Goal: Task Accomplishment & Management: Complete application form

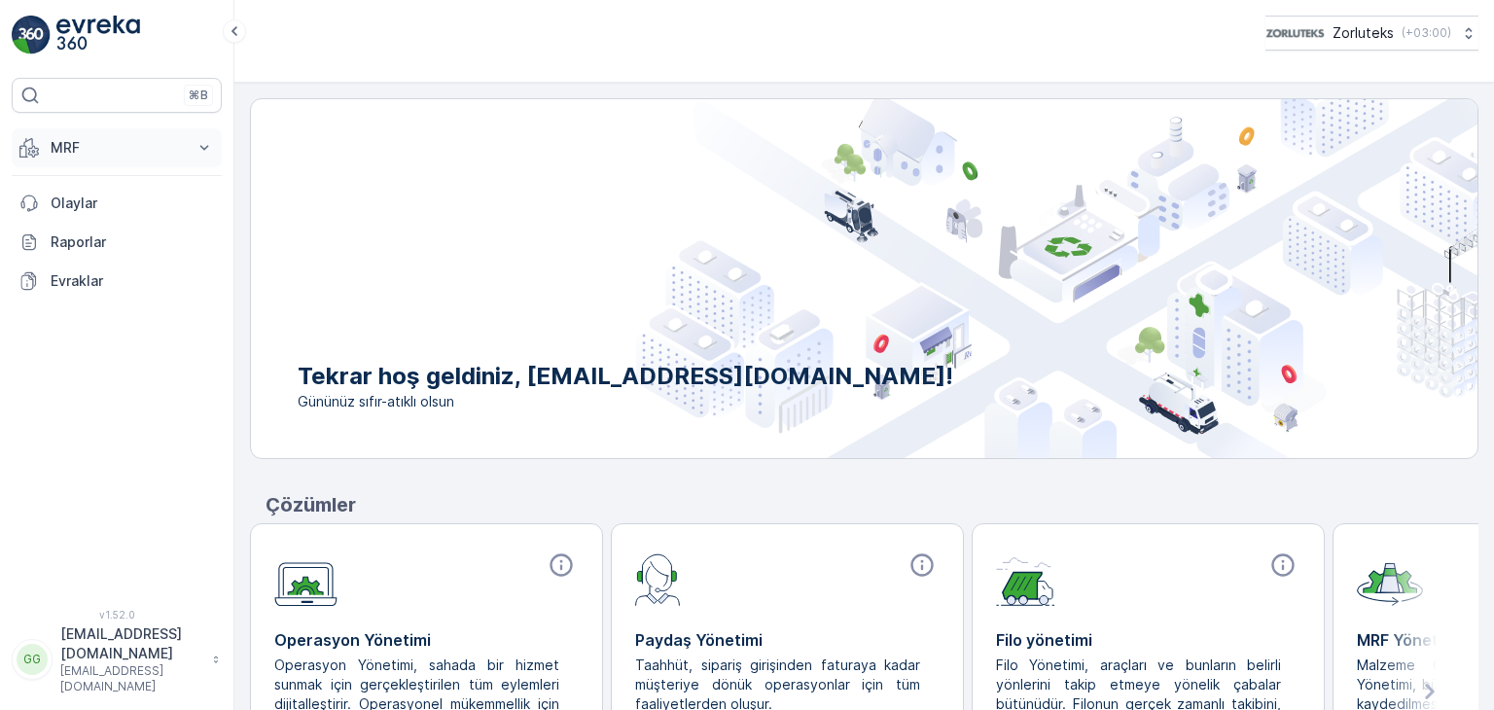
click at [141, 133] on button "MRF" at bounding box center [117, 147] width 210 height 39
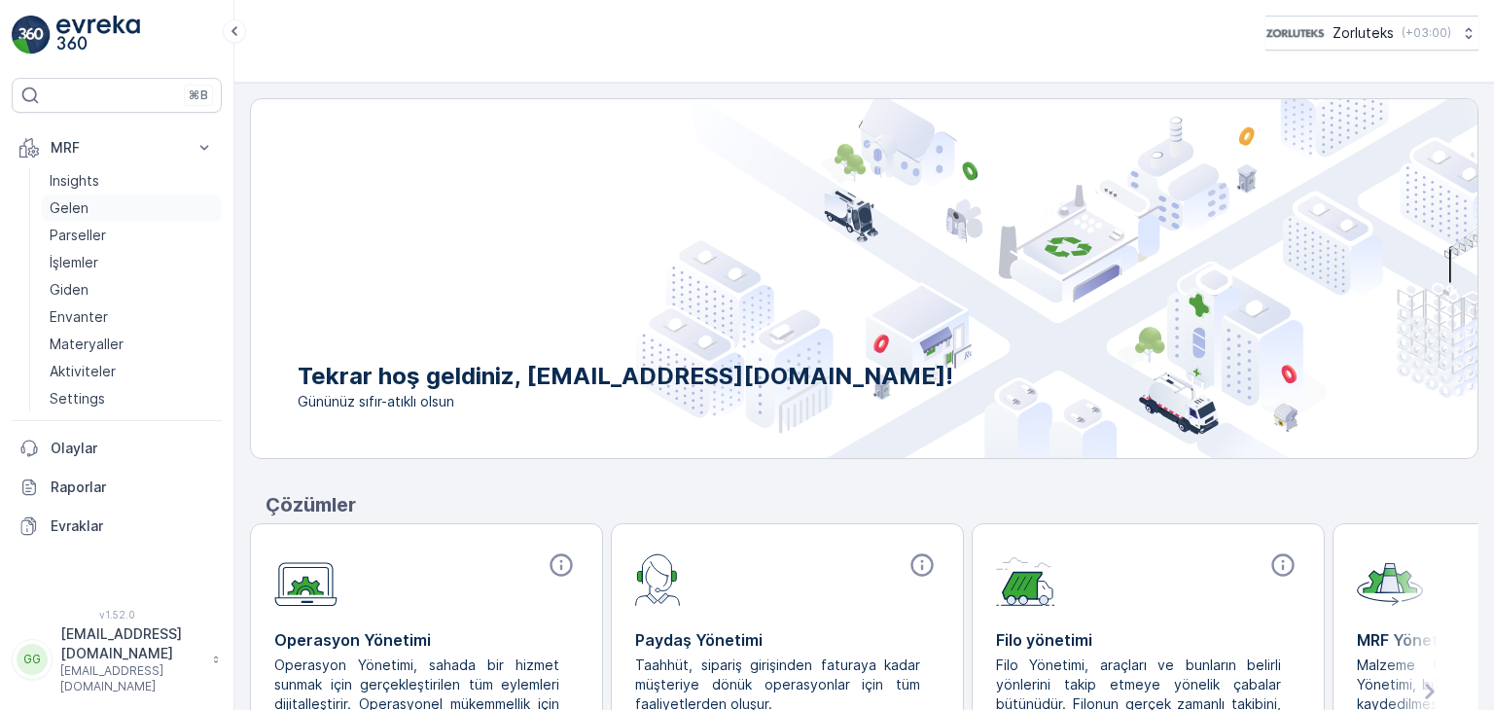
click at [94, 204] on link "Gelen" at bounding box center [132, 208] width 180 height 27
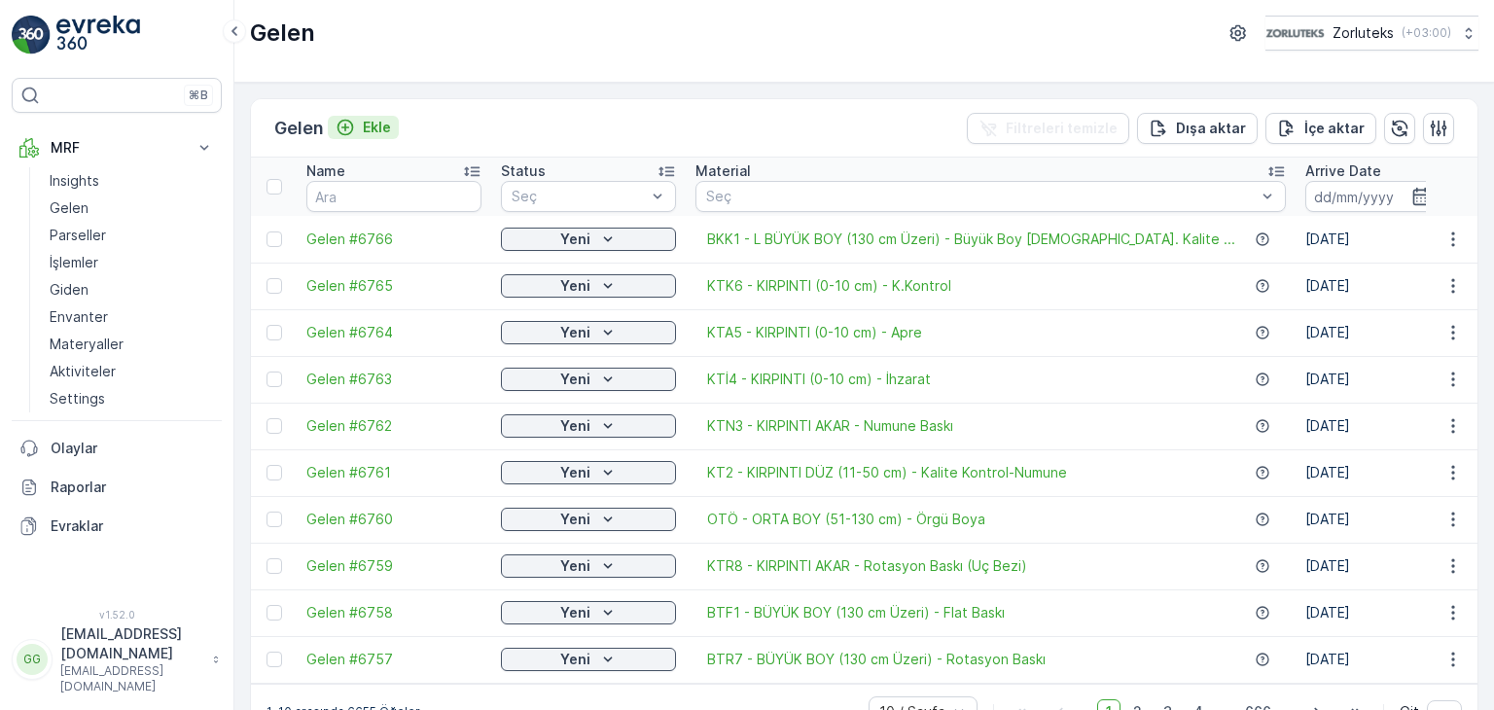
click at [366, 118] on p "Ekle" at bounding box center [377, 127] width 28 height 19
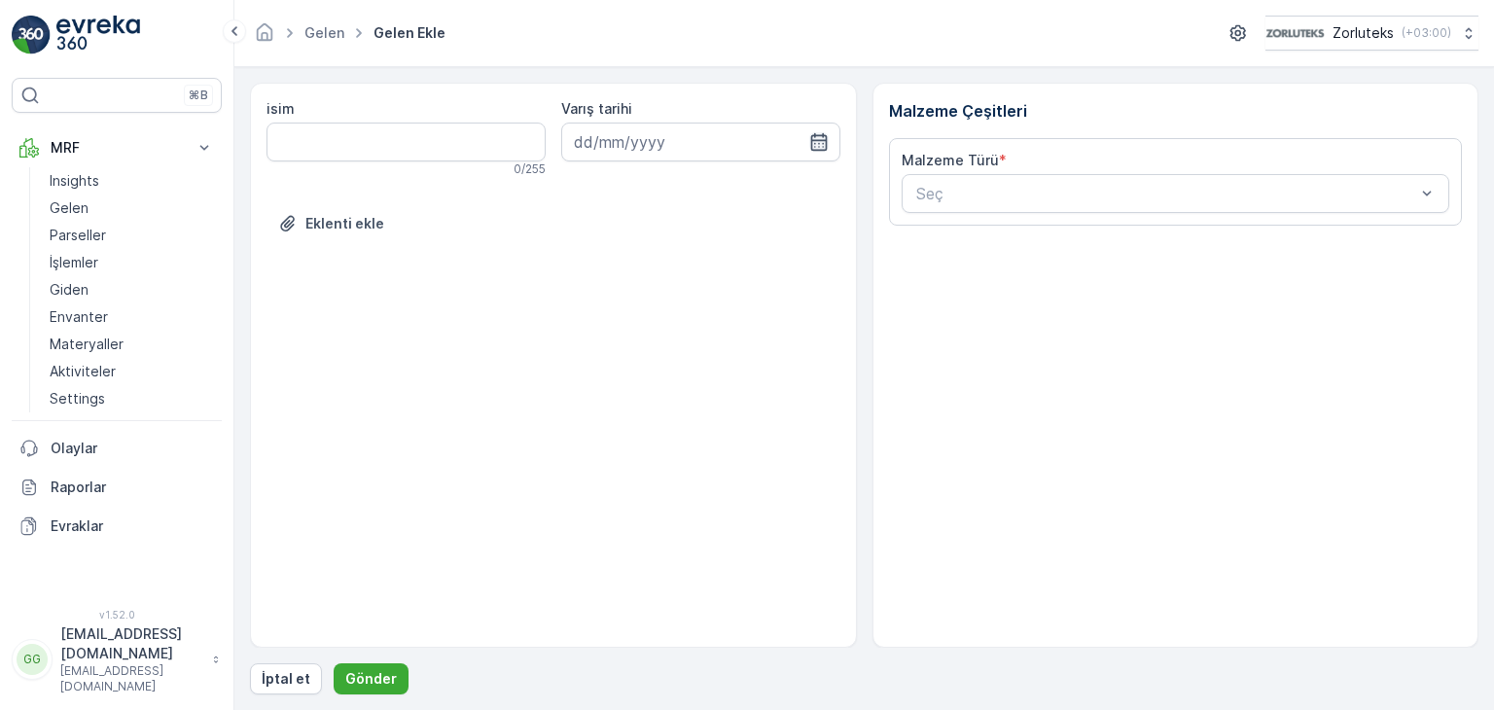
click at [827, 134] on icon "button" at bounding box center [818, 141] width 19 height 19
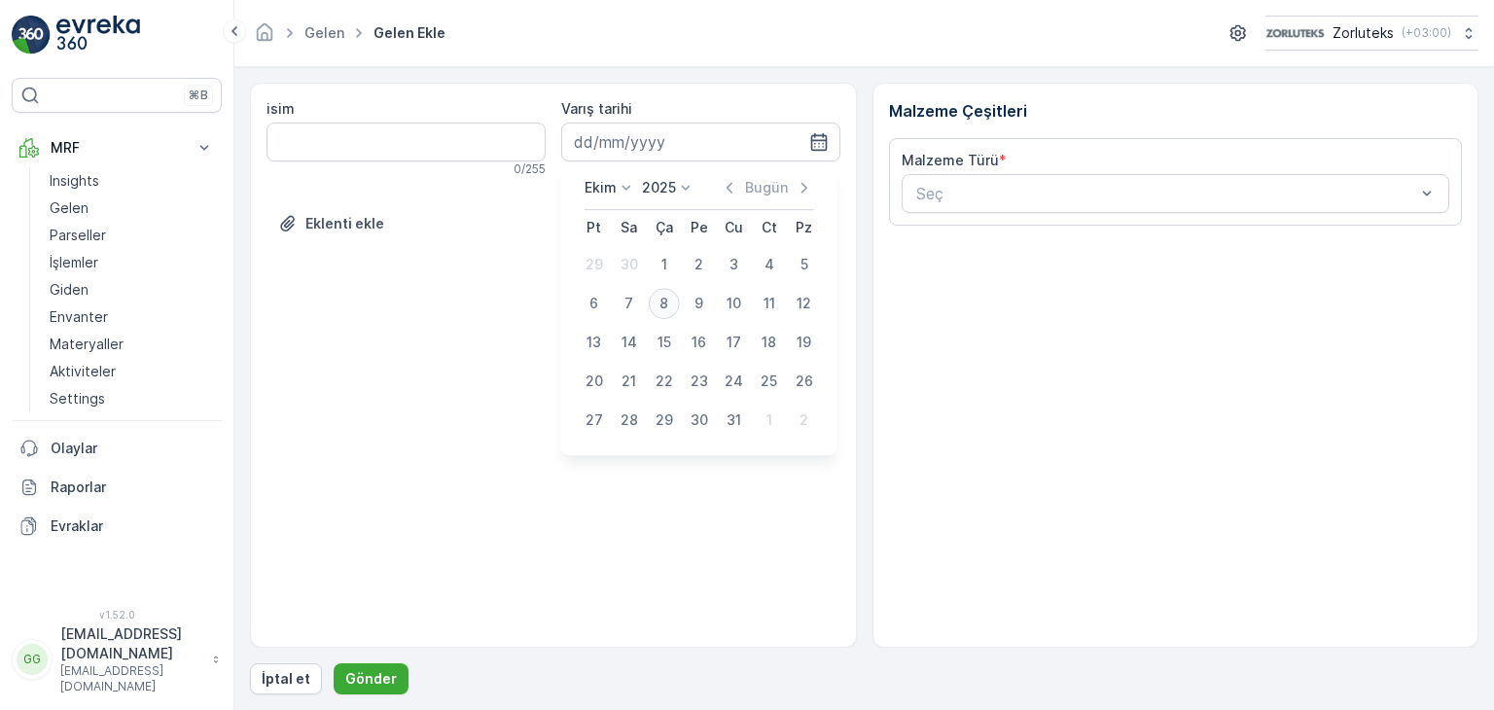
click at [664, 299] on div "8" at bounding box center [664, 303] width 31 height 31
type input "[DATE]"
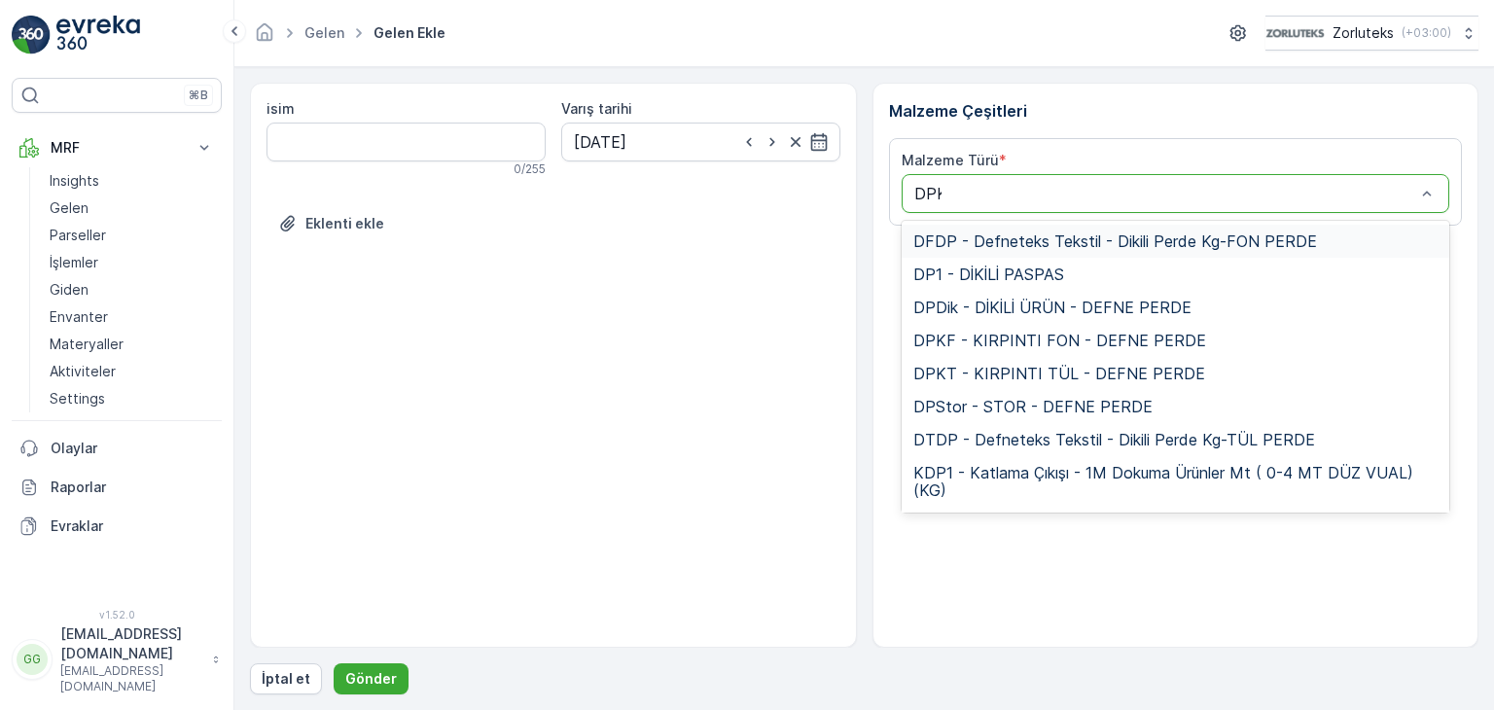
type input "DPKT"
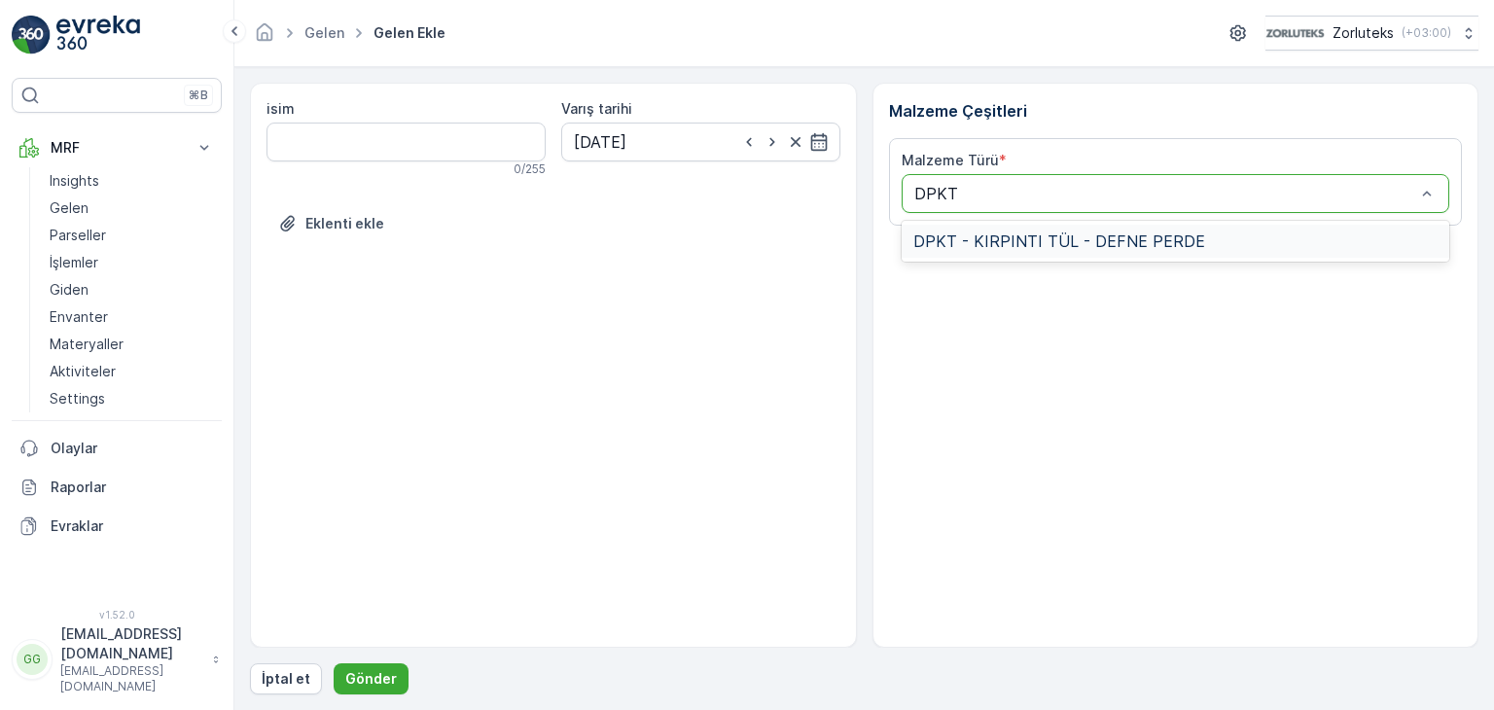
click at [1106, 241] on span "DPKT - KIRPINTI TÜL - DEFNE PERDE" at bounding box center [1060, 242] width 292 height 18
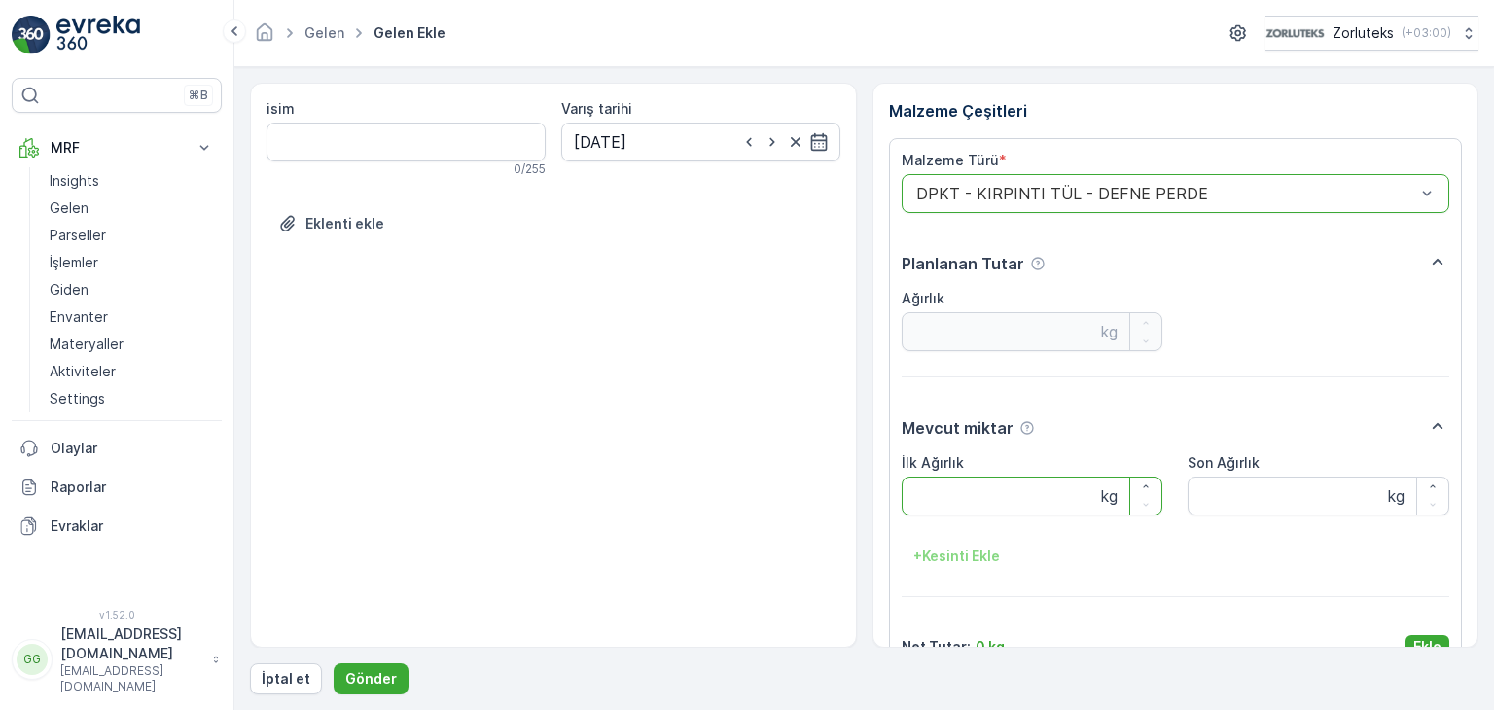
click at [925, 500] on Ağırlık "İlk Ağırlık" at bounding box center [1033, 496] width 262 height 39
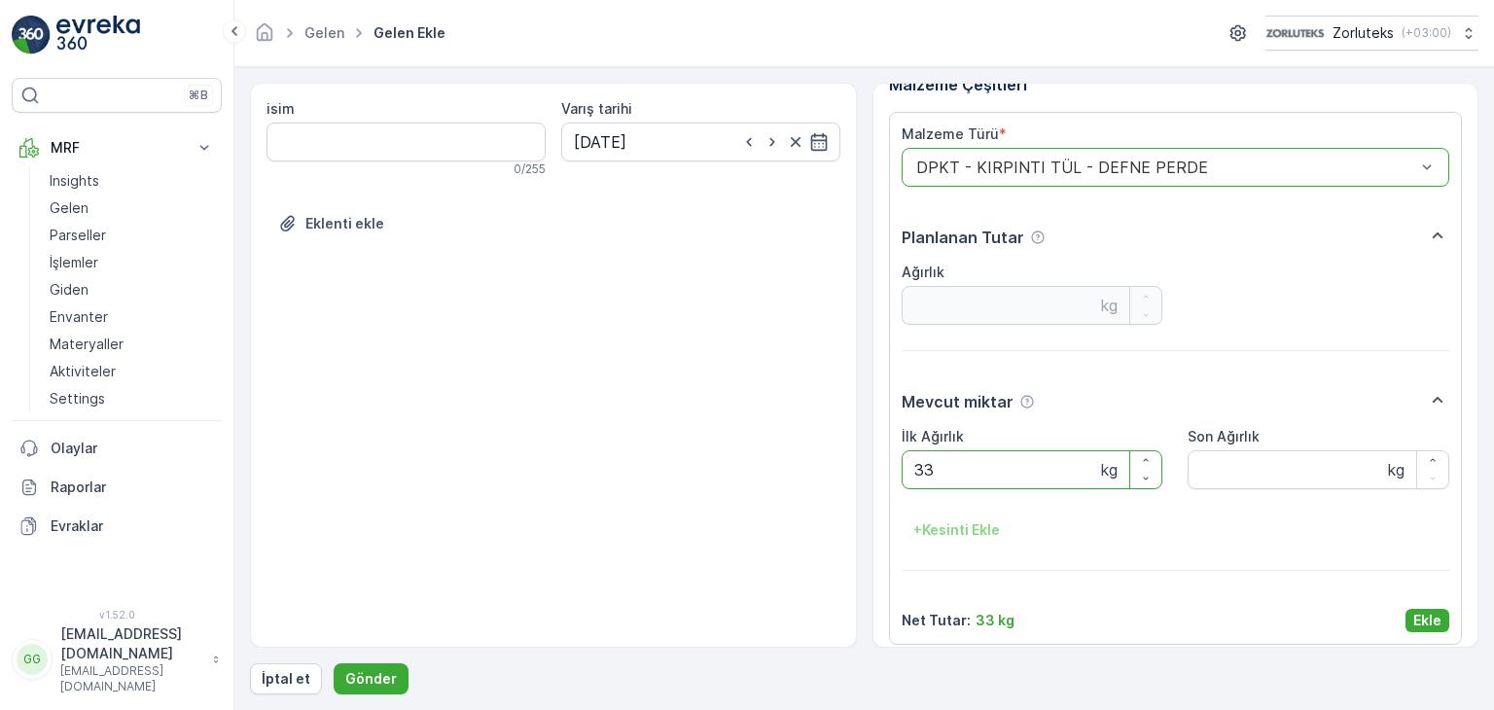
scroll to position [39, 0]
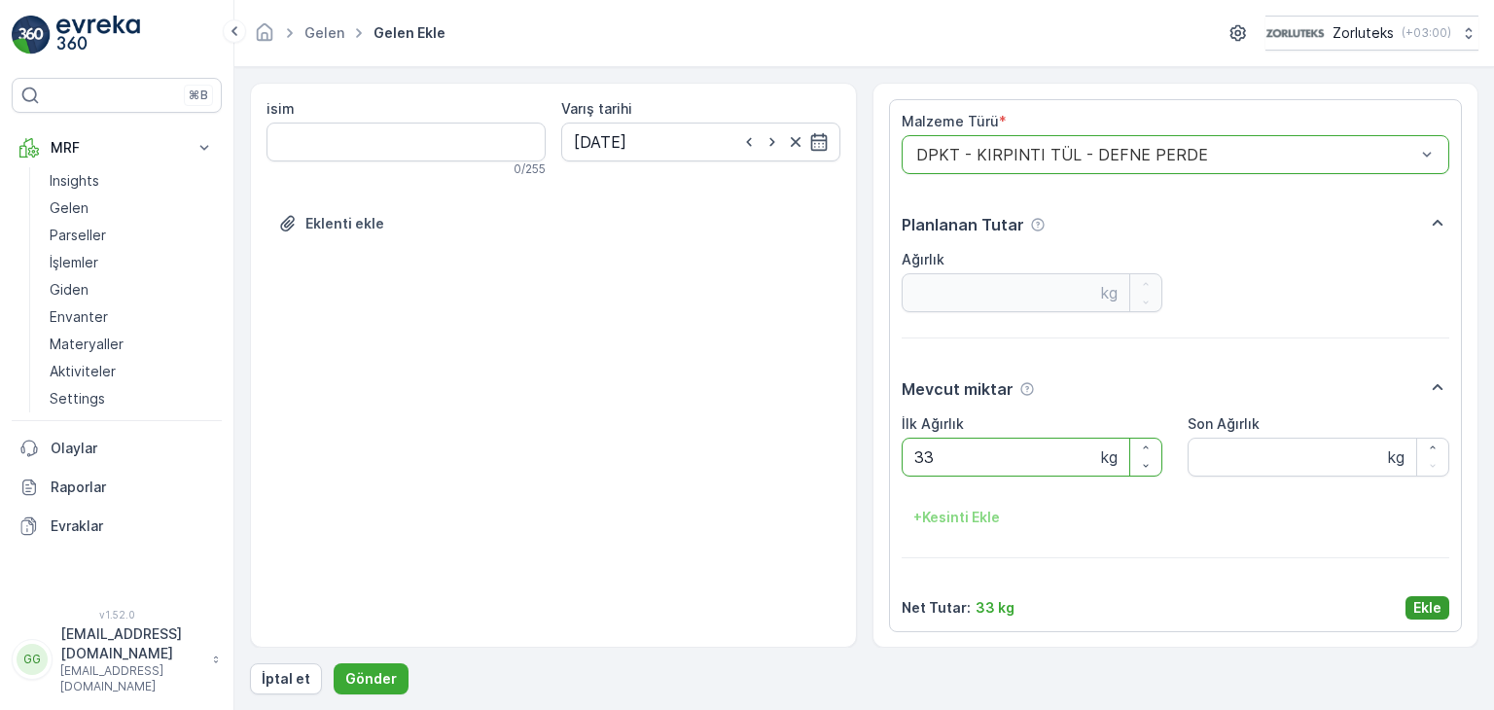
type Ağırlık "33"
click at [1423, 609] on p "Ekle" at bounding box center [1428, 607] width 28 height 19
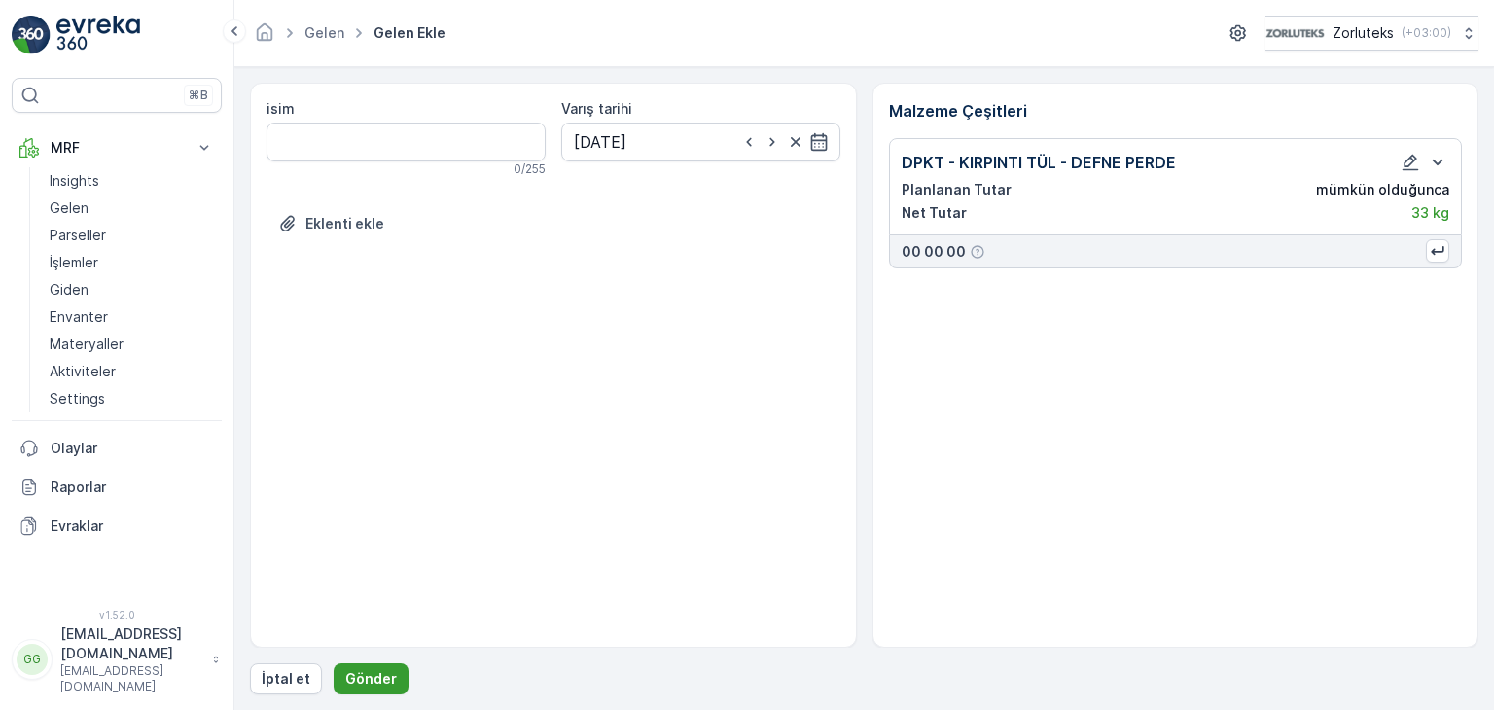
click at [368, 677] on p "Gönder" at bounding box center [371, 678] width 52 height 19
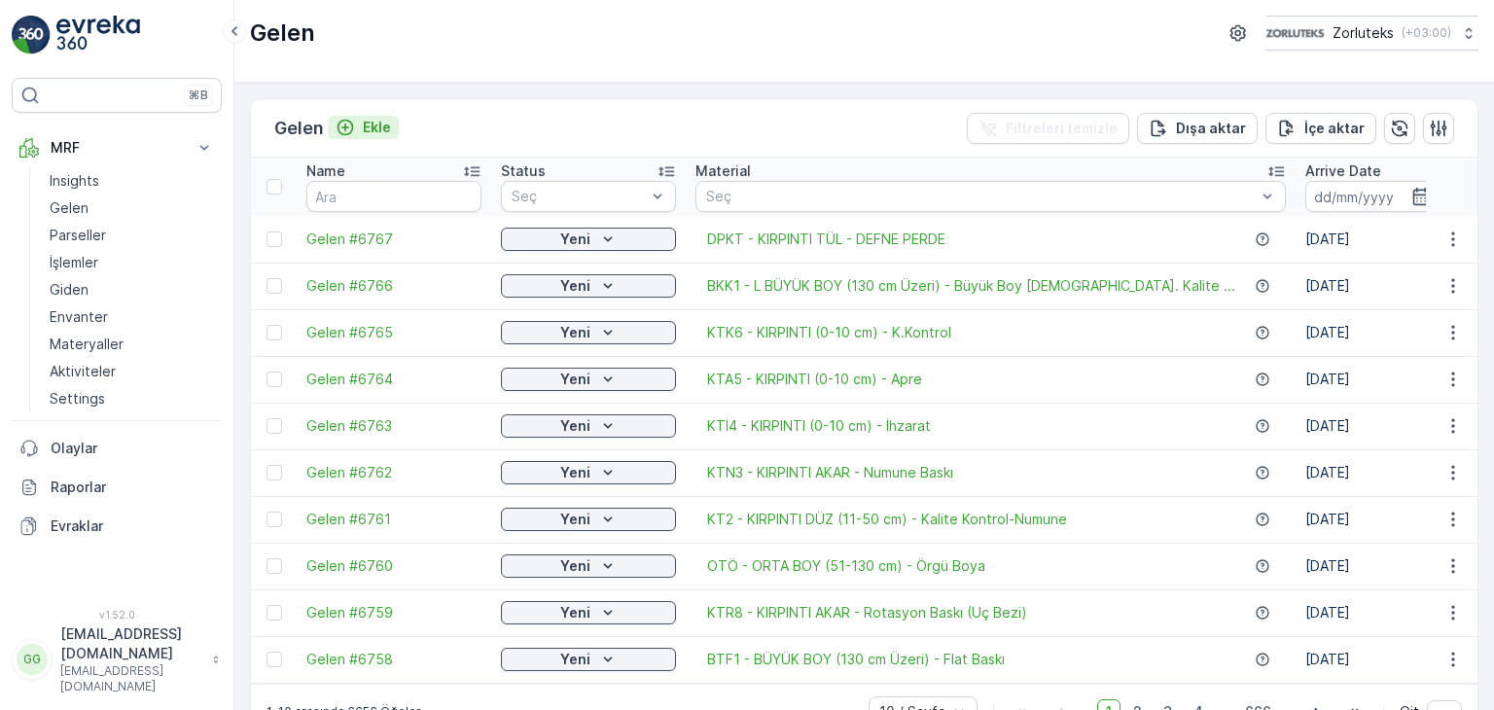
click at [377, 118] on p "Ekle" at bounding box center [377, 127] width 28 height 19
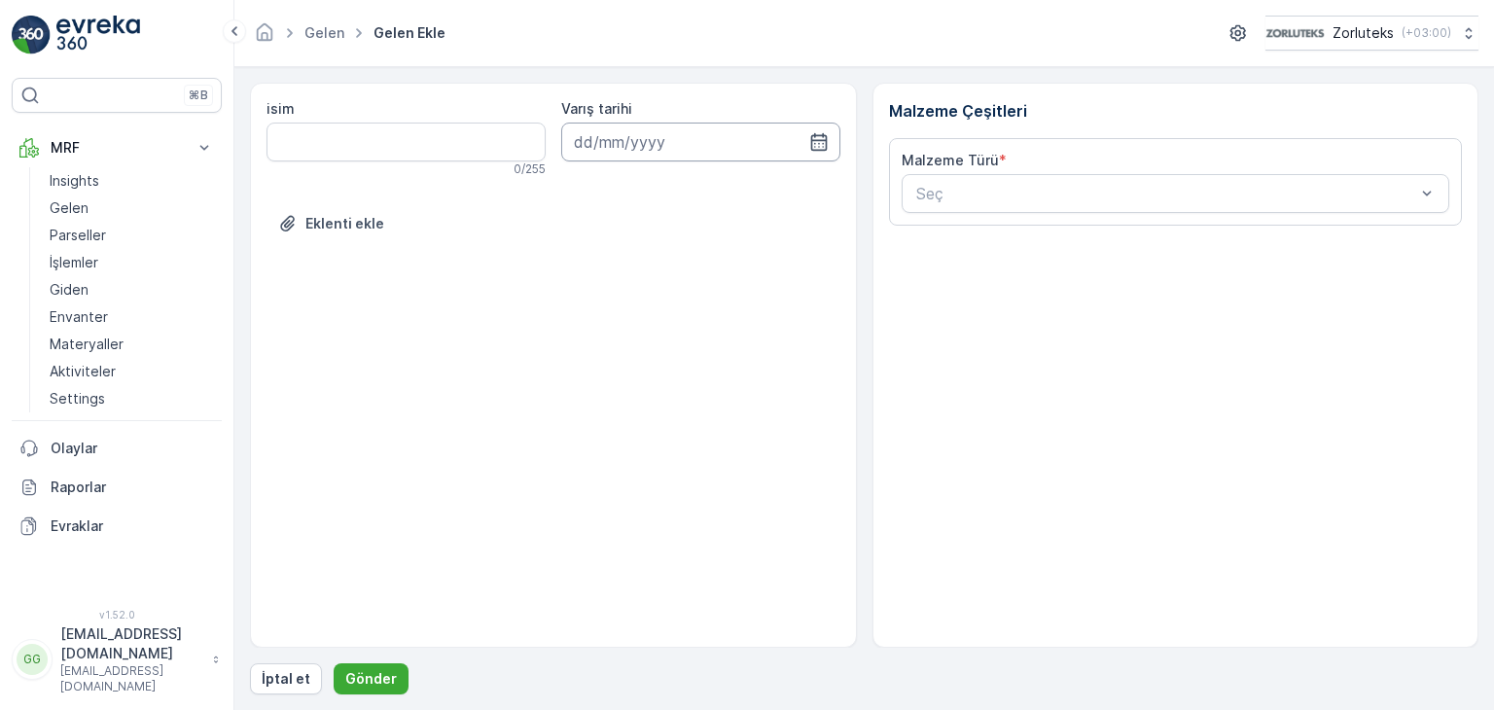
click at [694, 149] on input at bounding box center [700, 142] width 279 height 39
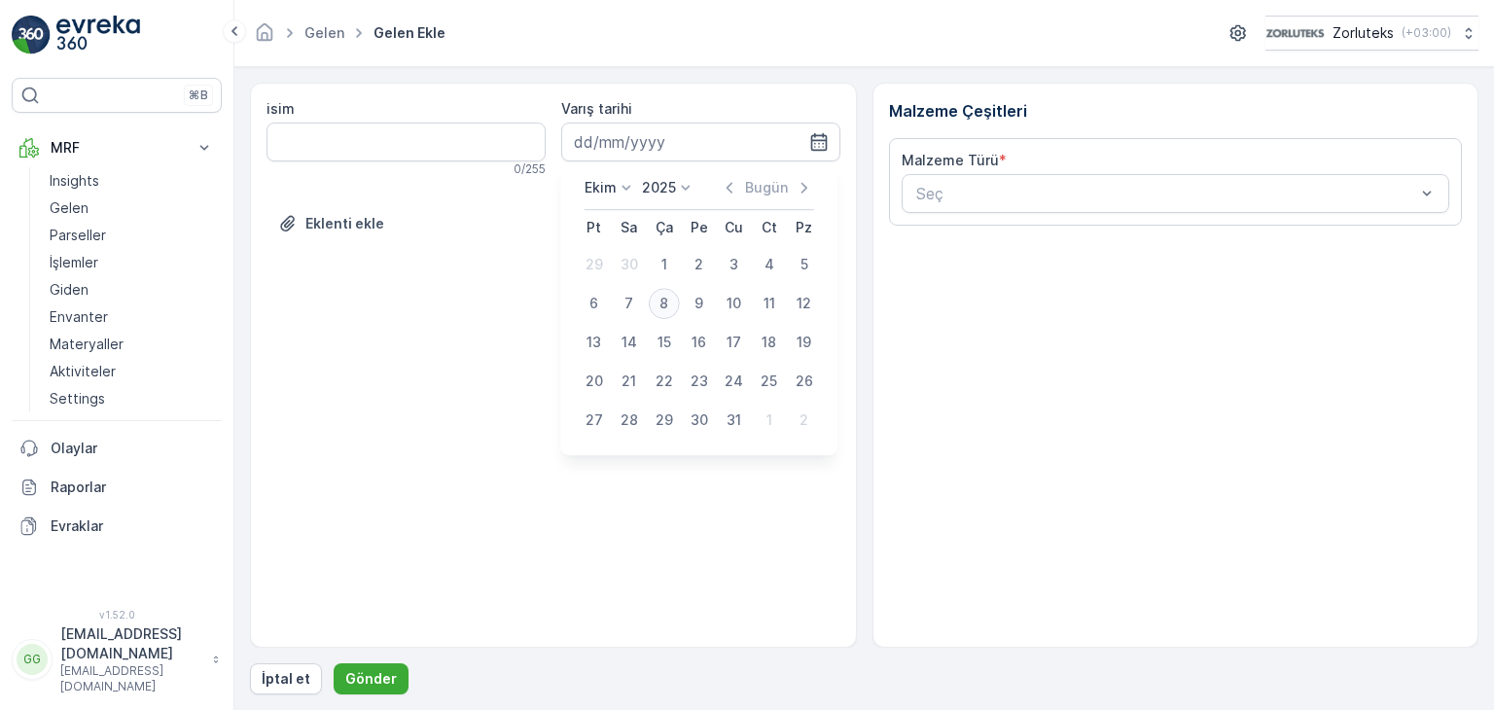
click at [660, 289] on div "8" at bounding box center [664, 303] width 31 height 31
type input "[DATE]"
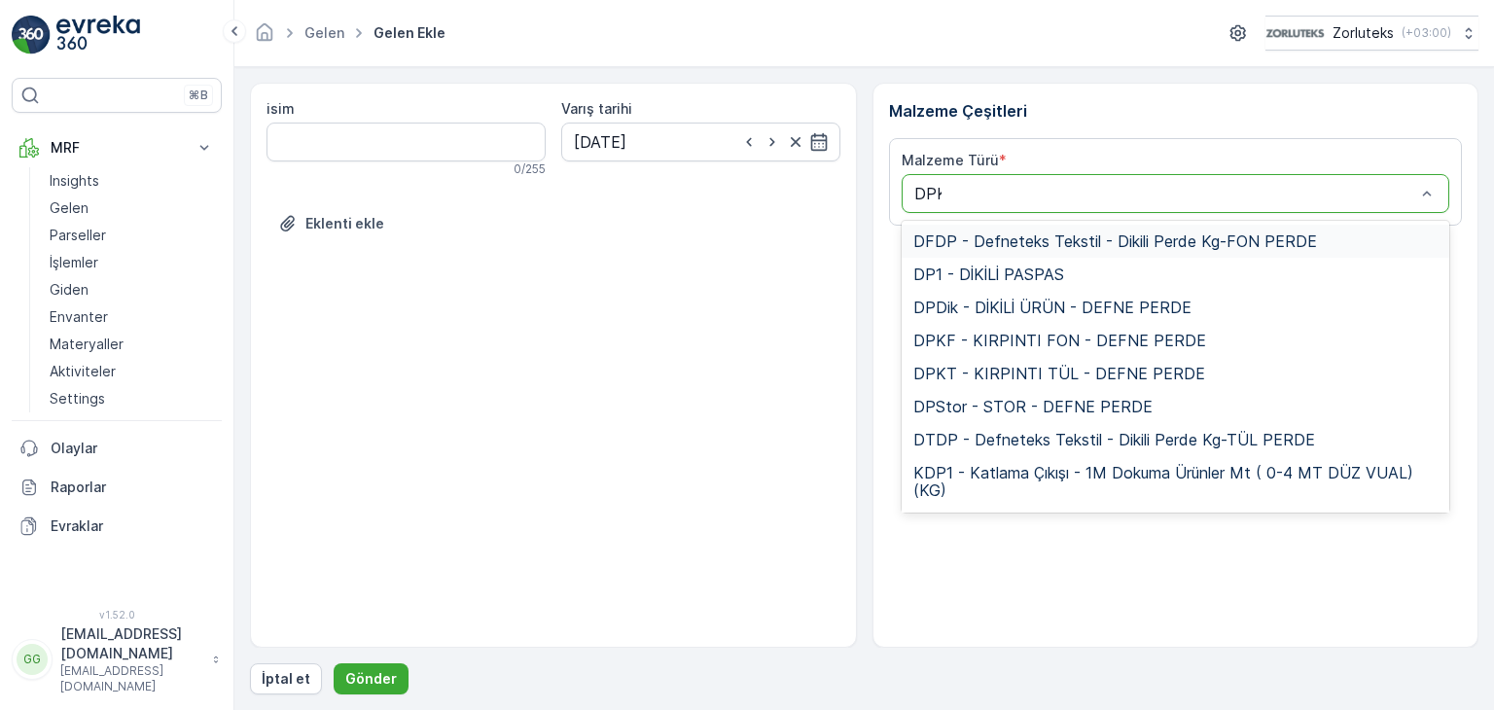
type input "DPKF"
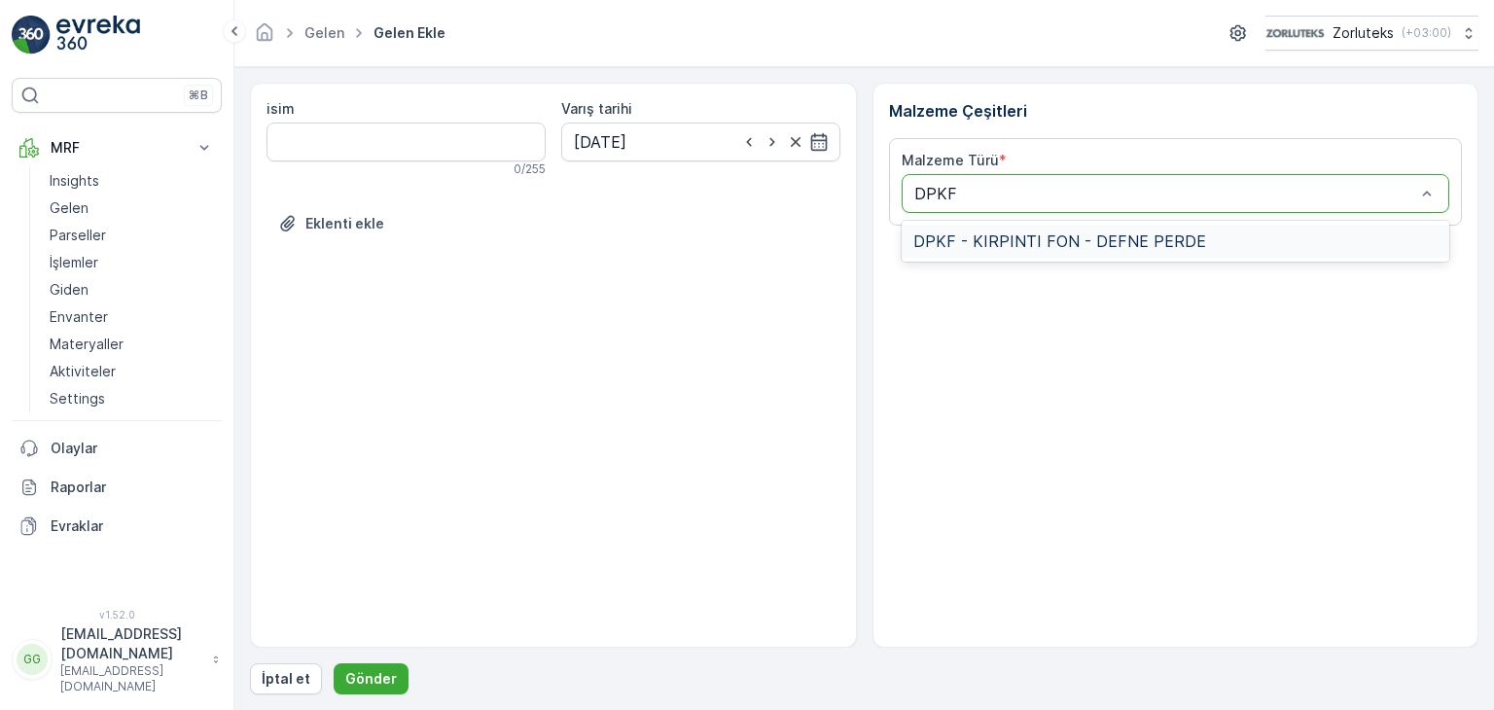
click at [973, 238] on span "DPKF - KIRPINTI FON - DEFNE PERDE" at bounding box center [1060, 242] width 293 height 18
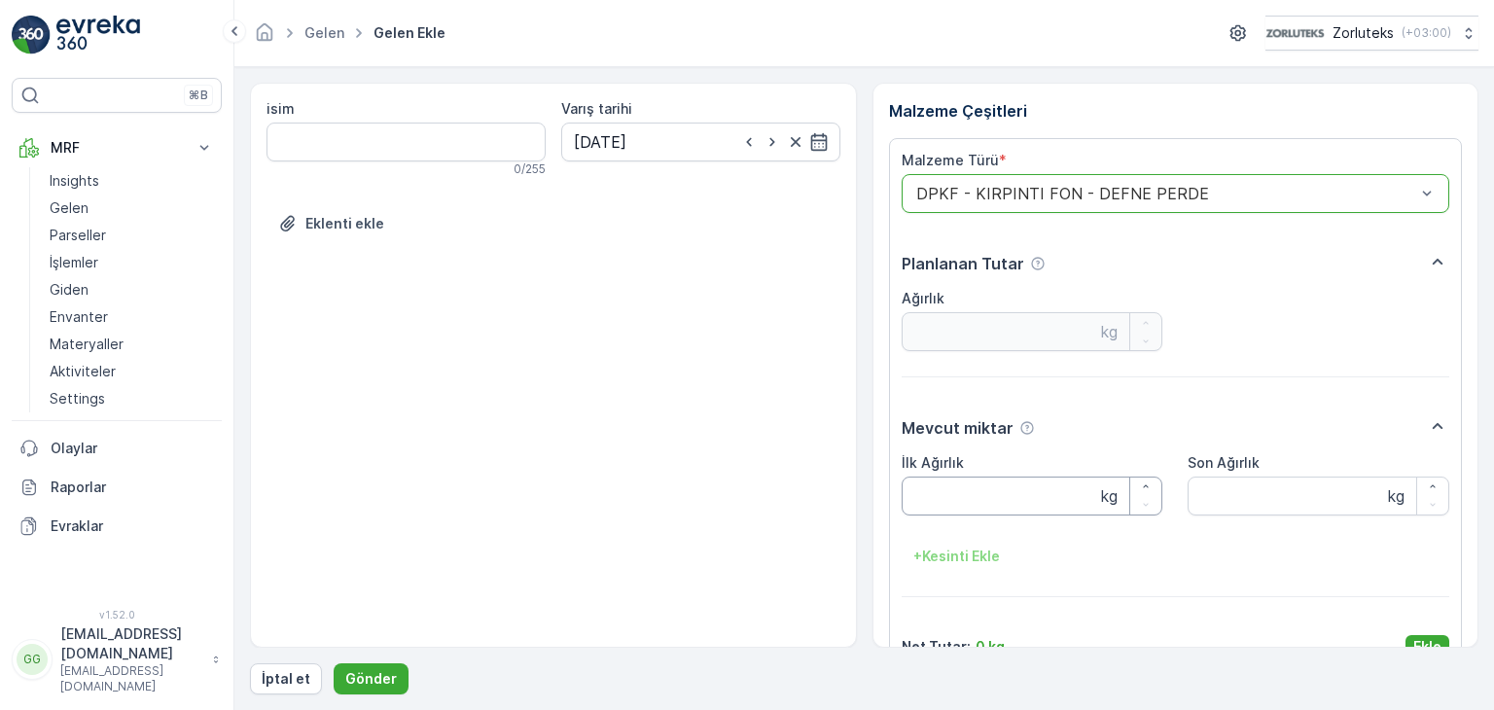
click at [979, 495] on Ağırlık "İlk Ağırlık" at bounding box center [1033, 496] width 262 height 39
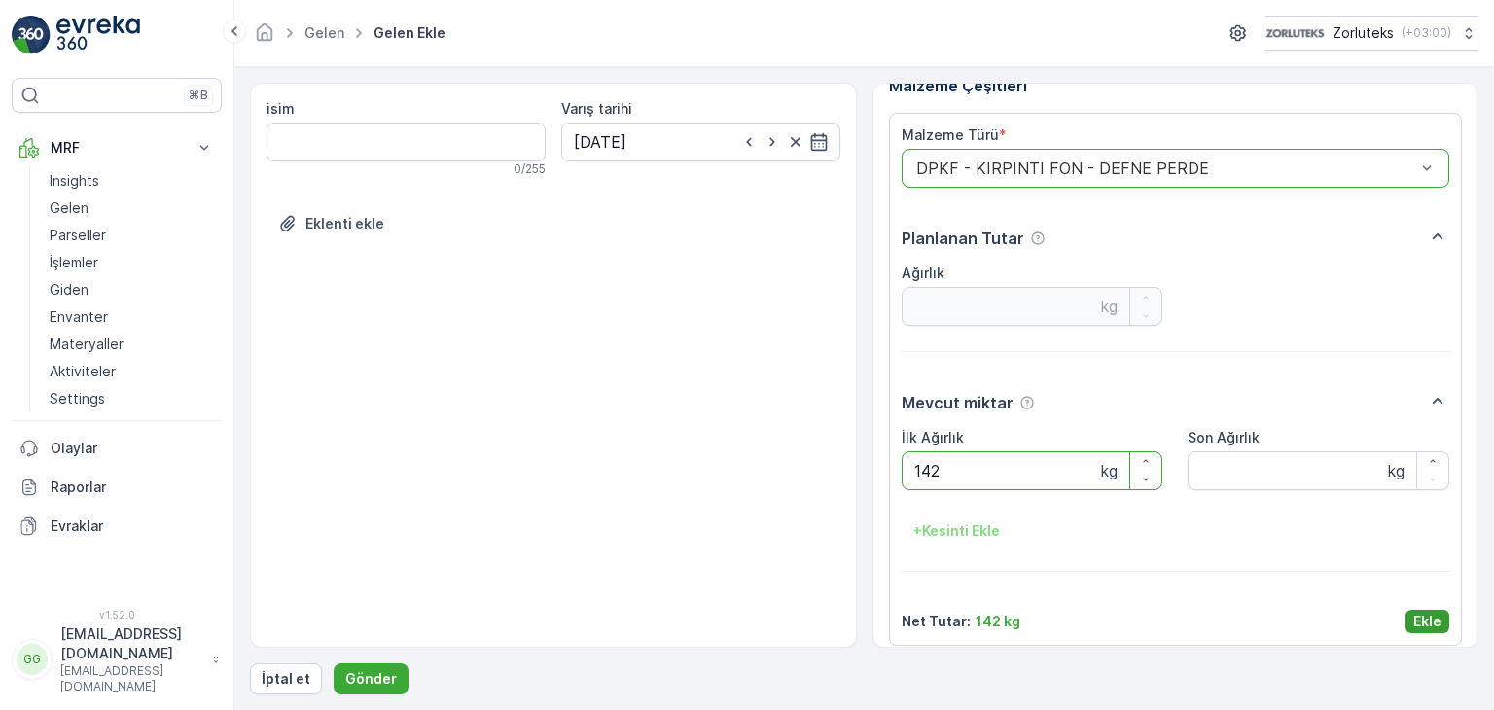
scroll to position [39, 0]
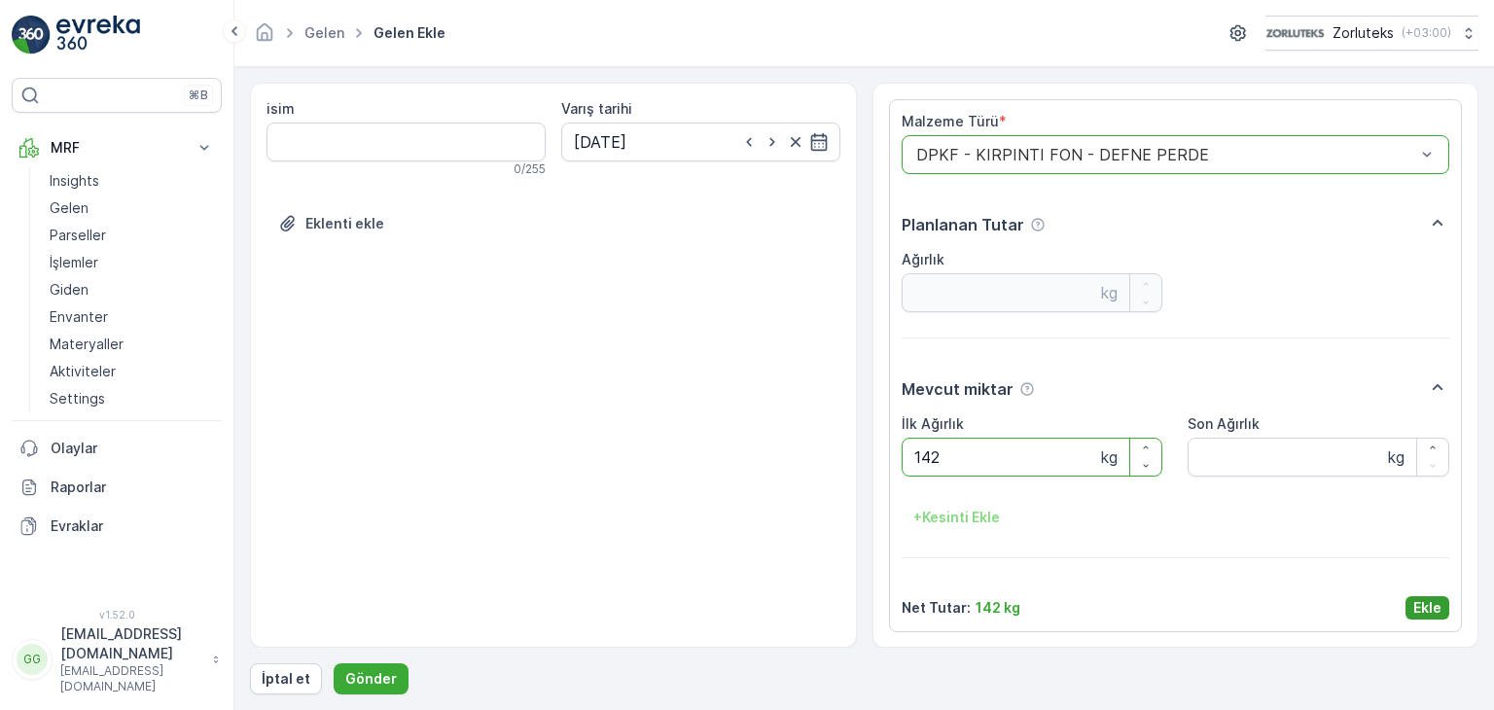
type Ağırlık "142"
click at [1435, 604] on p "Ekle" at bounding box center [1428, 607] width 28 height 19
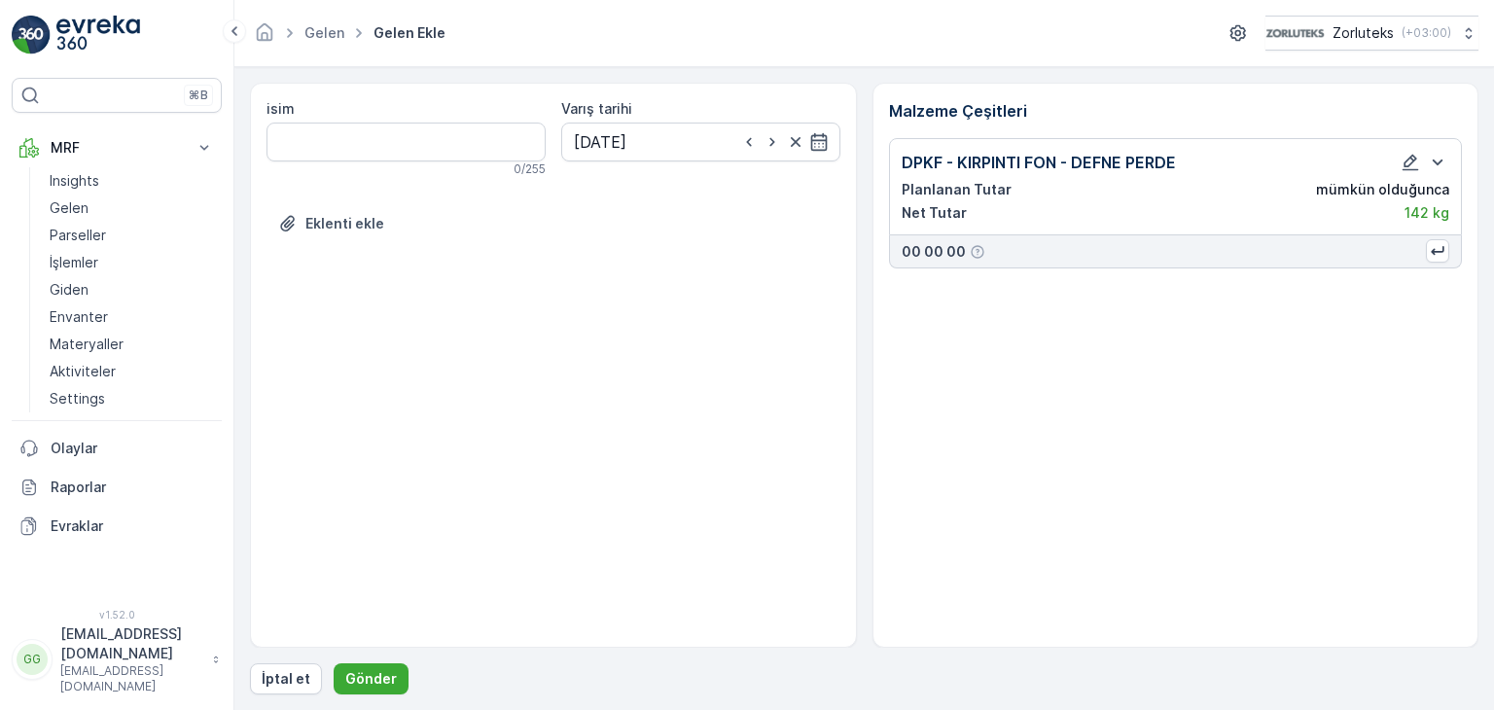
scroll to position [0, 0]
click at [358, 667] on button "Gönder" at bounding box center [371, 679] width 75 height 31
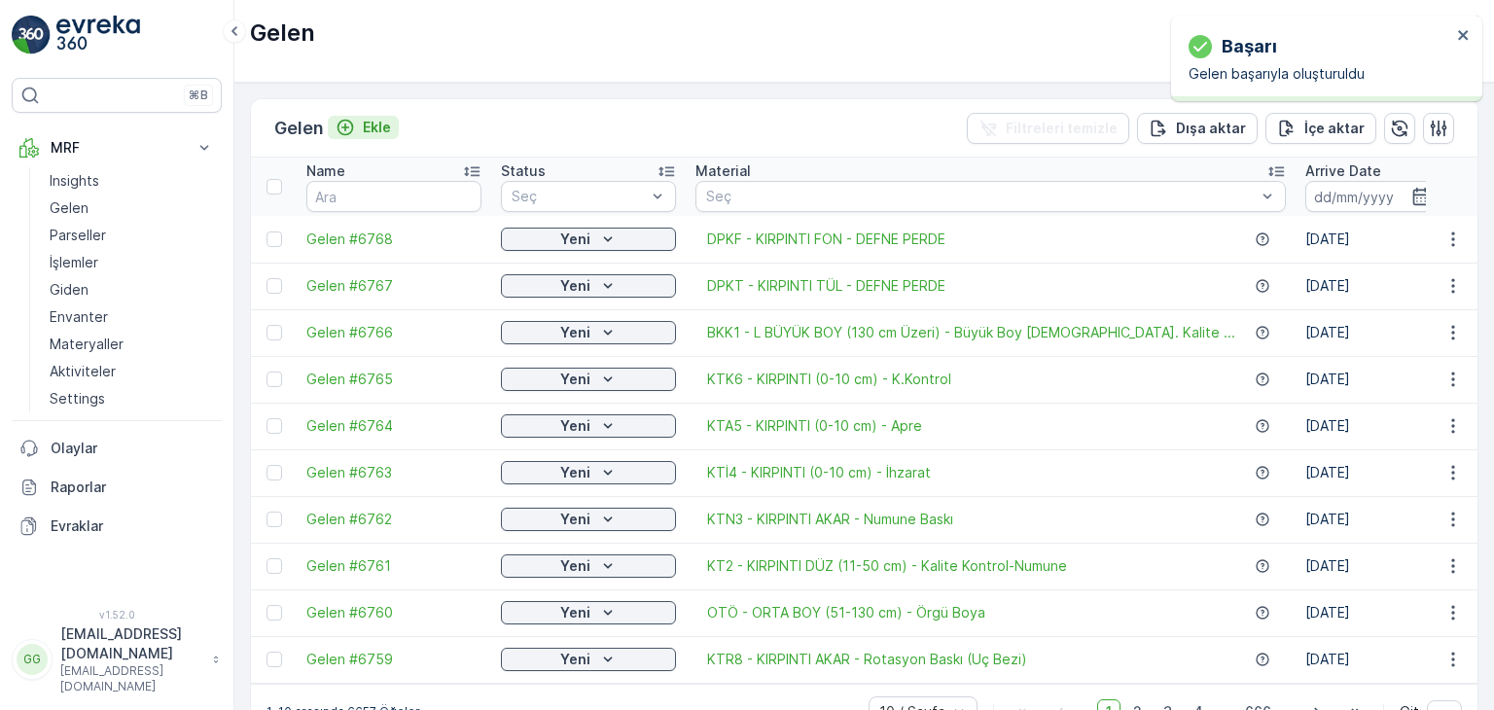
click at [379, 122] on p "Ekle" at bounding box center [377, 127] width 28 height 19
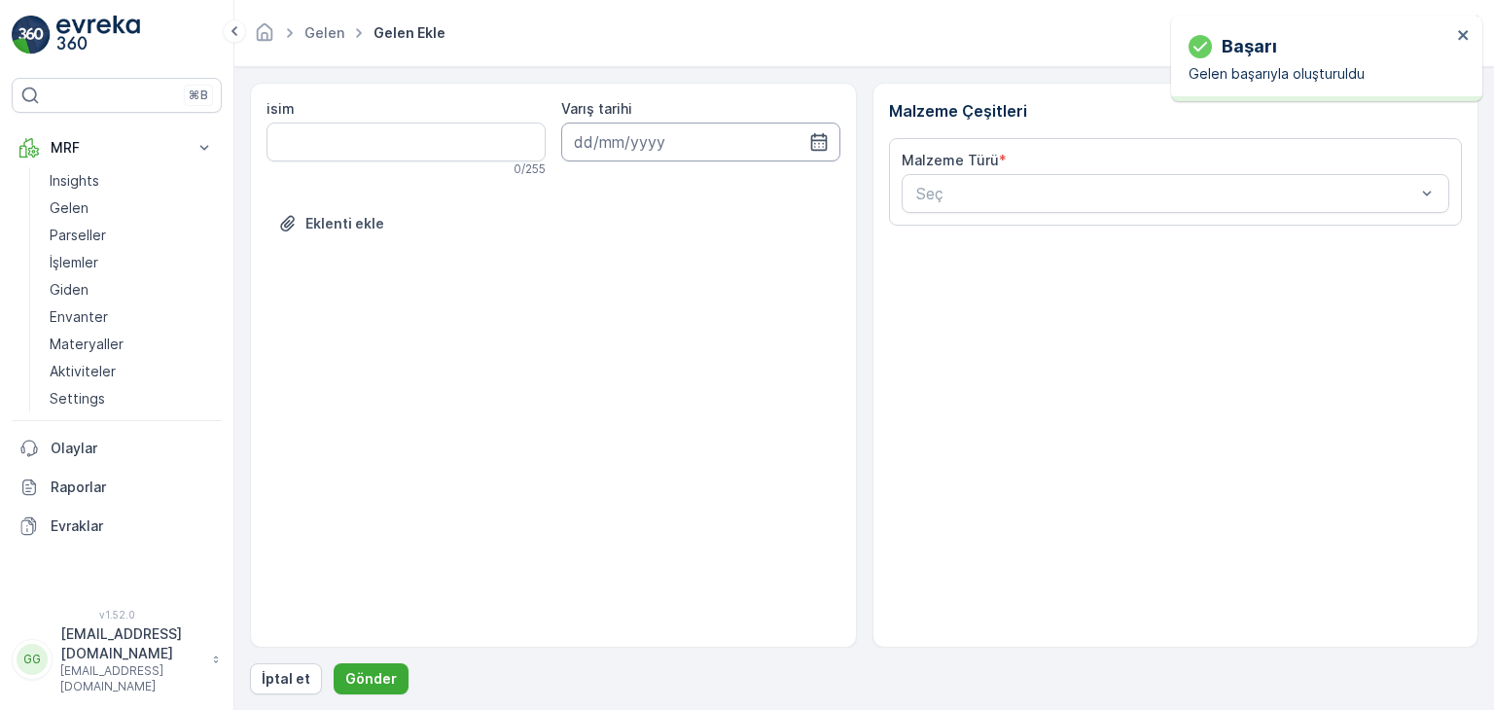
click at [784, 152] on input at bounding box center [700, 142] width 279 height 39
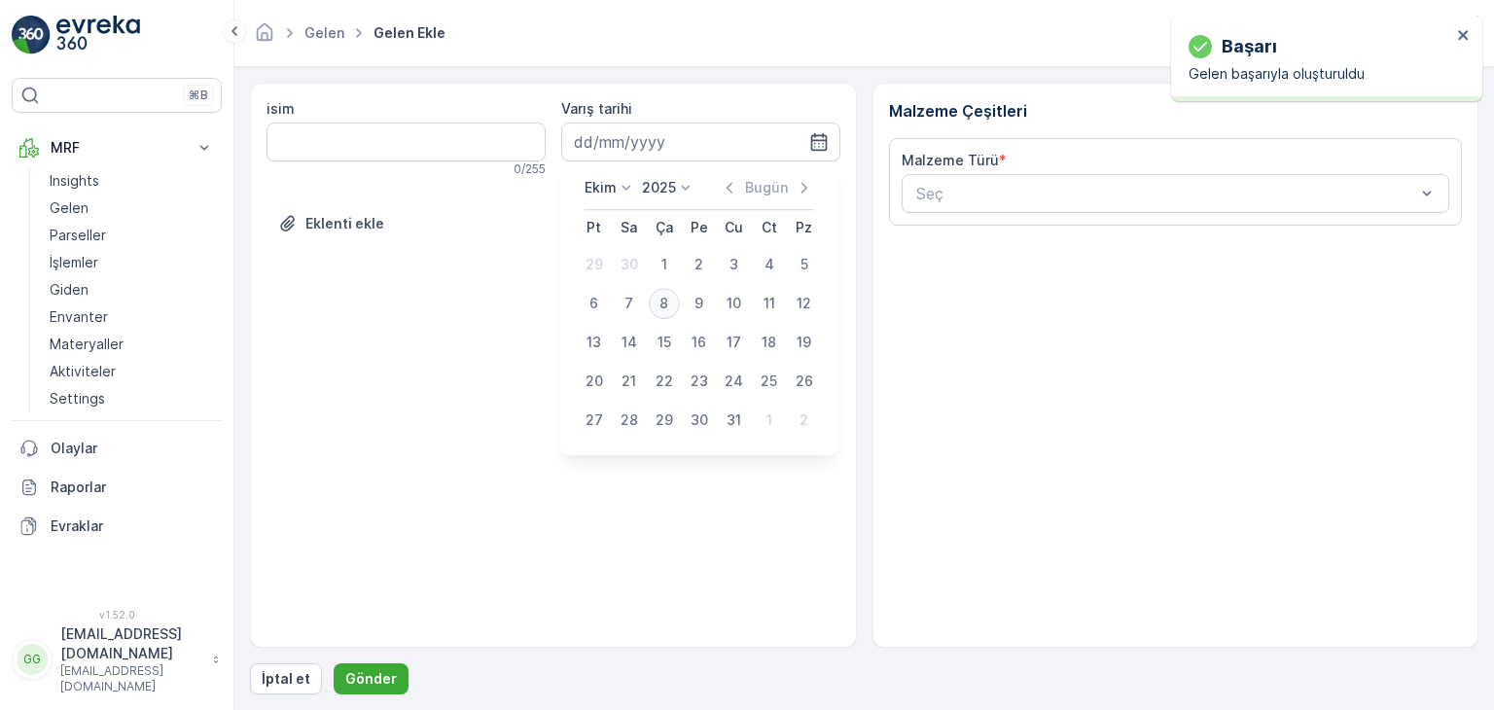
click at [660, 308] on div "8" at bounding box center [664, 303] width 31 height 31
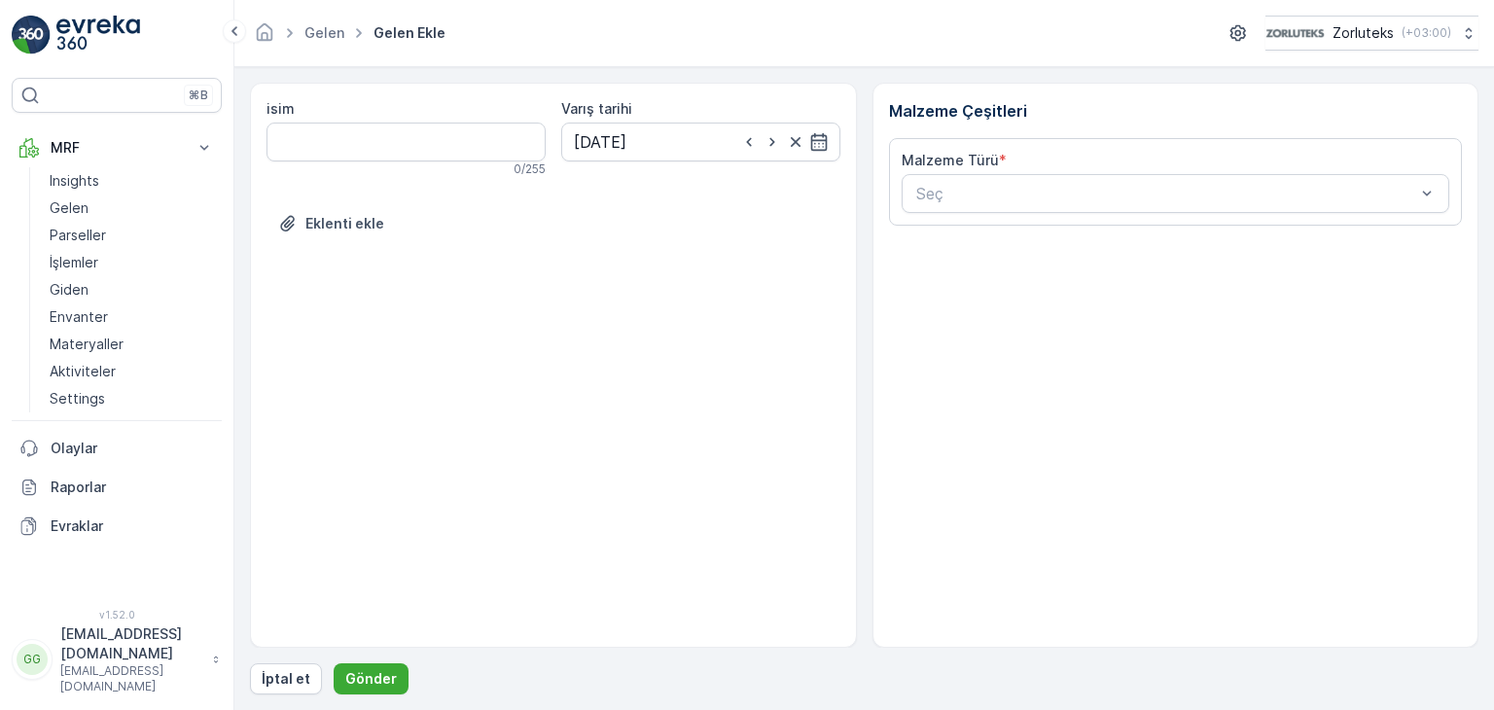
type input "[DATE]"
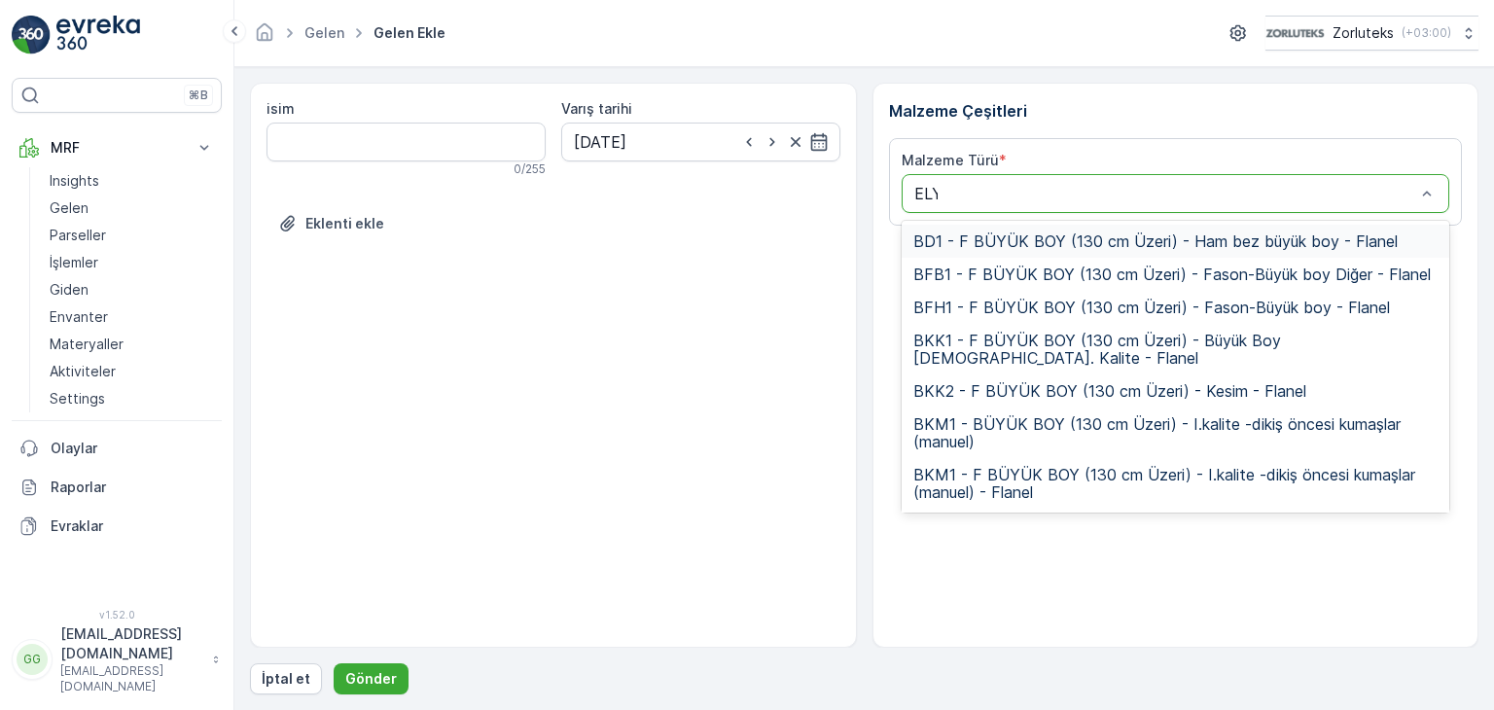
type input "ELYD"
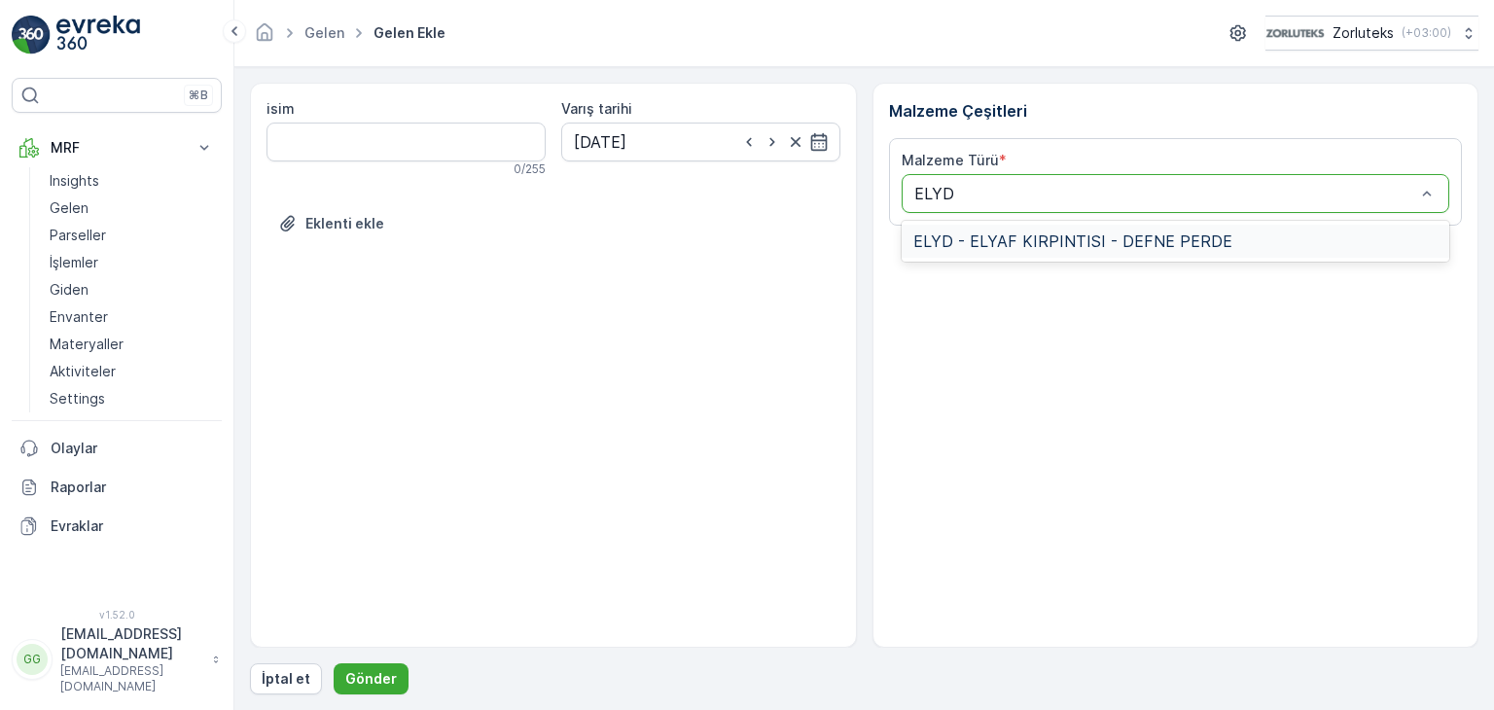
click at [990, 241] on span "ELYD - ELYAF KIRPINTISI - DEFNE PERDE" at bounding box center [1073, 242] width 319 height 18
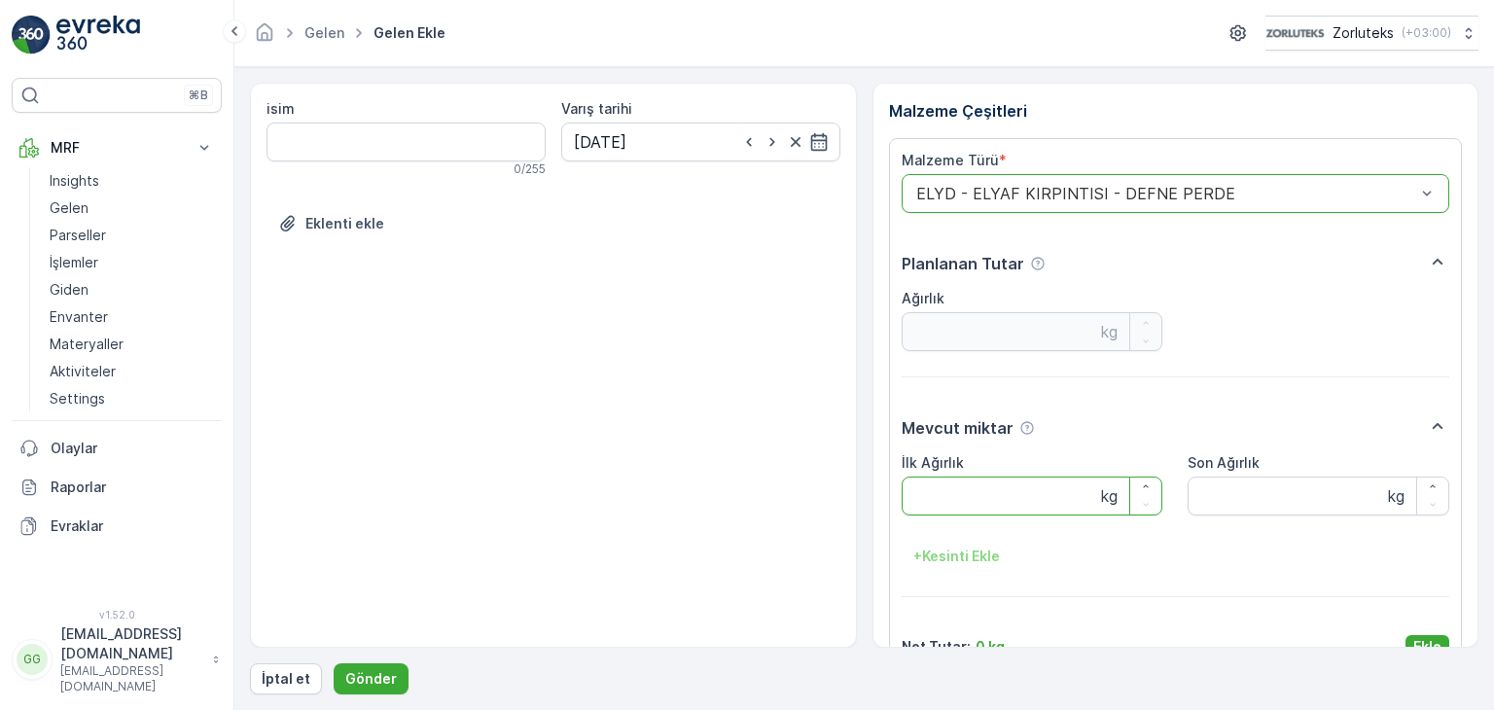
click at [993, 499] on Ağırlık "İlk Ağırlık" at bounding box center [1033, 496] width 262 height 39
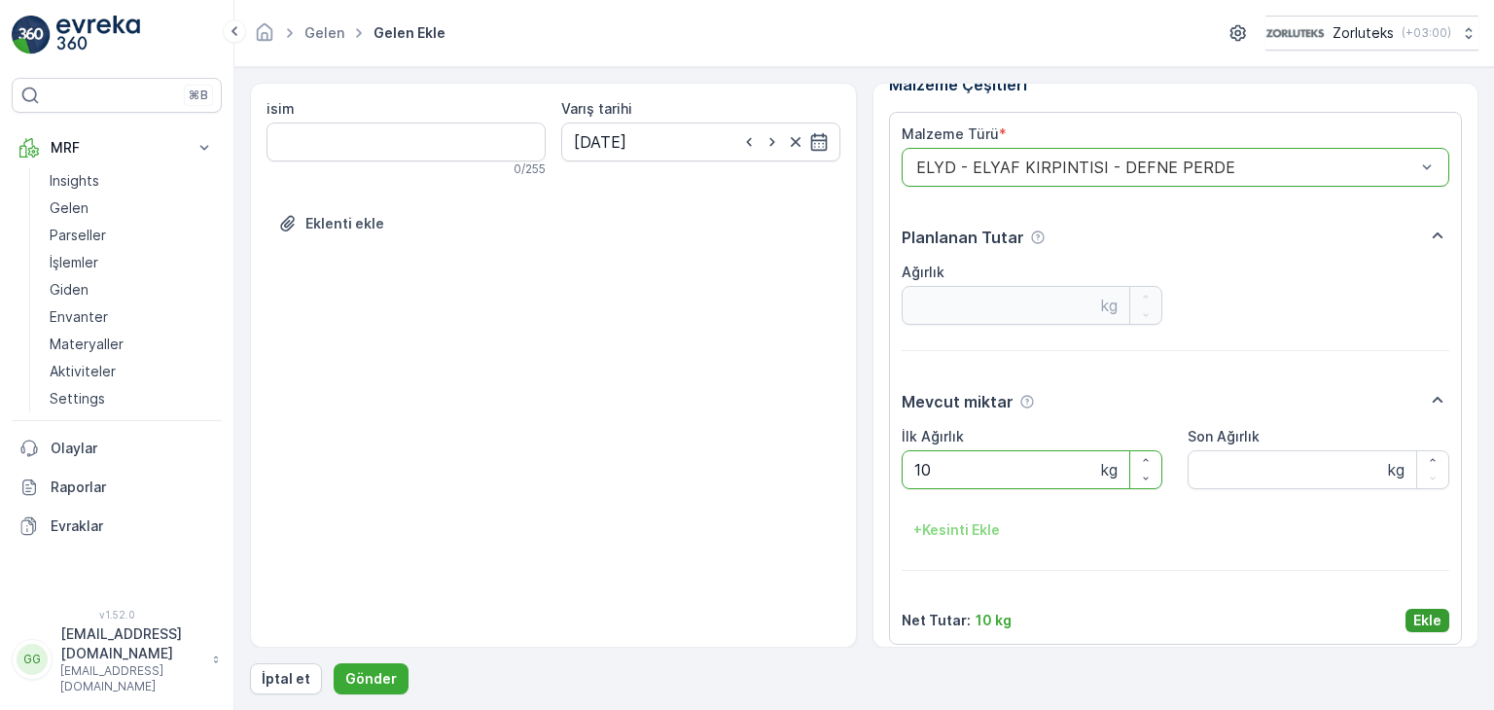
scroll to position [39, 0]
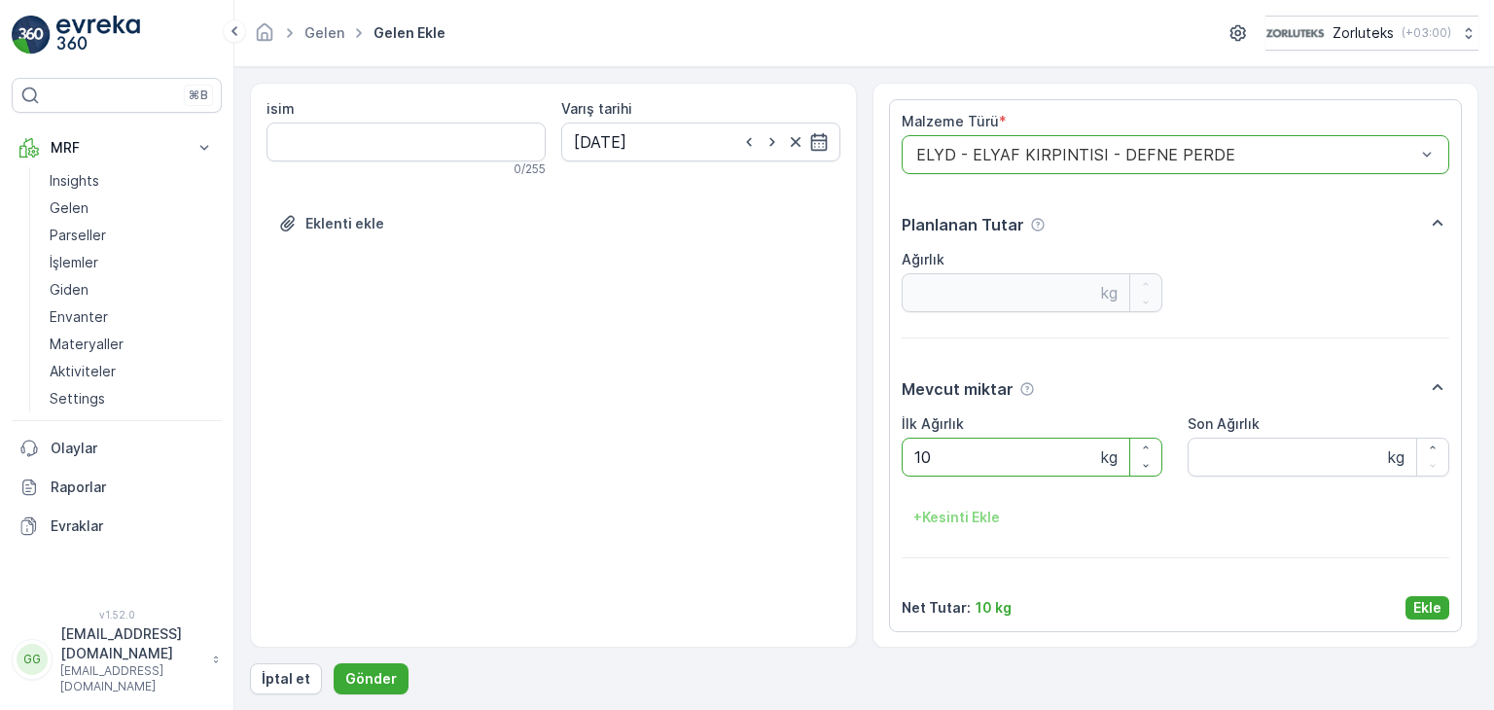
type Ağırlık "10"
click at [1420, 621] on div "Malzeme Türü * option ELYD - ELYAF KIRPINTISI - DEFNE PERDE, selected. ELYD - E…" at bounding box center [1176, 365] width 574 height 533
click at [1420, 606] on p "Ekle" at bounding box center [1428, 607] width 28 height 19
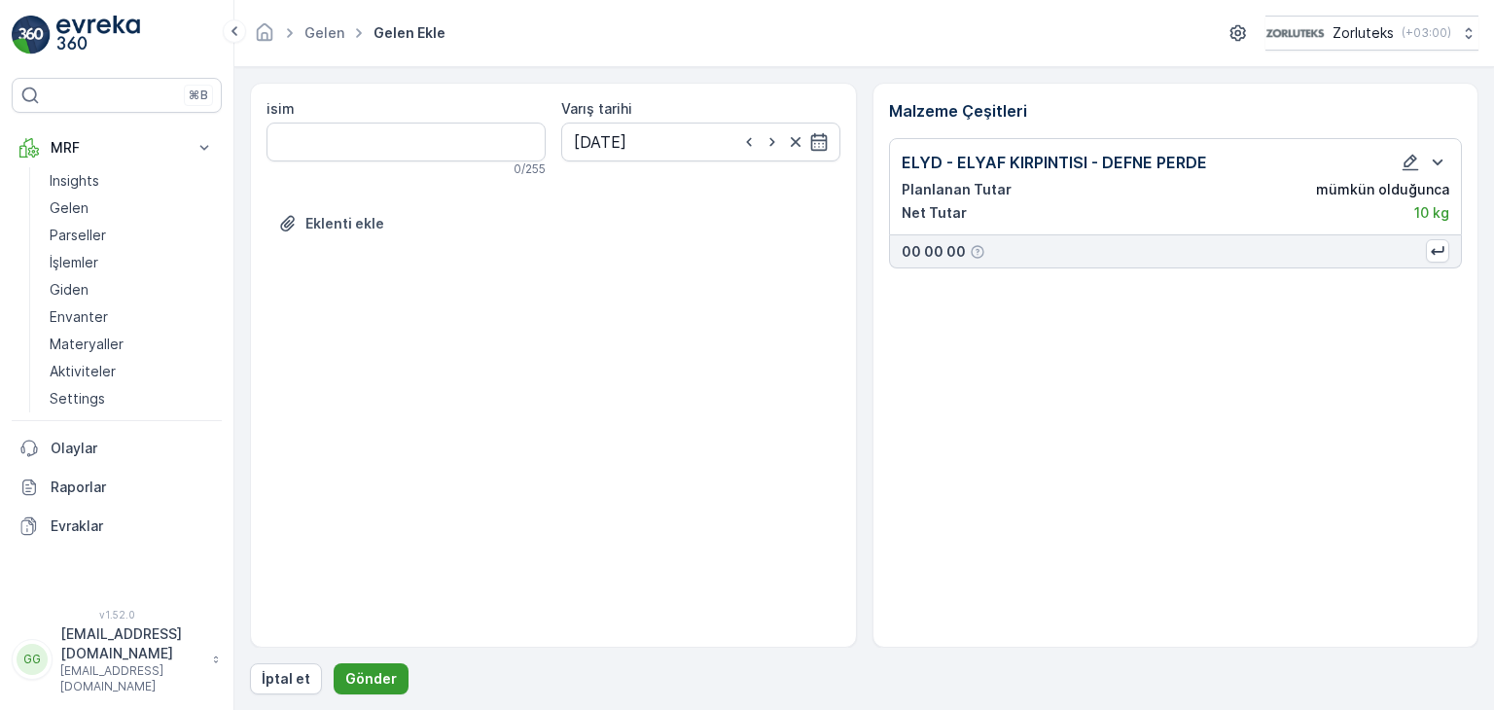
click at [342, 666] on button "Gönder" at bounding box center [371, 679] width 75 height 31
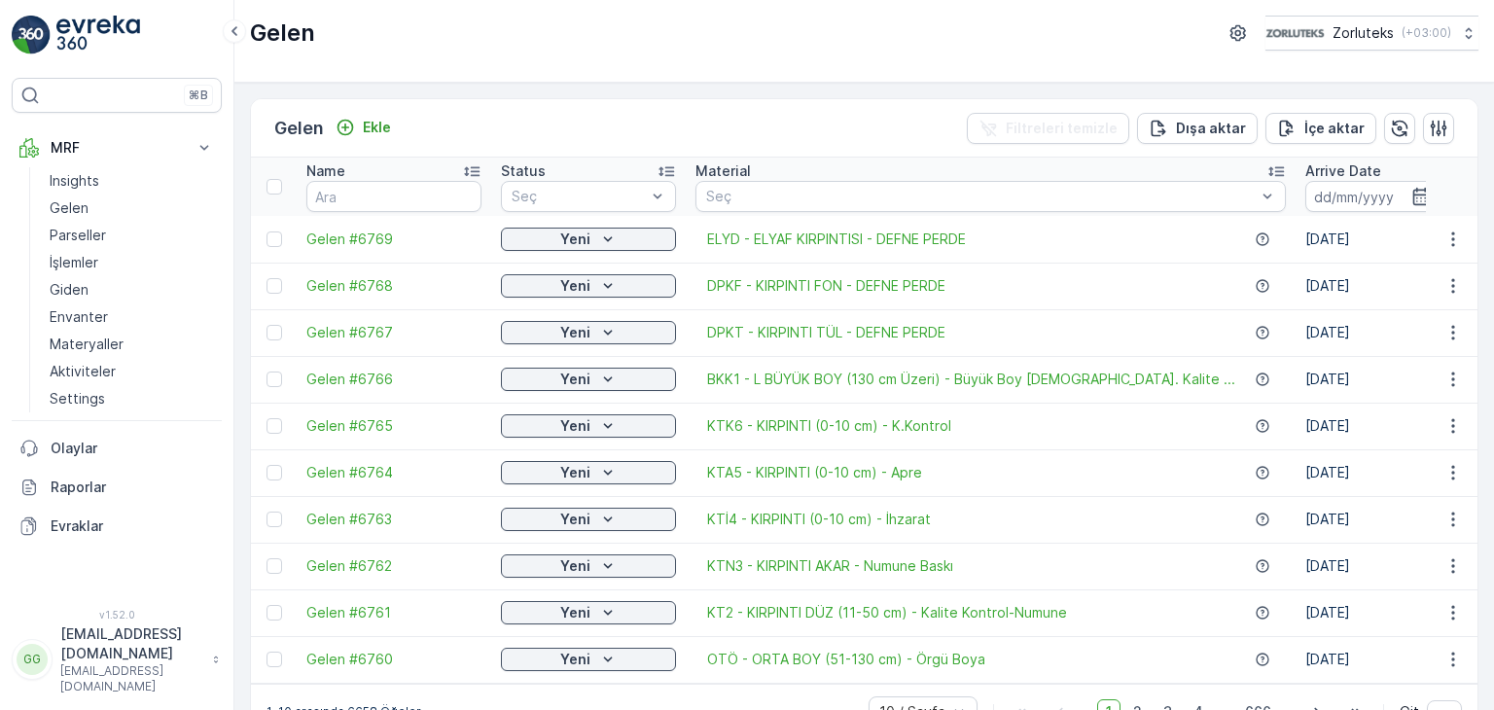
drag, startPoint x: 277, startPoint y: 331, endPoint x: 385, endPoint y: 342, distance: 108.6
click at [277, 331] on div at bounding box center [275, 333] width 16 height 16
click at [267, 325] on input "checkbox" at bounding box center [267, 325] width 0 height 0
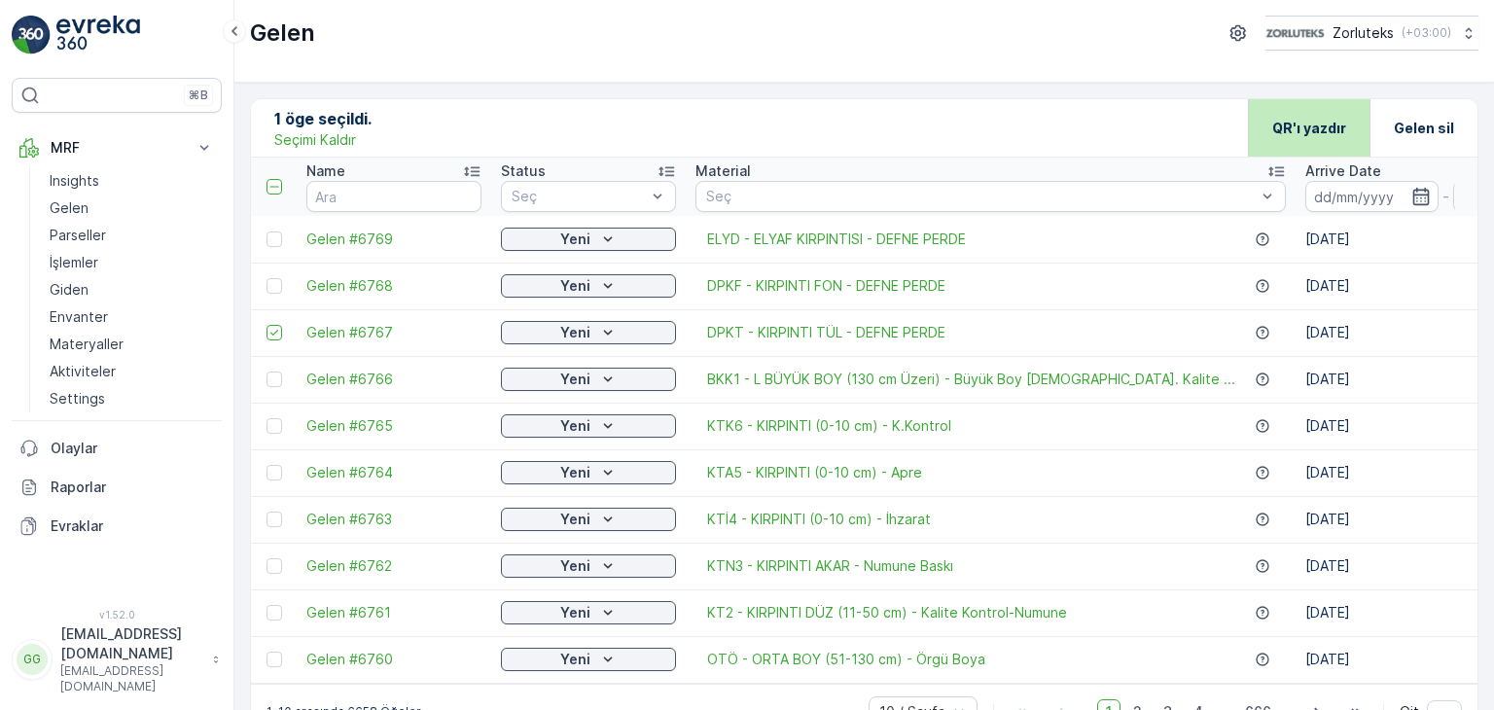
click at [1310, 119] on p "QR'ı yazdır" at bounding box center [1310, 128] width 74 height 19
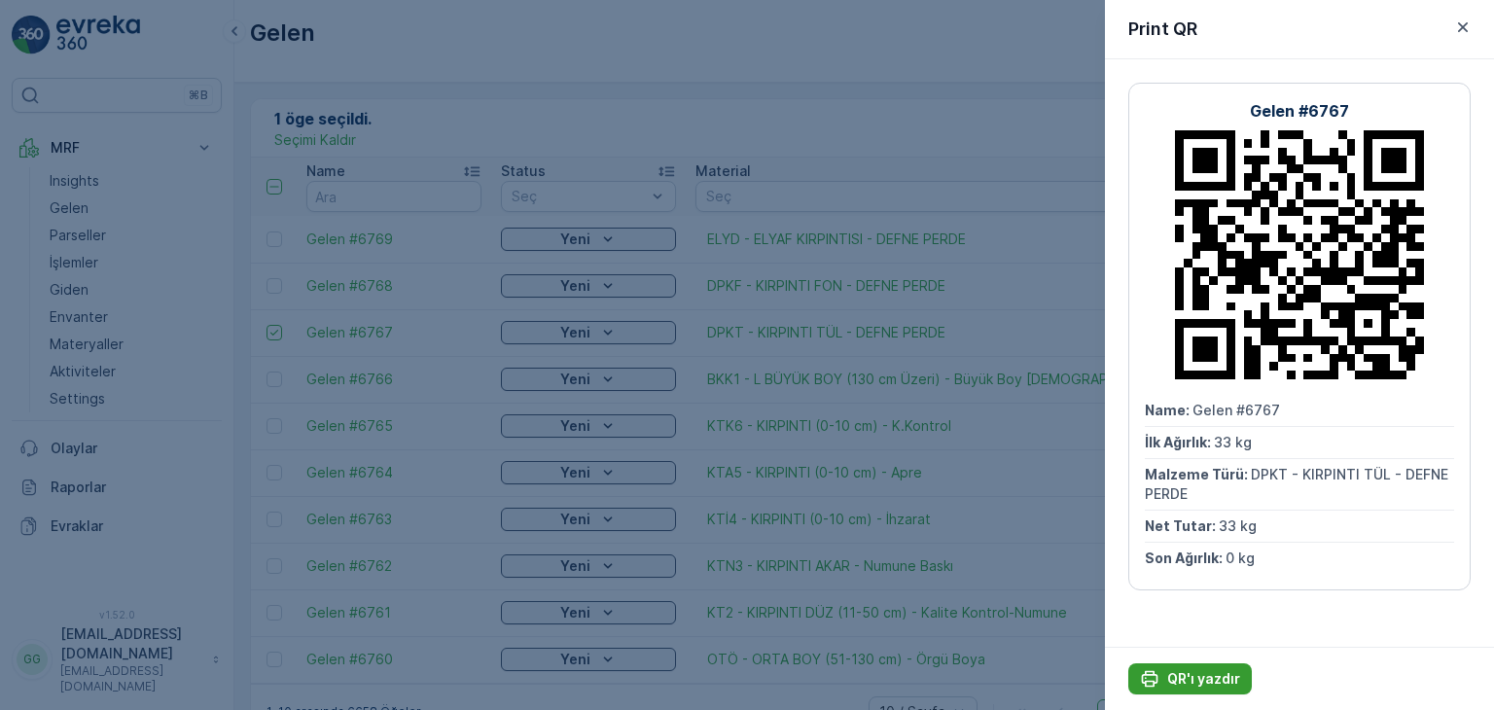
click at [1179, 681] on p "QR'ı yazdır" at bounding box center [1203, 678] width 73 height 19
click at [1468, 24] on icon "button" at bounding box center [1463, 27] width 19 height 19
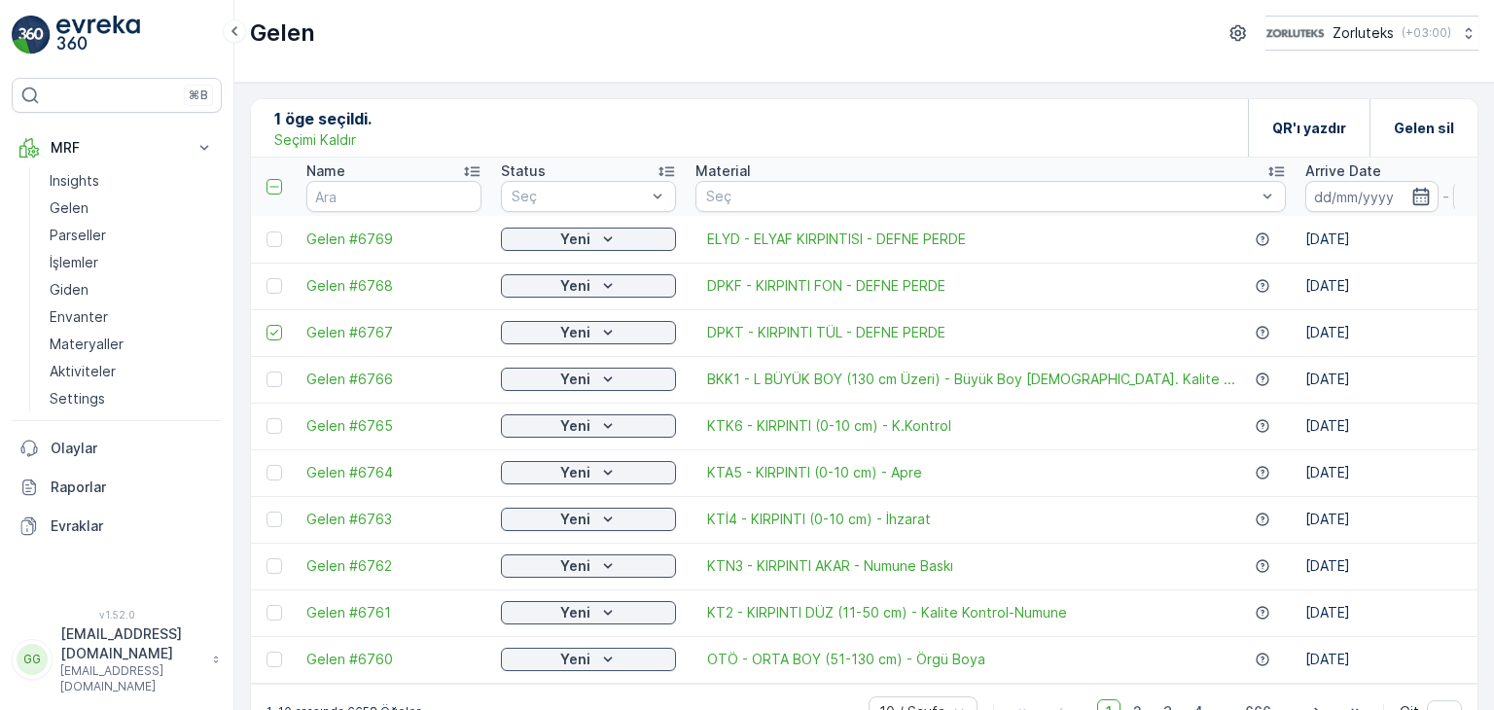
click at [281, 279] on div at bounding box center [277, 286] width 20 height 16
click at [267, 278] on input "checkbox" at bounding box center [267, 278] width 0 height 0
click at [279, 328] on icon at bounding box center [275, 333] width 14 height 14
click at [267, 325] on input "checkbox" at bounding box center [267, 325] width 0 height 0
click at [1330, 119] on p "QR'ı yazdır" at bounding box center [1310, 128] width 74 height 19
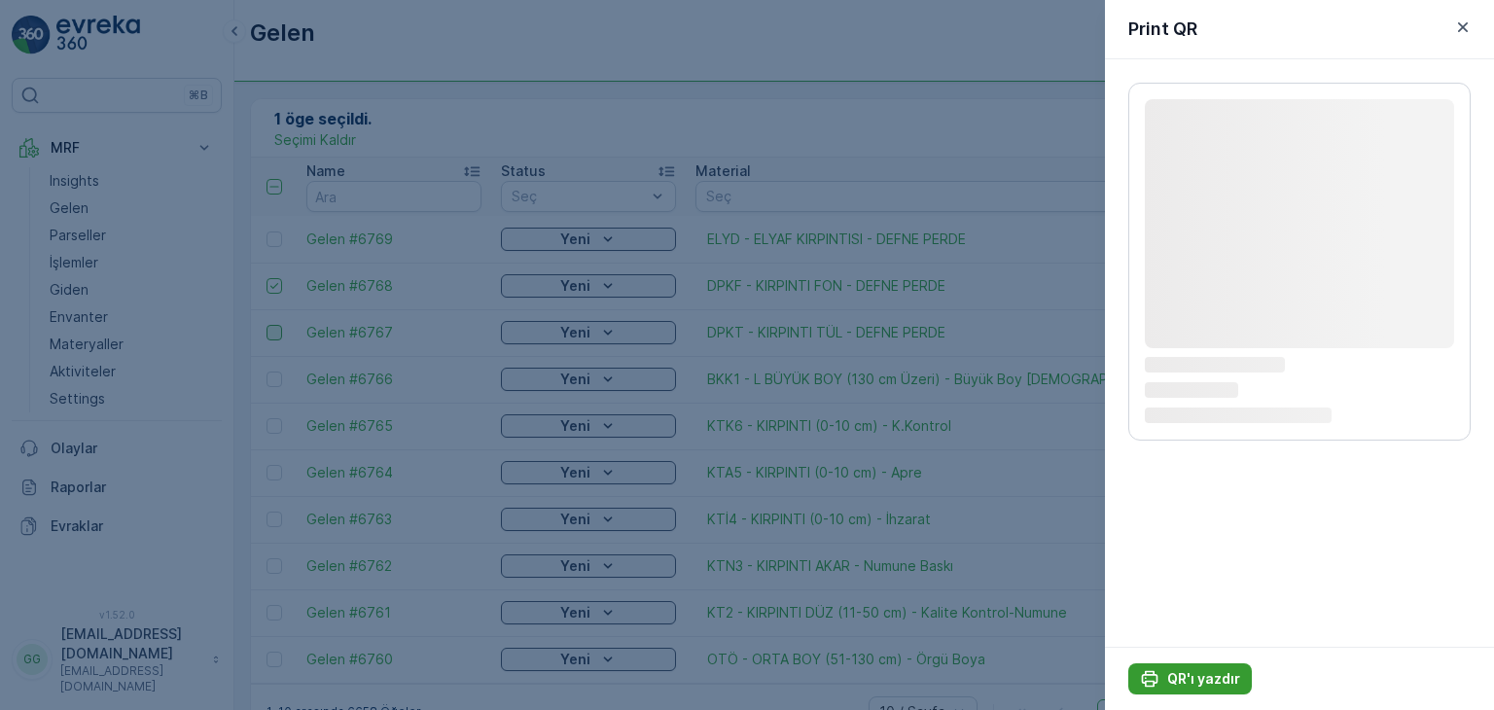
click at [1212, 683] on p "QR'ı yazdır" at bounding box center [1203, 678] width 73 height 19
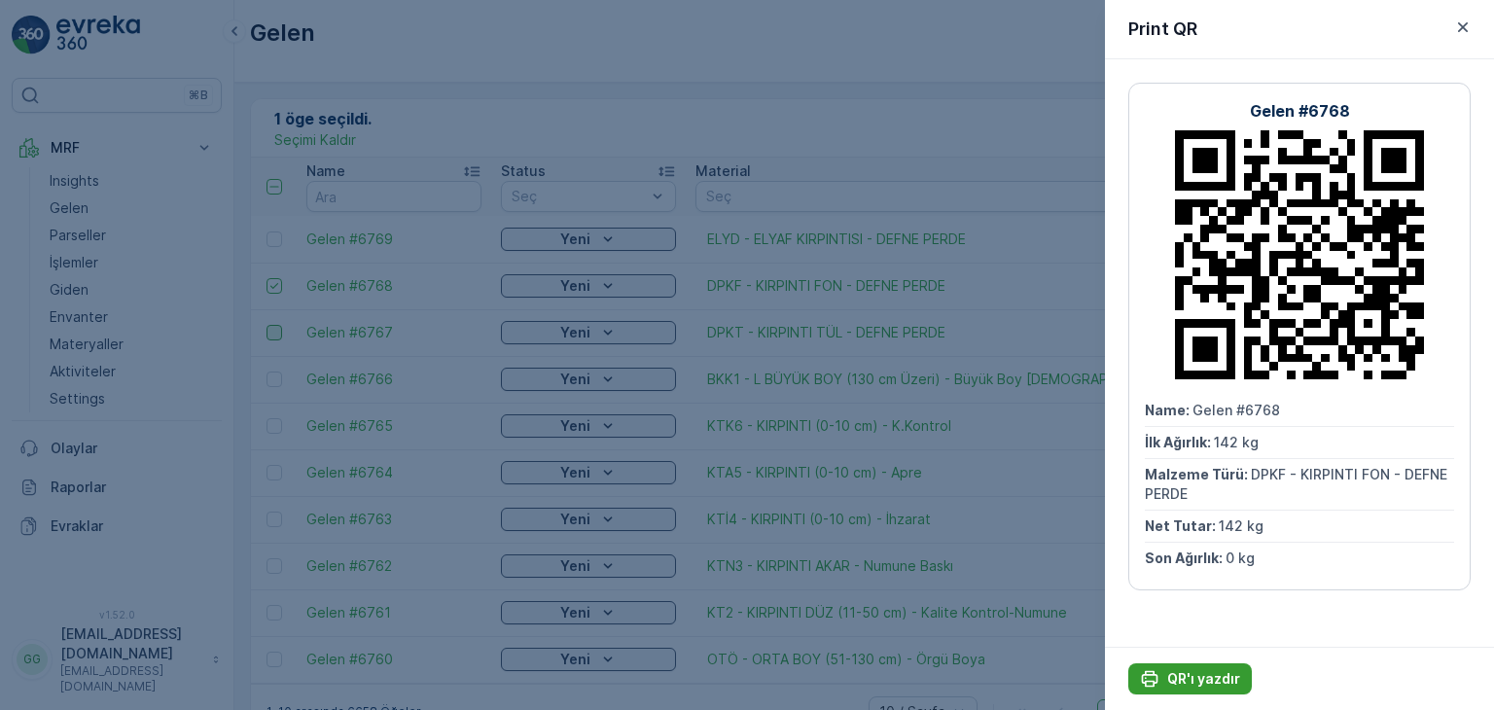
click at [1190, 676] on p "QR'ı yazdır" at bounding box center [1203, 678] width 73 height 19
click at [1464, 24] on icon "button" at bounding box center [1463, 27] width 19 height 19
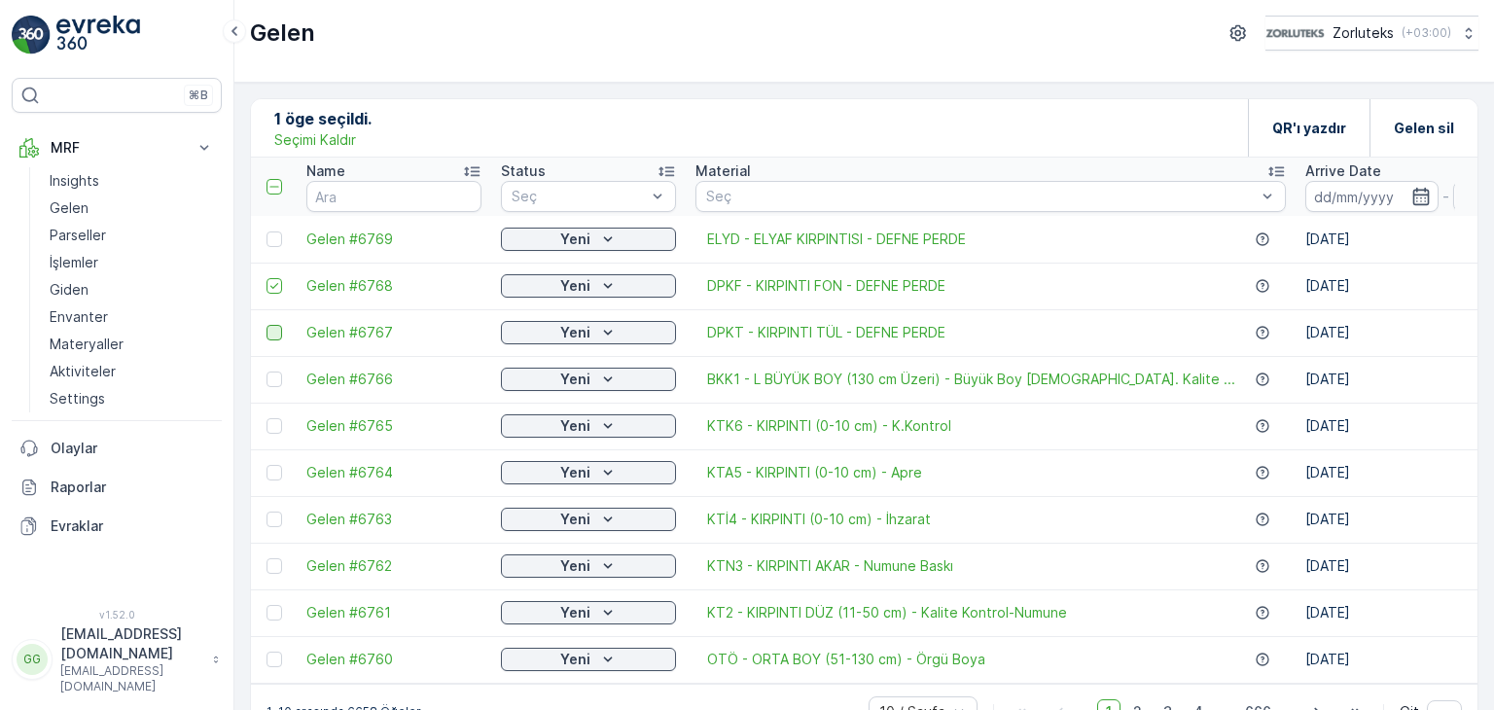
click at [276, 279] on icon at bounding box center [275, 286] width 14 height 14
click at [267, 278] on input "checkbox" at bounding box center [267, 278] width 0 height 0
click at [269, 248] on td at bounding box center [274, 239] width 46 height 47
click at [276, 232] on div at bounding box center [275, 240] width 16 height 16
click at [267, 232] on input "checkbox" at bounding box center [267, 232] width 0 height 0
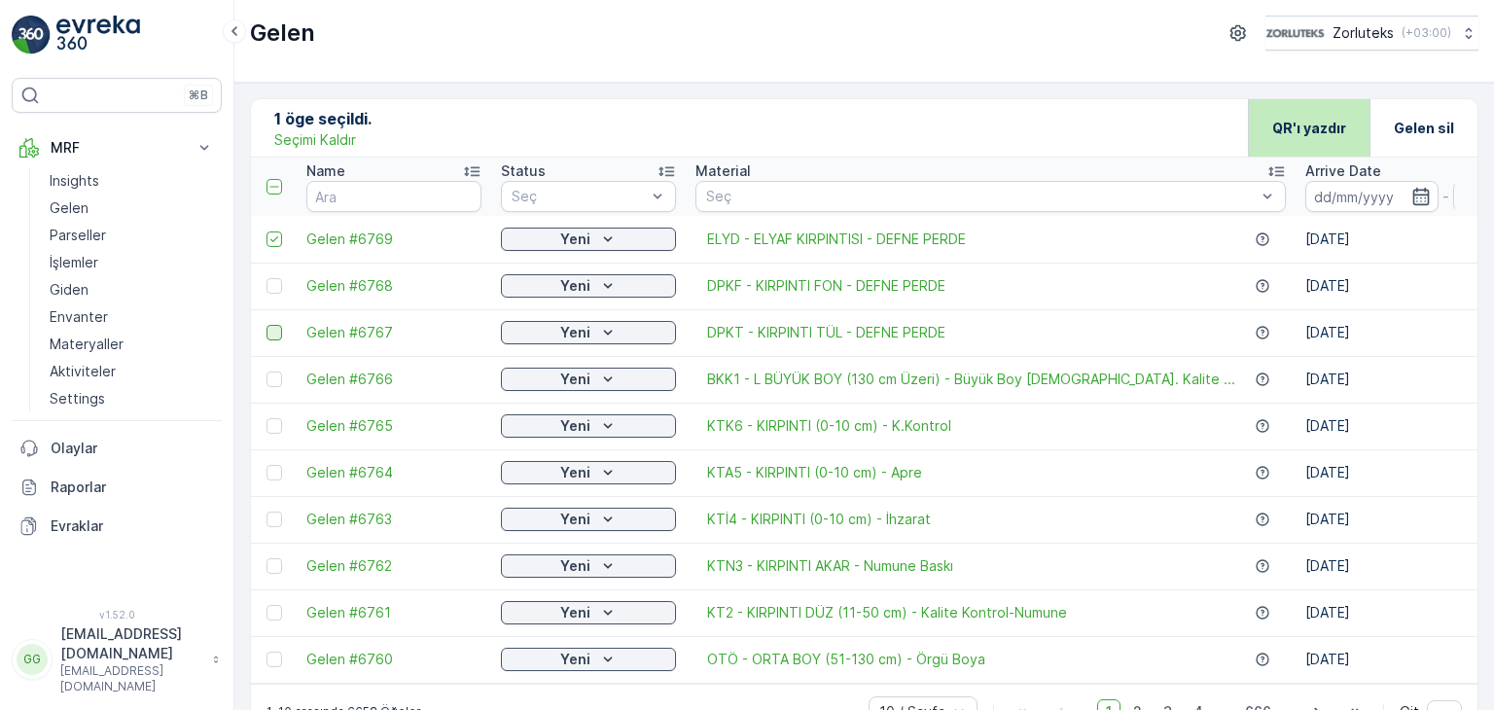
click at [1315, 126] on p "QR'ı yazdır" at bounding box center [1310, 128] width 74 height 19
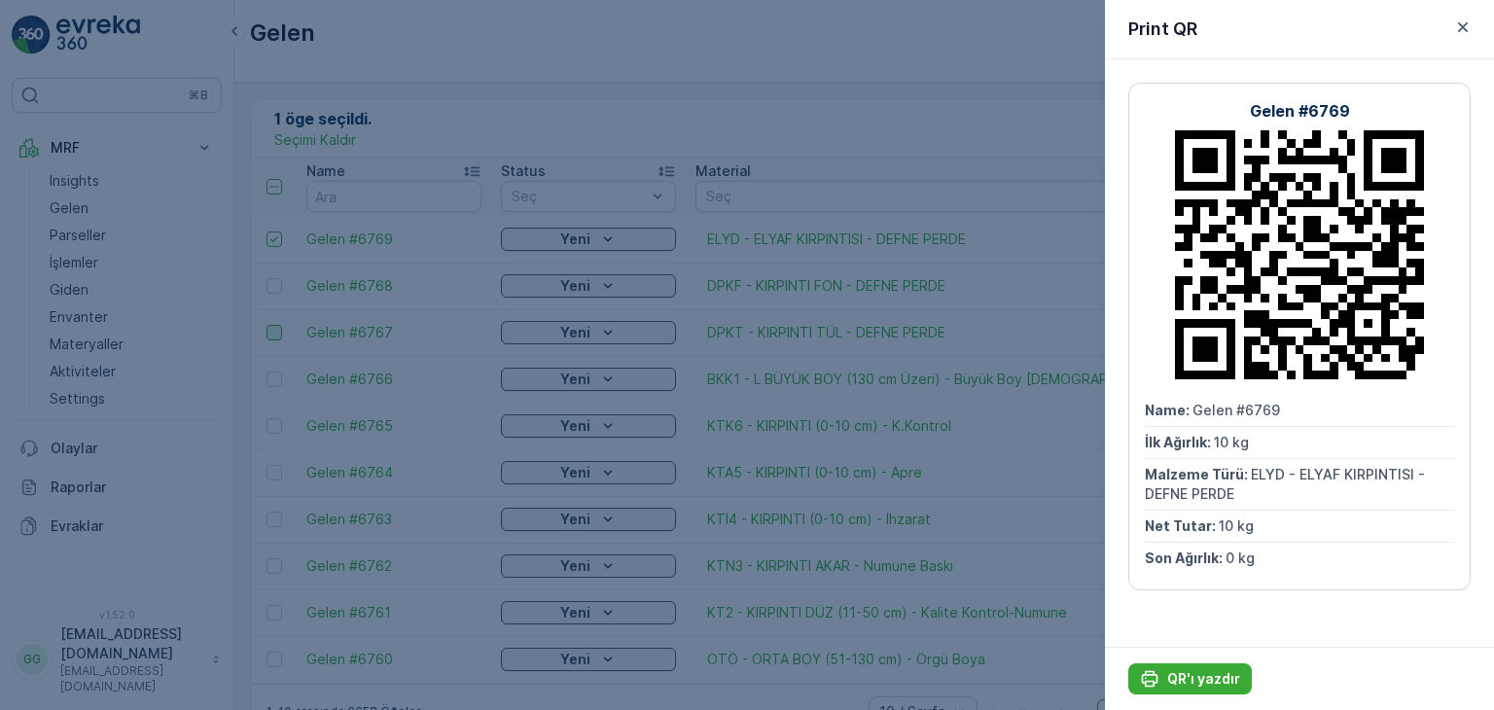
drag, startPoint x: 1382, startPoint y: 82, endPoint x: 1371, endPoint y: 98, distance: 20.2
click at [1382, 83] on div "Gelen #6769 Name : Gelen #6769 İlk Ağırlık : 10 kg Malzeme Türü : ELYD - ELYAF …" at bounding box center [1300, 337] width 342 height 508
click at [1191, 690] on button "QR'ı yazdır" at bounding box center [1191, 679] width 124 height 31
click at [1462, 24] on icon "button" at bounding box center [1463, 27] width 19 height 19
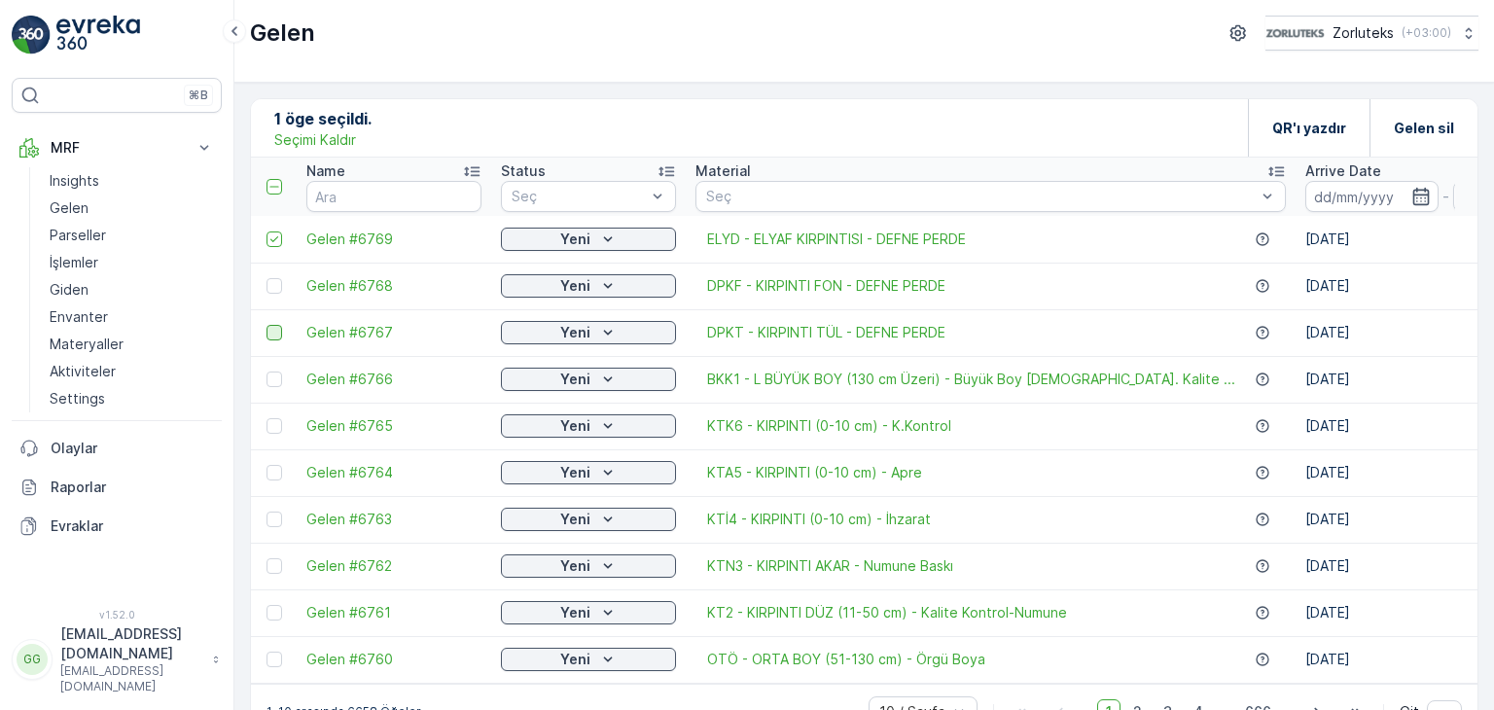
drag, startPoint x: 280, startPoint y: 242, endPoint x: 279, endPoint y: 266, distance: 23.4
click at [279, 242] on icon at bounding box center [275, 240] width 14 height 14
click at [267, 232] on input "checkbox" at bounding box center [267, 232] width 0 height 0
click at [284, 295] on td at bounding box center [274, 286] width 46 height 47
click at [276, 284] on div at bounding box center [275, 286] width 16 height 16
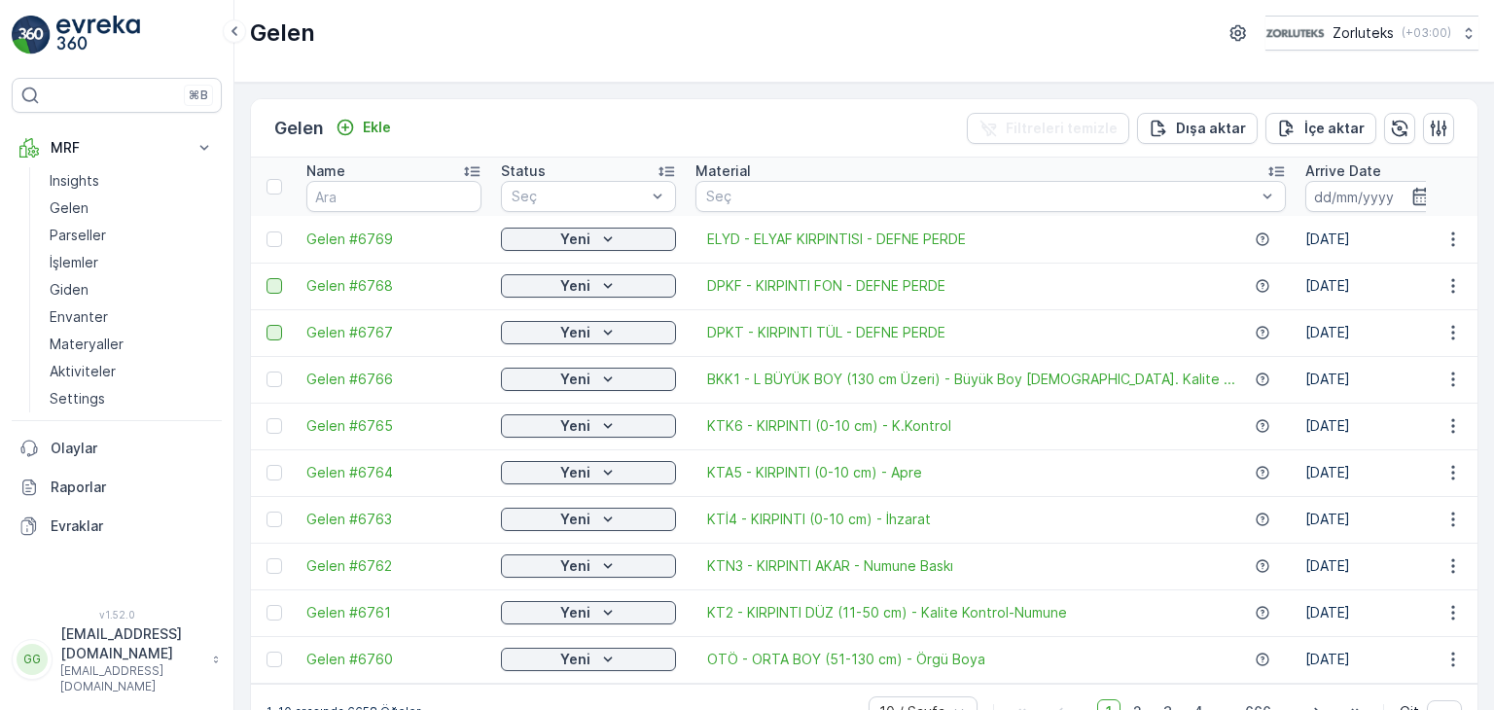
click at [267, 278] on input "checkbox" at bounding box center [267, 278] width 0 height 0
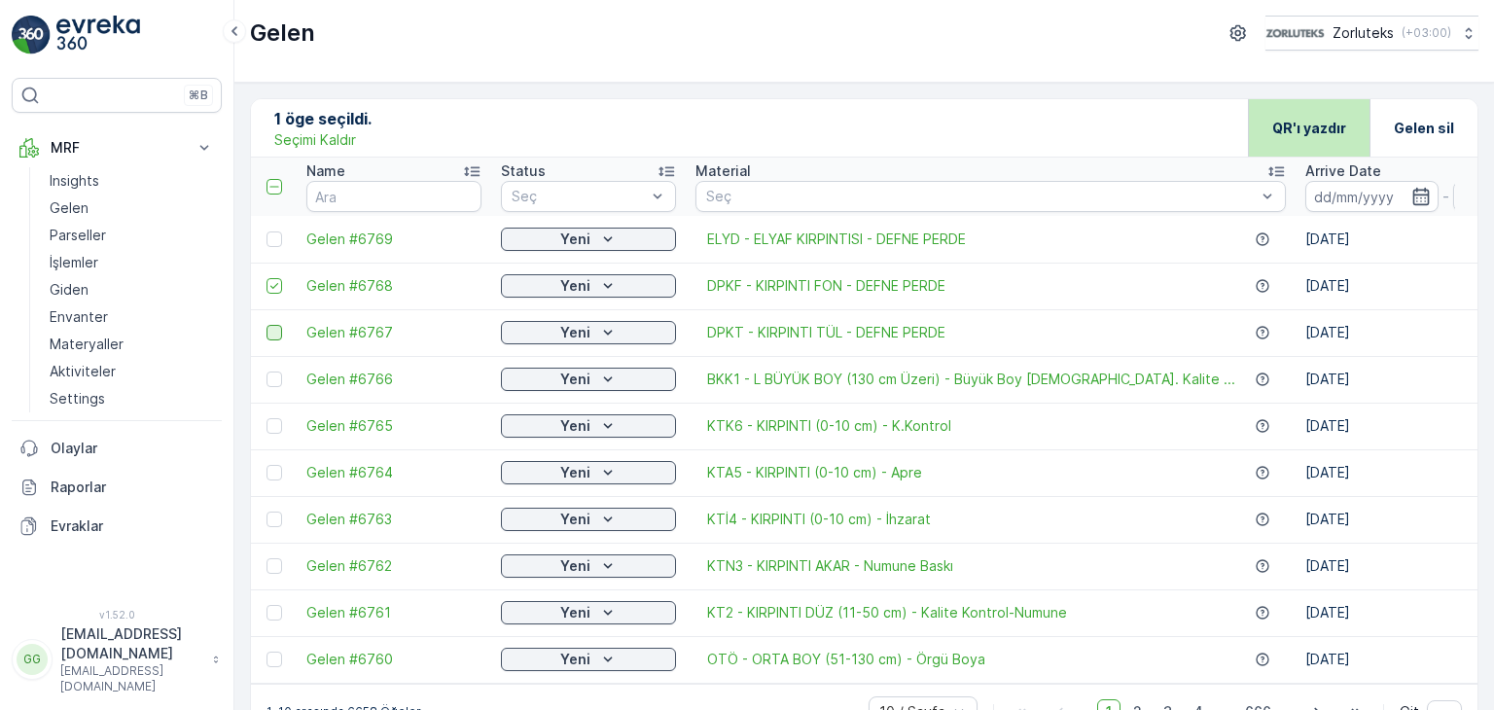
click at [1328, 128] on p "QR'ı yazdır" at bounding box center [1310, 128] width 74 height 19
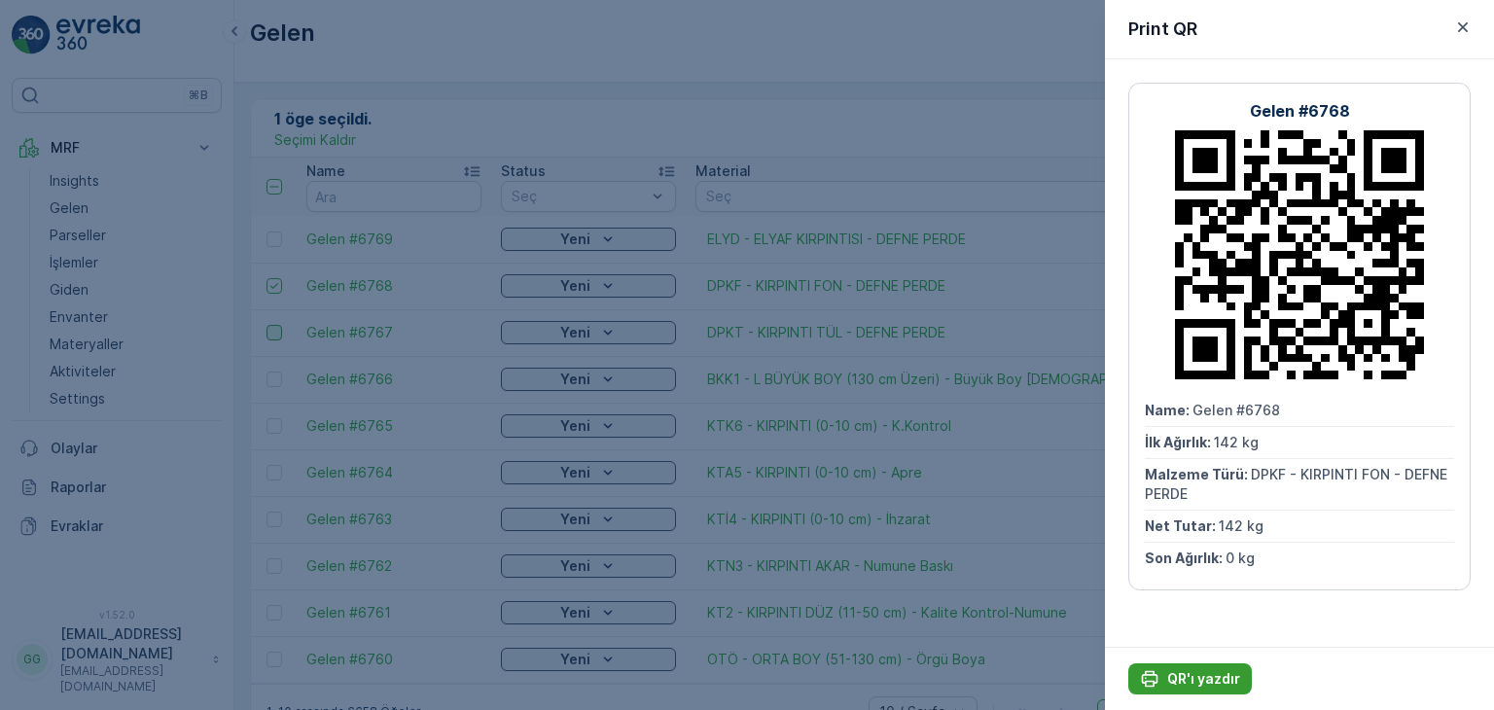
click at [1207, 678] on p "QR'ı yazdır" at bounding box center [1203, 678] width 73 height 19
click at [1468, 24] on icon "button" at bounding box center [1463, 27] width 19 height 19
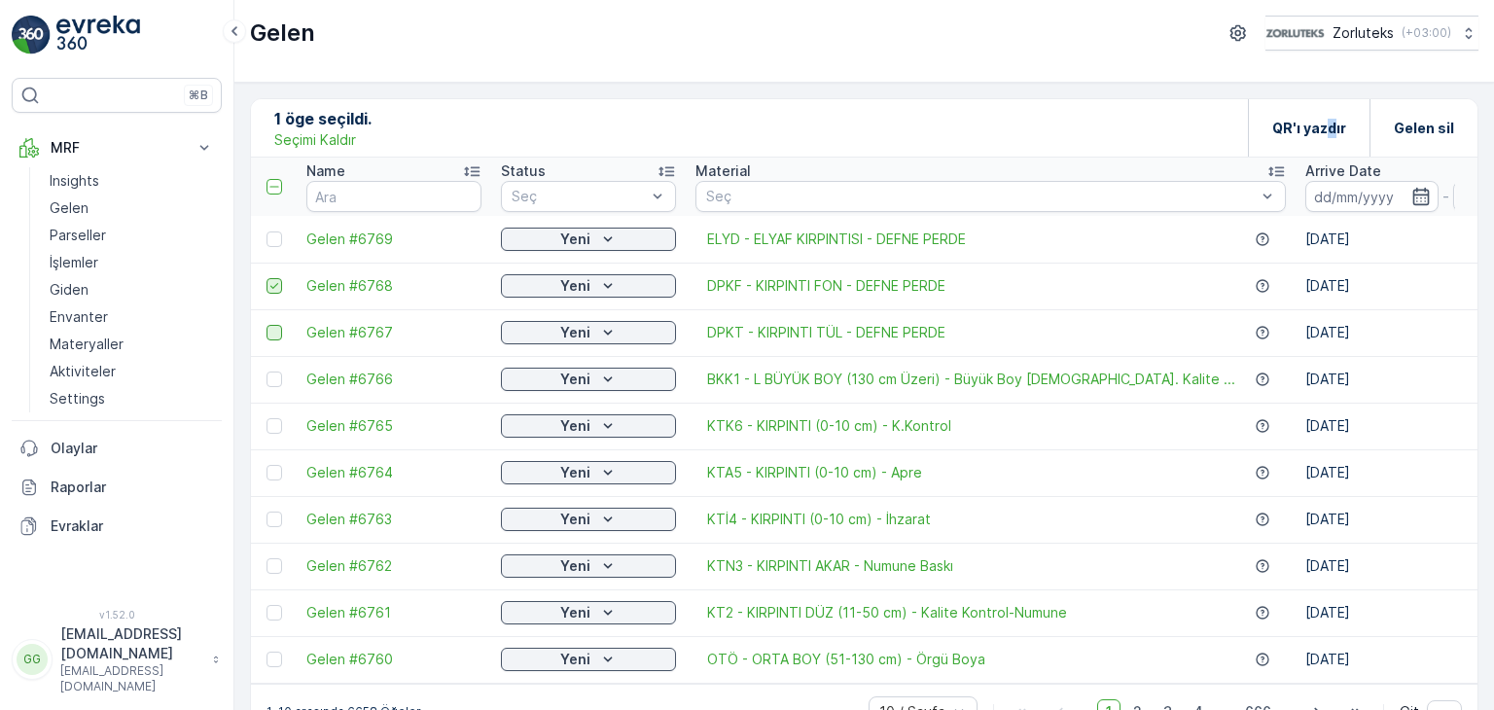
click at [279, 289] on icon at bounding box center [275, 286] width 14 height 14
click at [267, 278] on input "checkbox" at bounding box center [267, 278] width 0 height 0
click at [373, 127] on p "Ekle" at bounding box center [377, 127] width 28 height 19
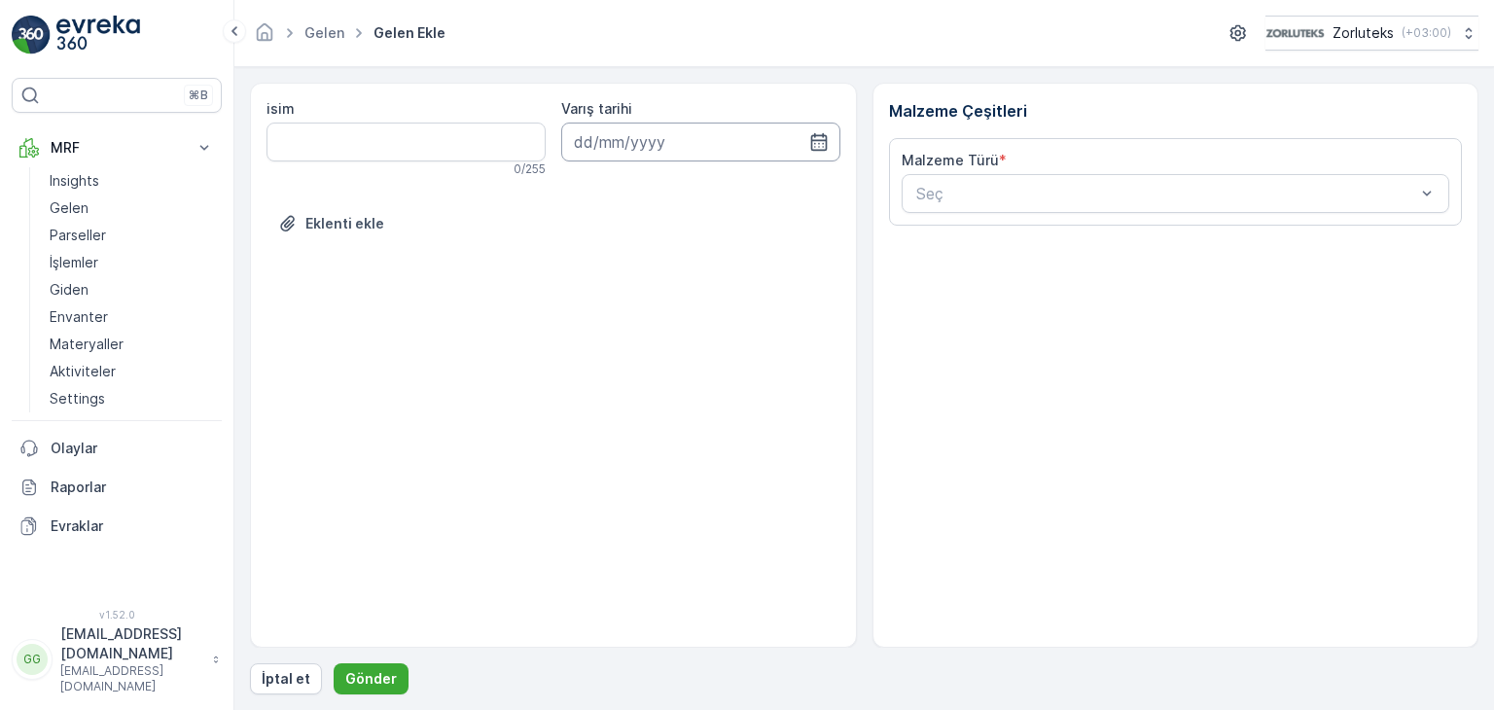
click at [689, 138] on input at bounding box center [700, 142] width 279 height 39
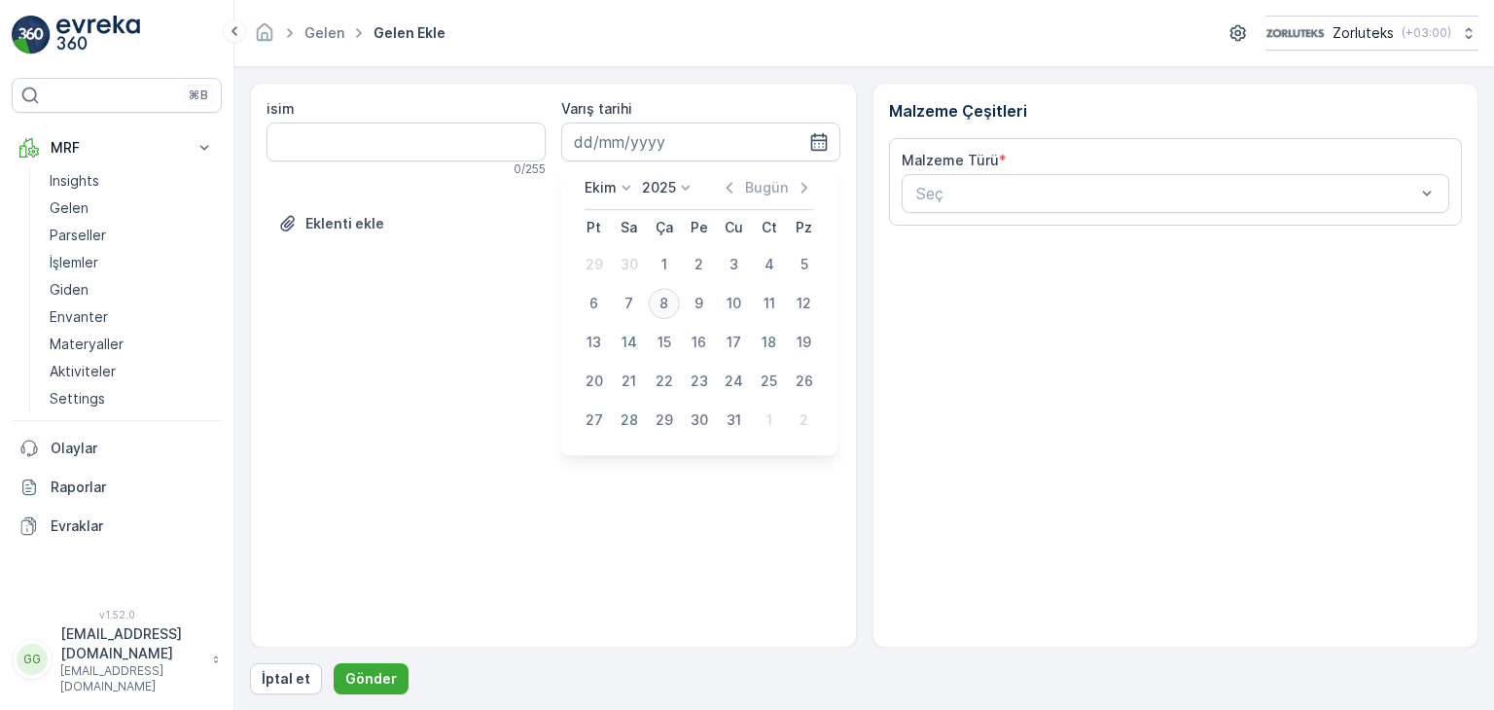
click at [658, 314] on div "8" at bounding box center [664, 303] width 31 height 31
type input "[DATE]"
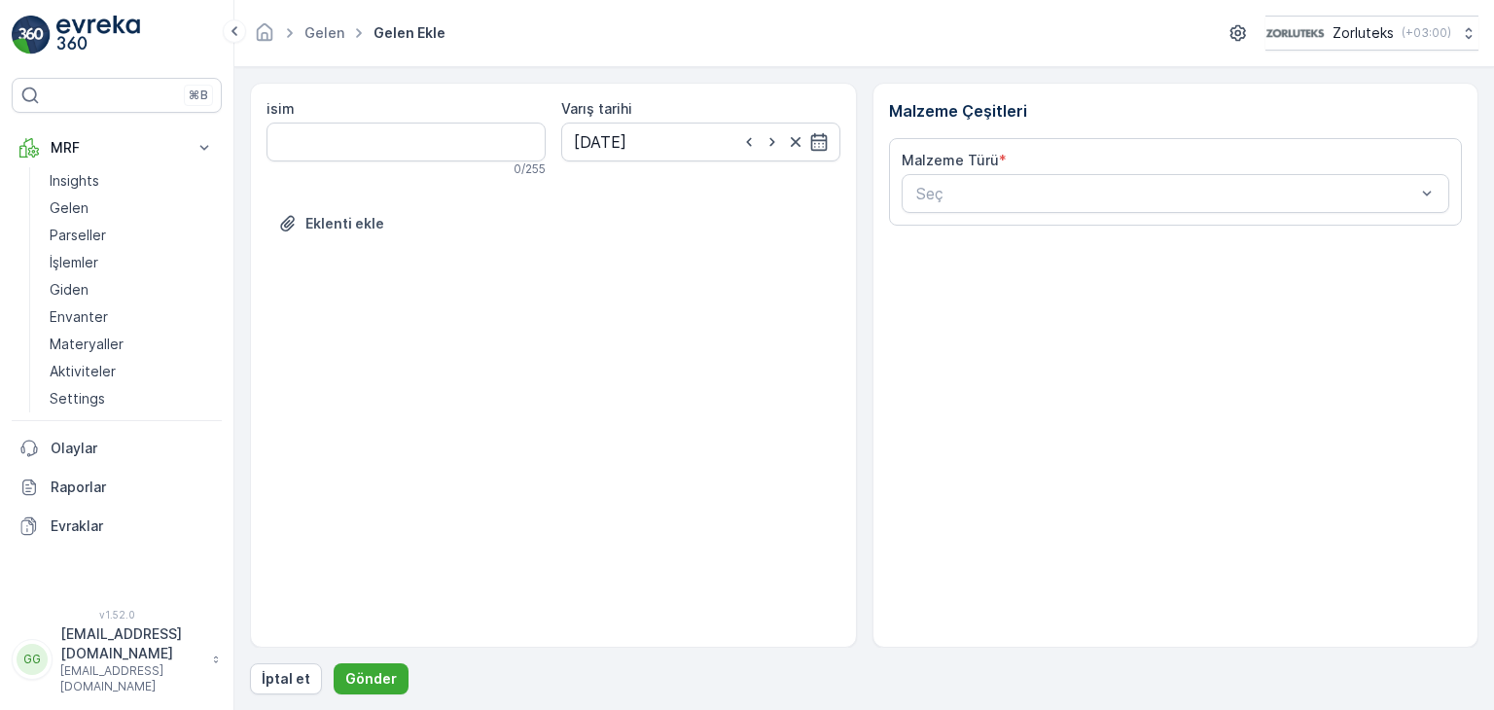
click at [988, 178] on div "Seç" at bounding box center [1176, 193] width 549 height 39
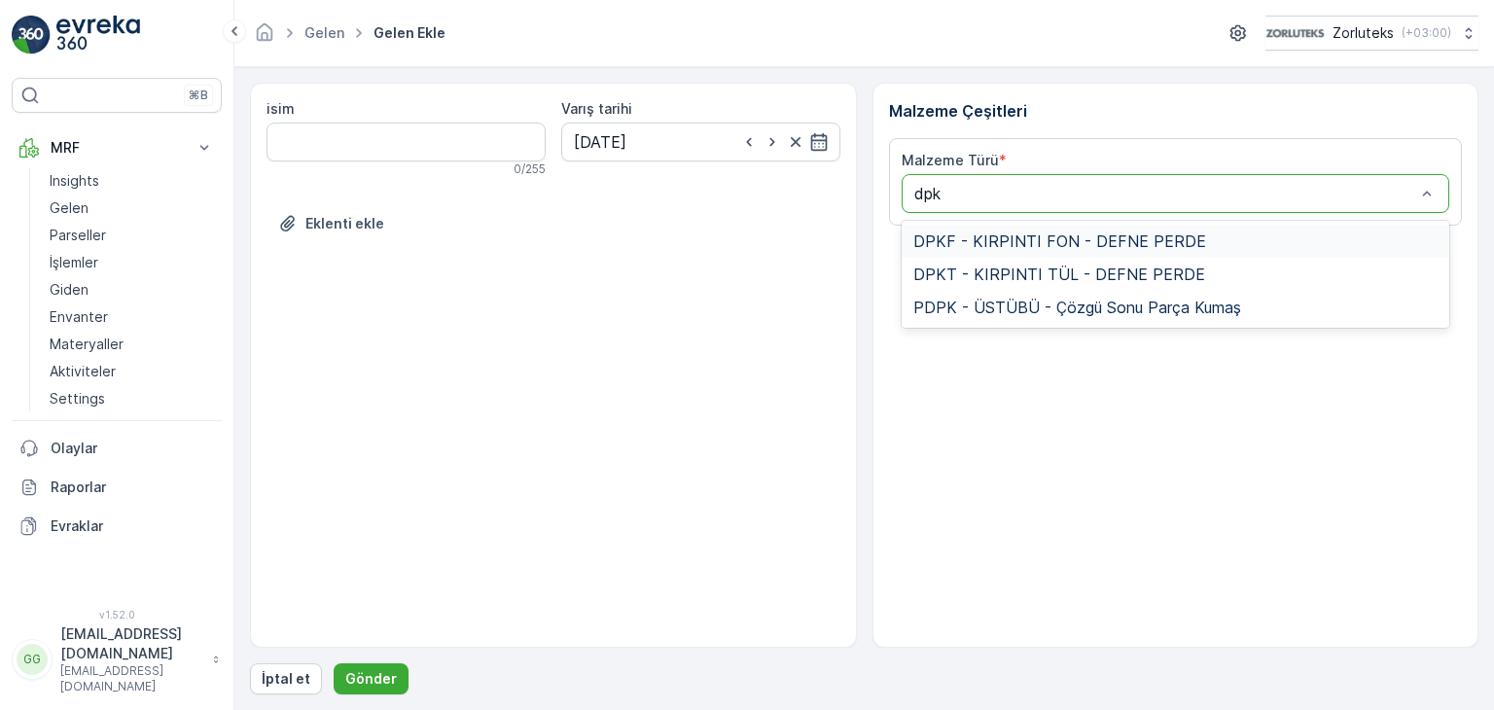
type input "dpkf"
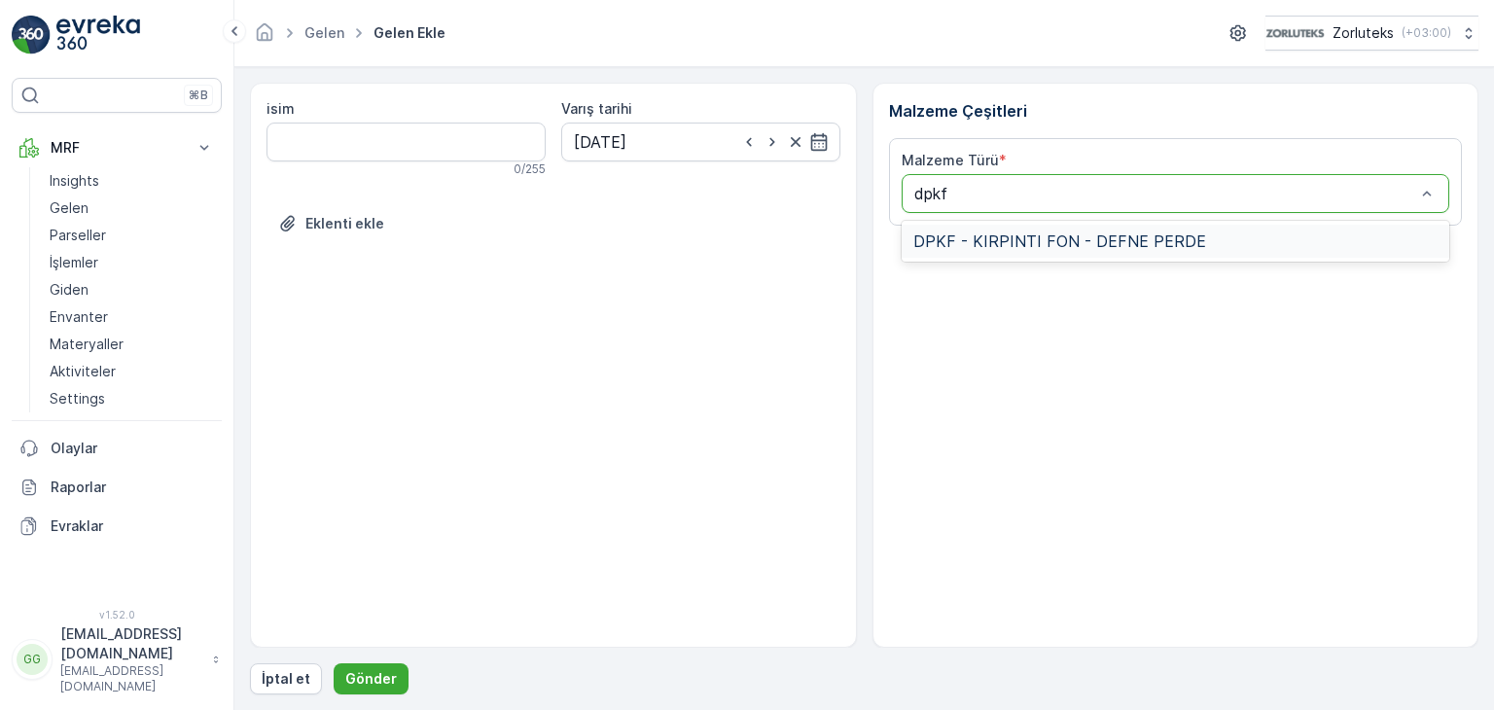
click at [945, 233] on span "DPKF - KIRPINTI FON - DEFNE PERDE" at bounding box center [1060, 242] width 293 height 18
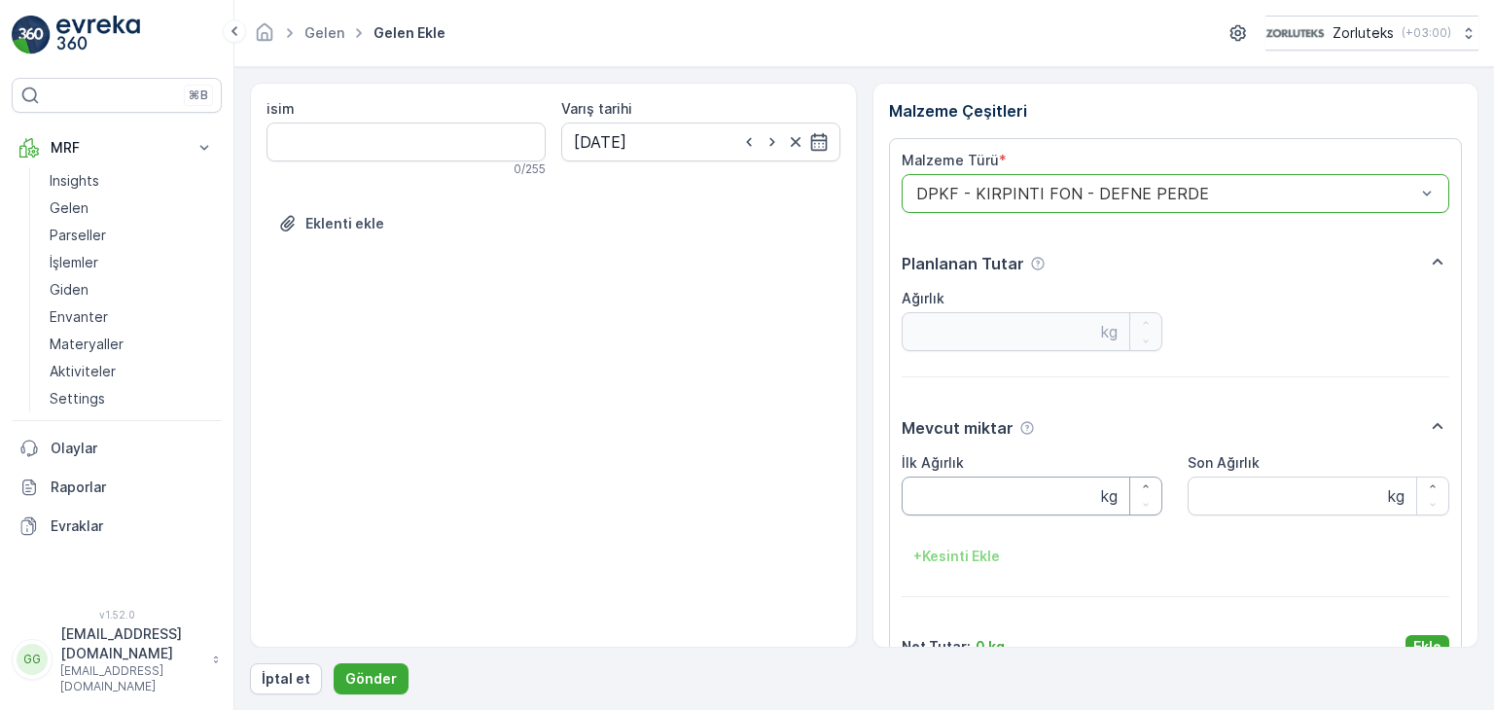
click at [988, 503] on Ağırlık "İlk Ağırlık" at bounding box center [1033, 496] width 262 height 39
type Ağırlık "19"
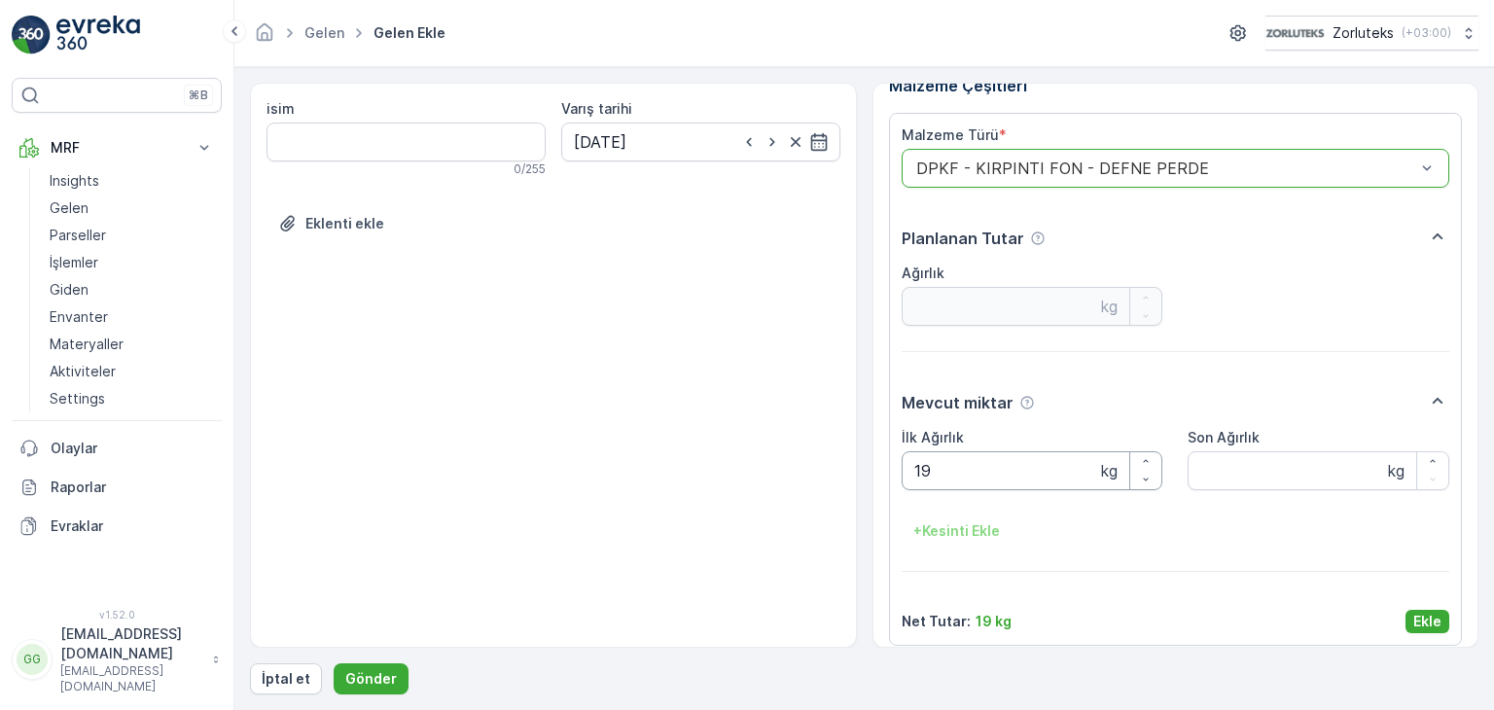
scroll to position [39, 0]
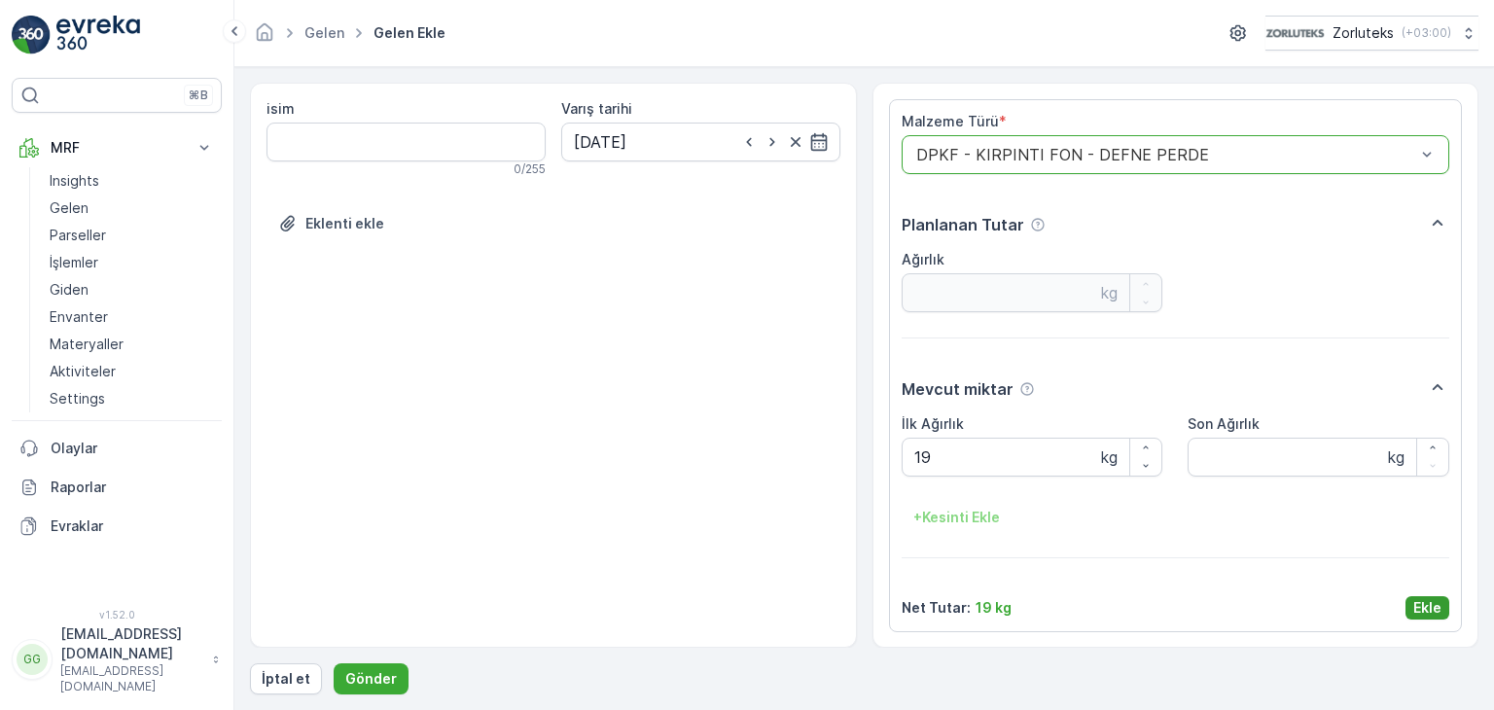
click at [1425, 603] on p "Ekle" at bounding box center [1428, 607] width 28 height 19
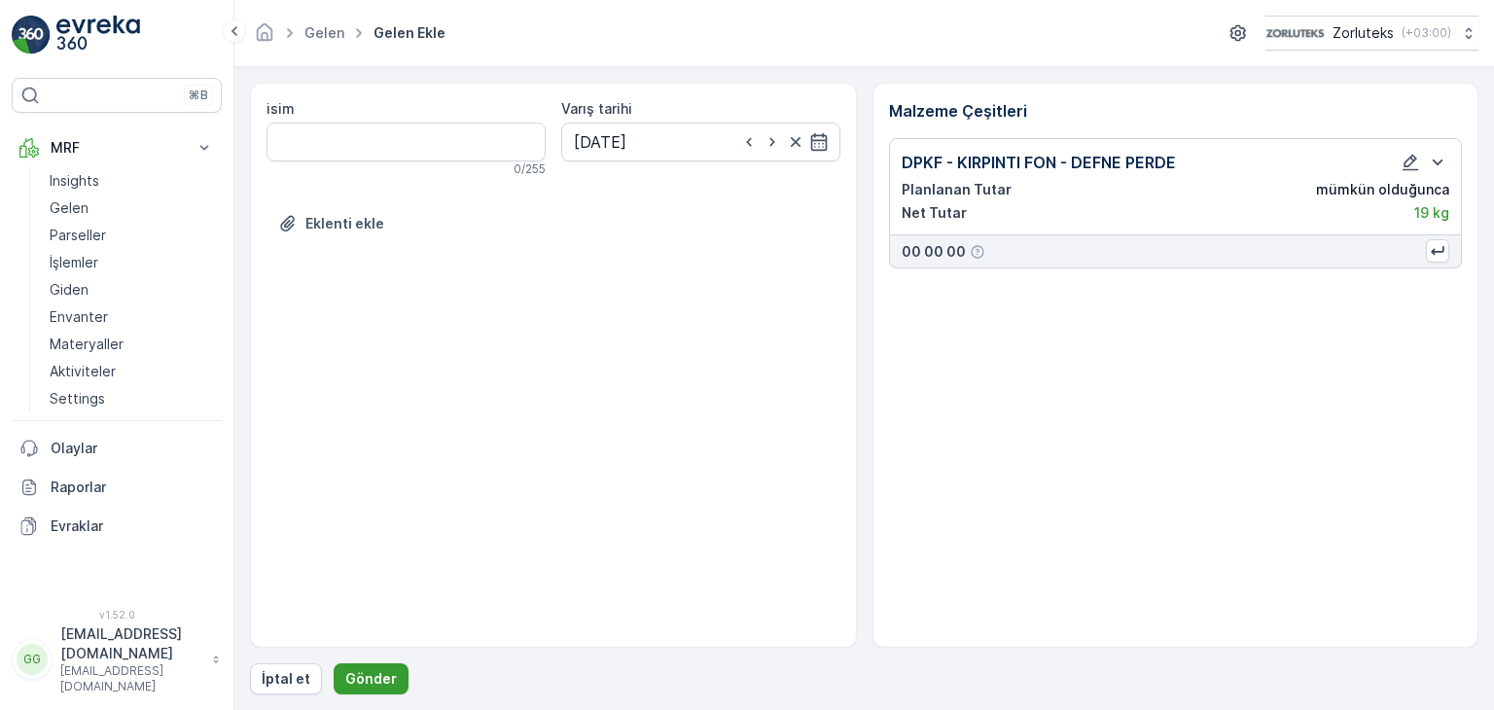
click at [364, 686] on p "Gönder" at bounding box center [371, 678] width 52 height 19
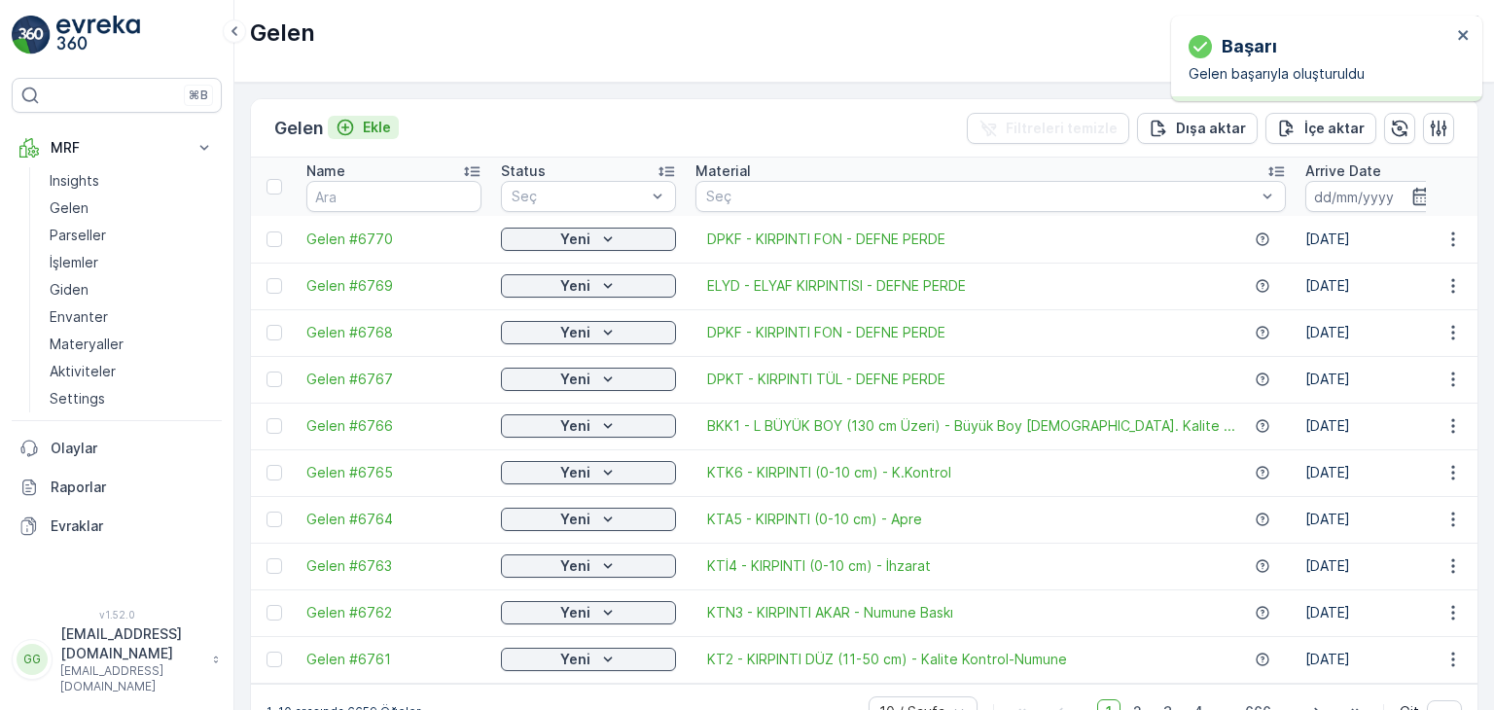
click at [371, 129] on p "Ekle" at bounding box center [377, 127] width 28 height 19
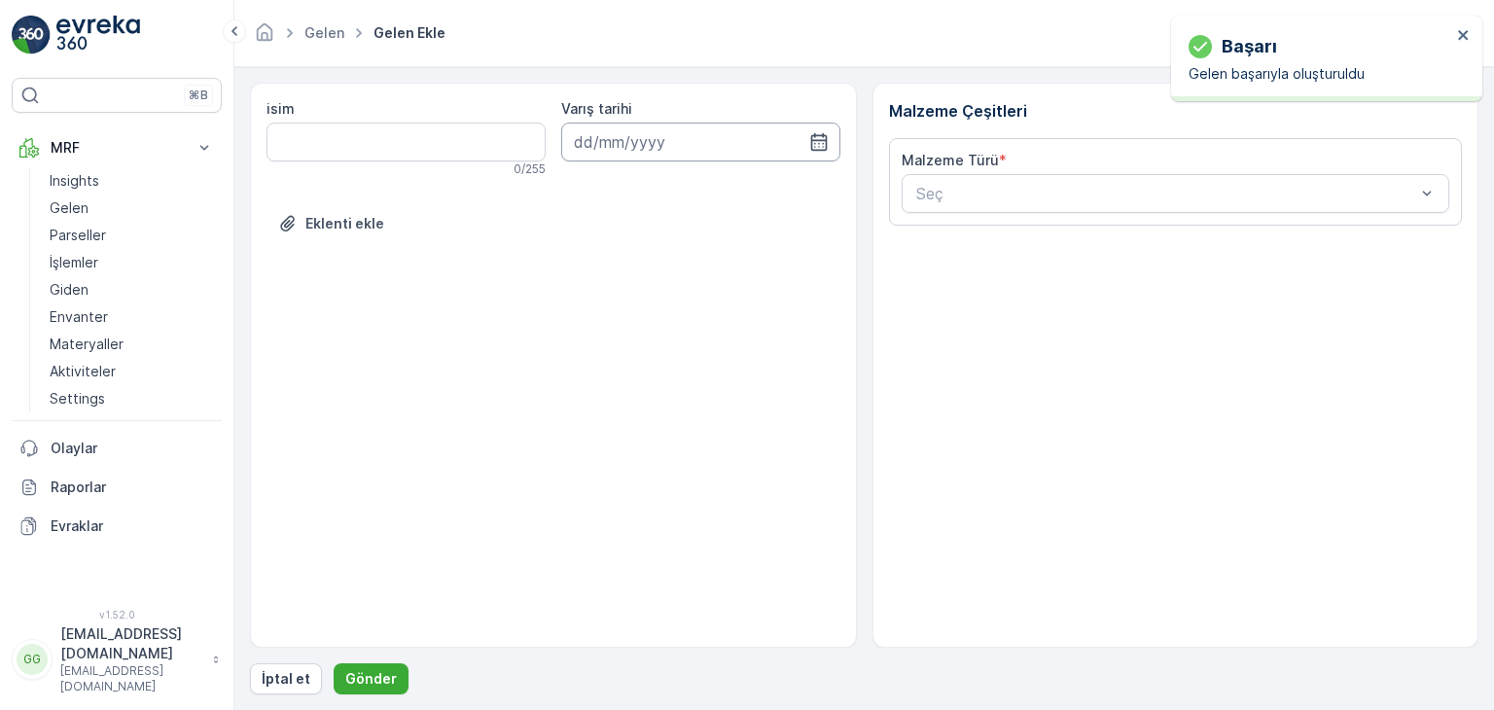
click at [717, 126] on input at bounding box center [700, 142] width 279 height 39
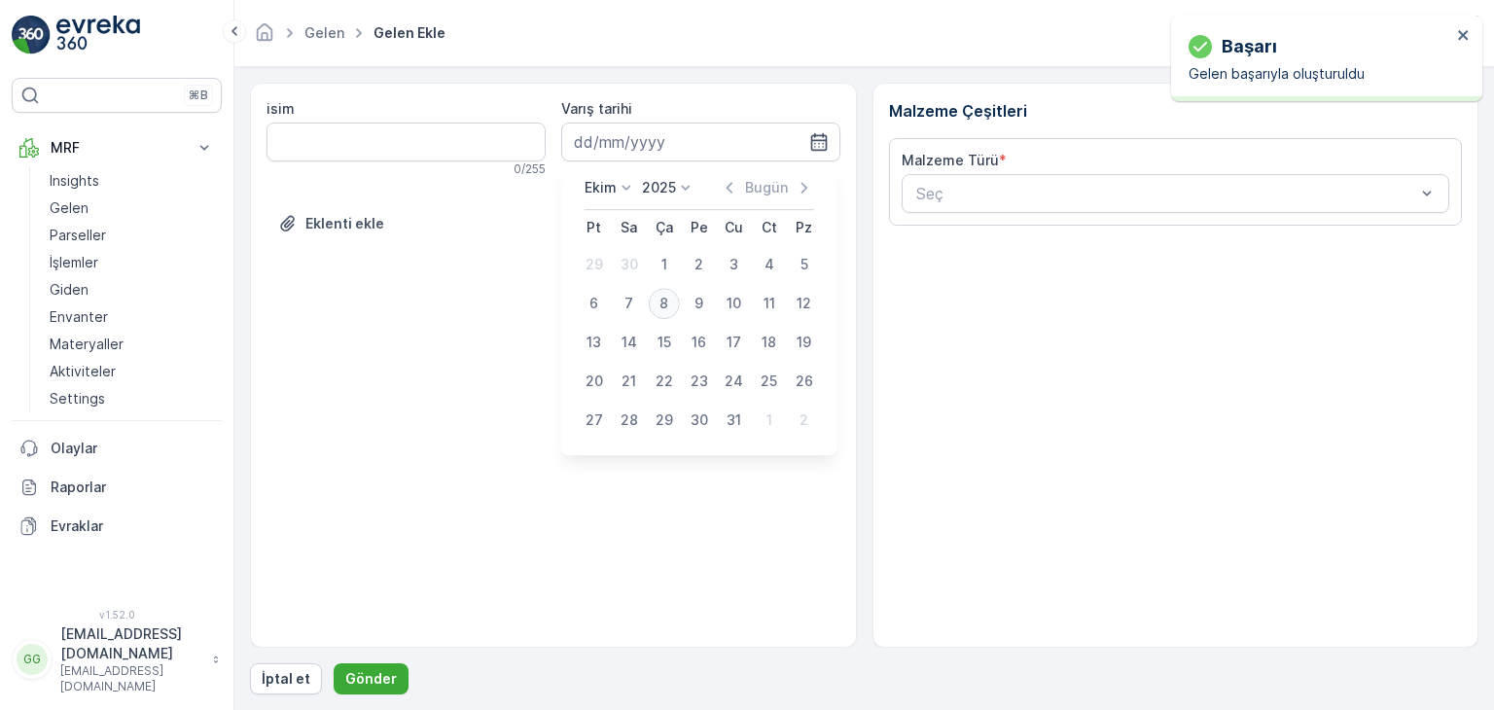
click at [665, 293] on div "8" at bounding box center [664, 303] width 31 height 31
type input "[DATE]"
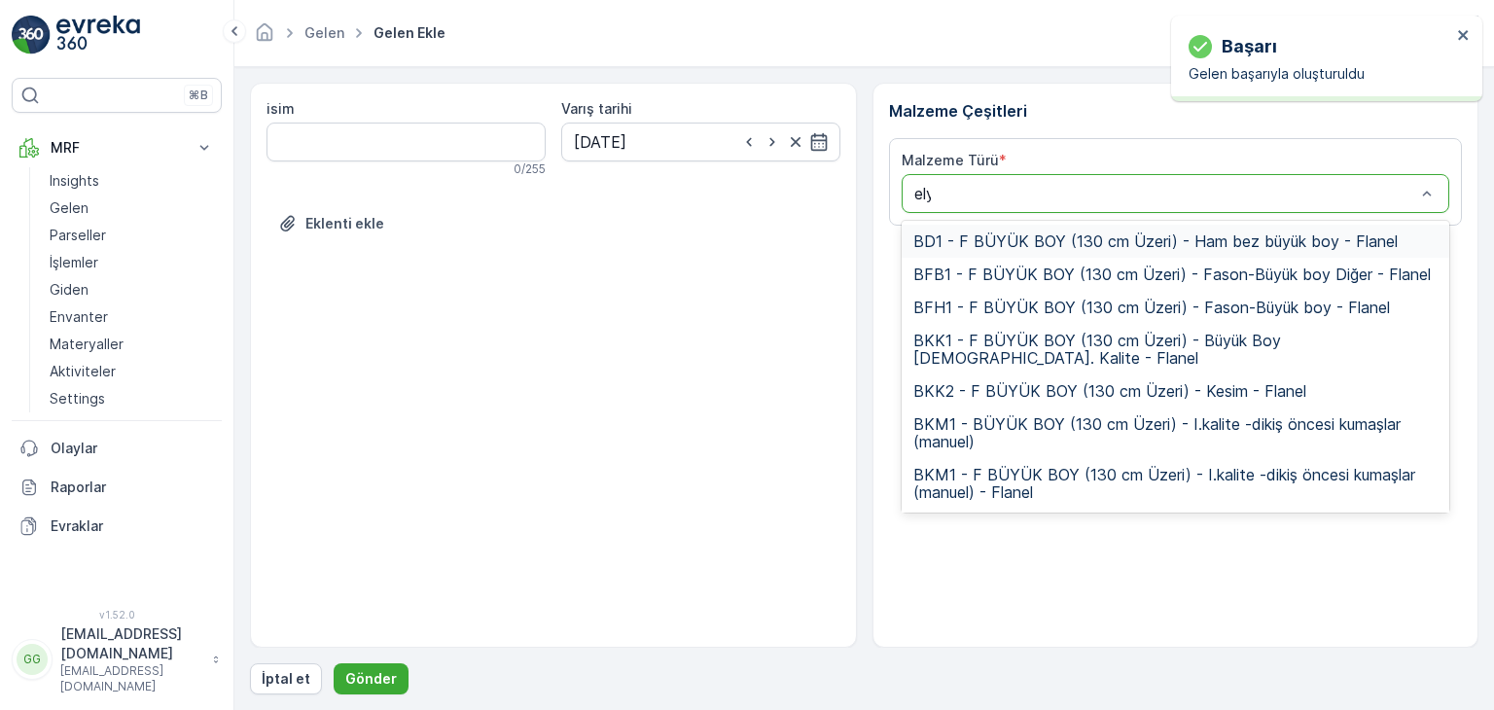
type input "elyd"
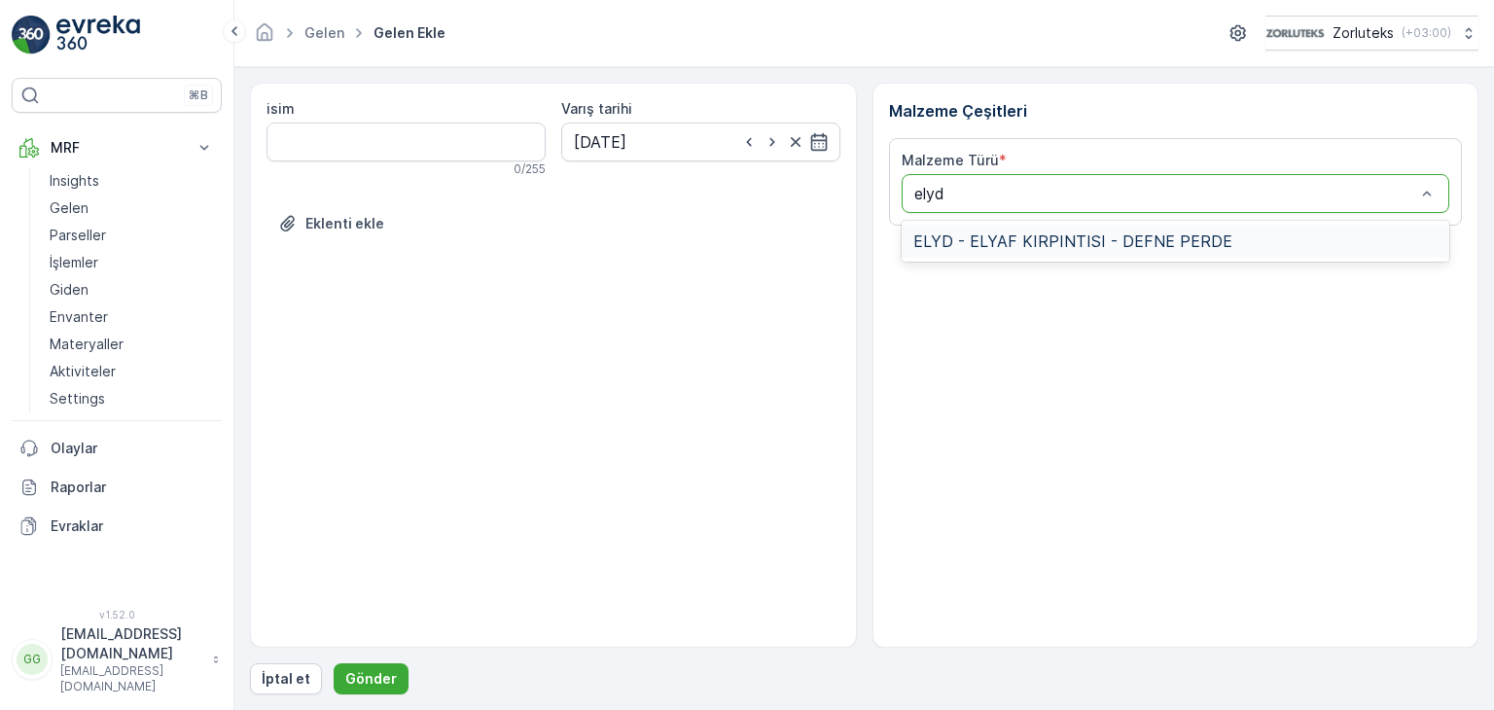
click at [946, 234] on span "ELYD - ELYAF KIRPINTISI - DEFNE PERDE" at bounding box center [1073, 242] width 319 height 18
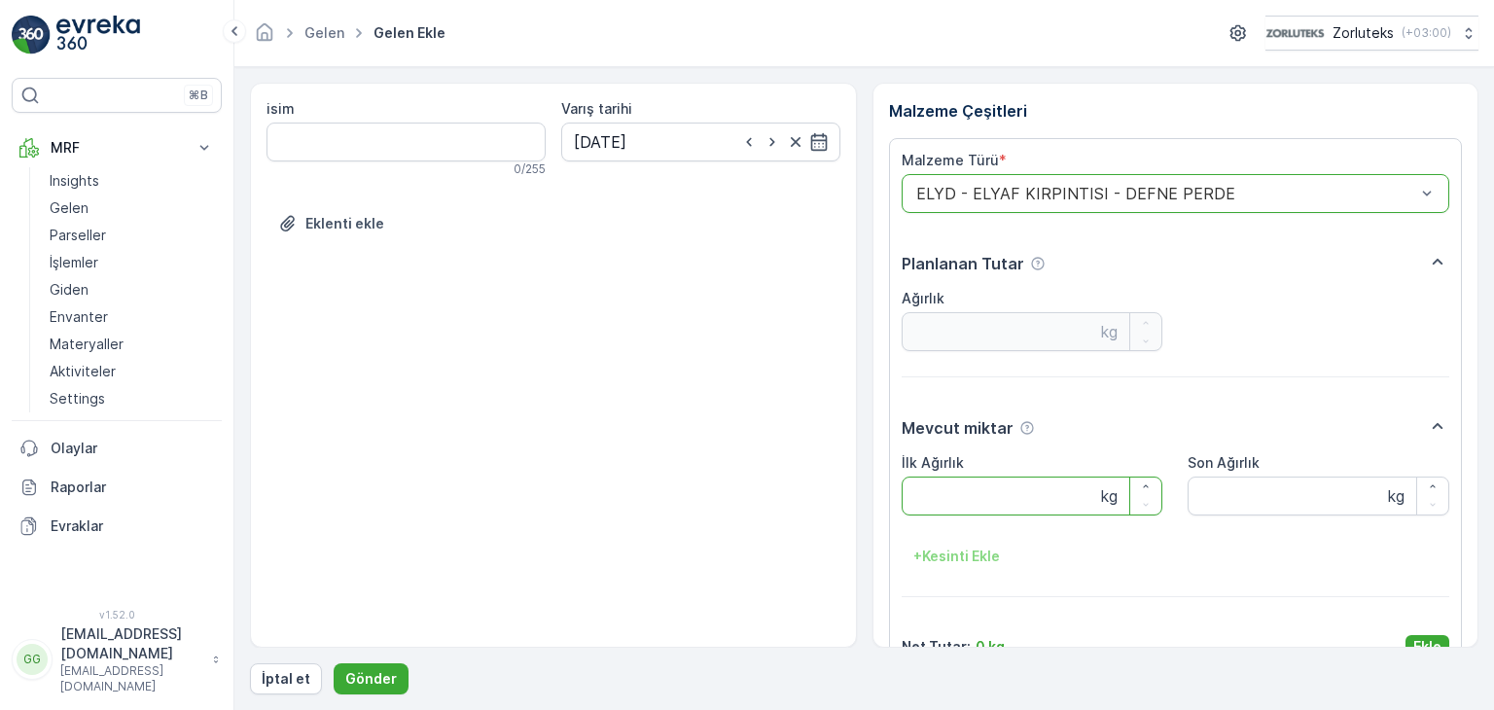
click at [928, 506] on Ağırlık "İlk Ağırlık" at bounding box center [1033, 496] width 262 height 39
type Ağırlık "4"
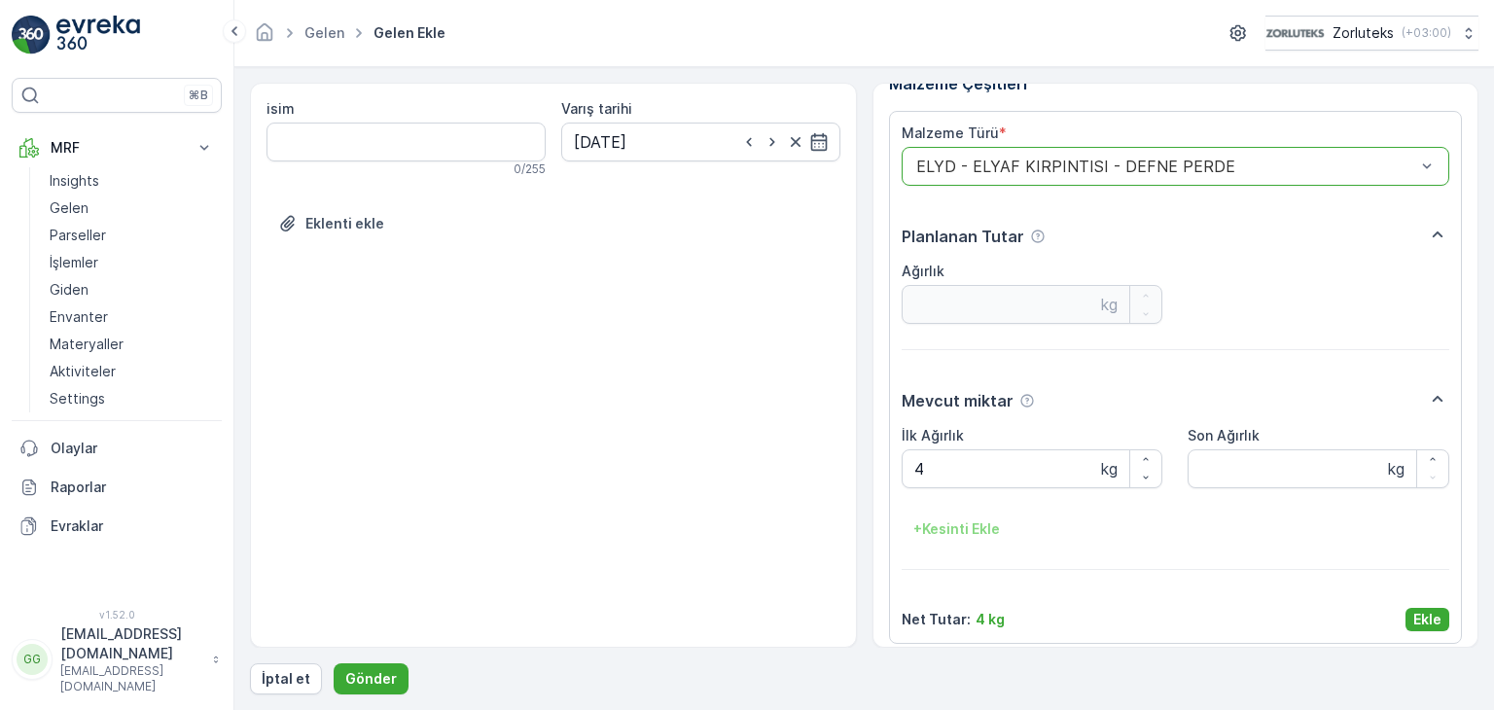
scroll to position [39, 0]
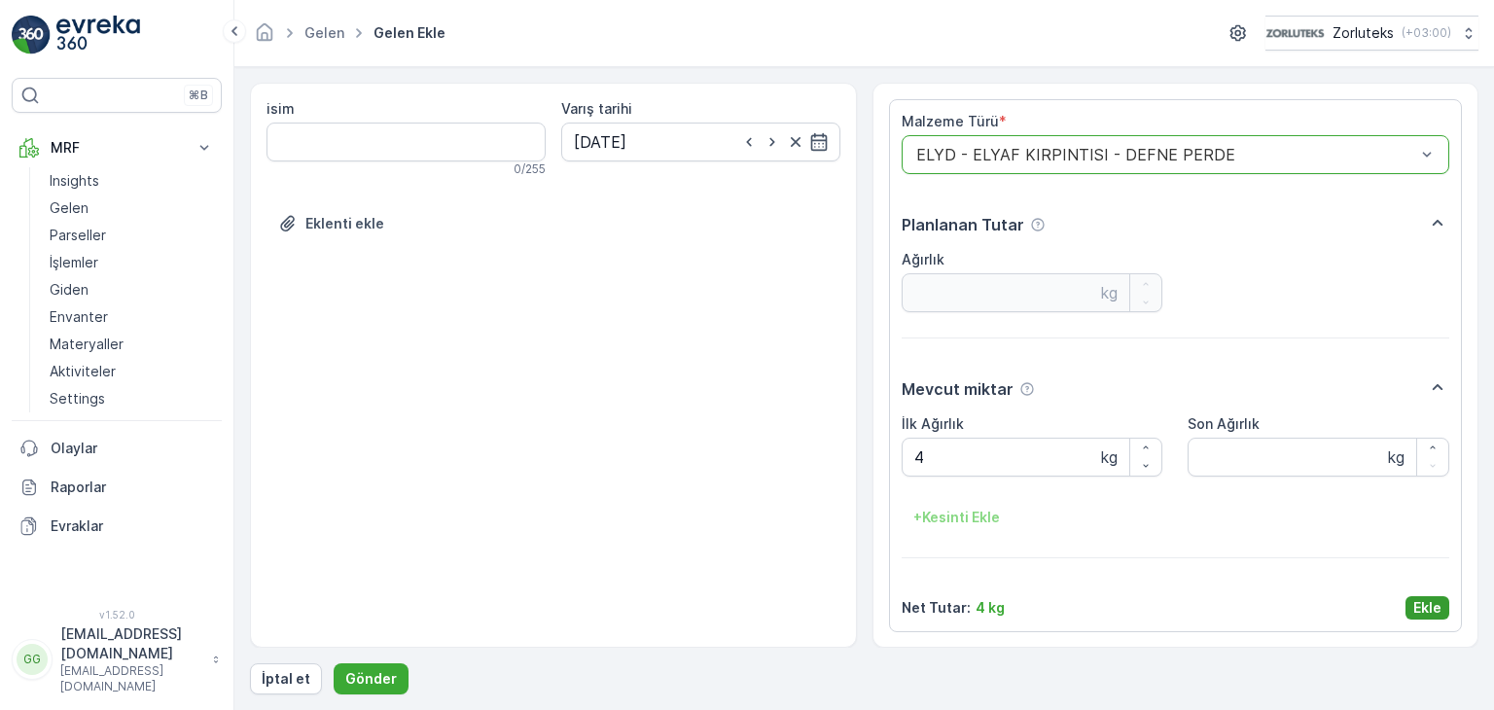
click at [1429, 611] on p "Ekle" at bounding box center [1428, 607] width 28 height 19
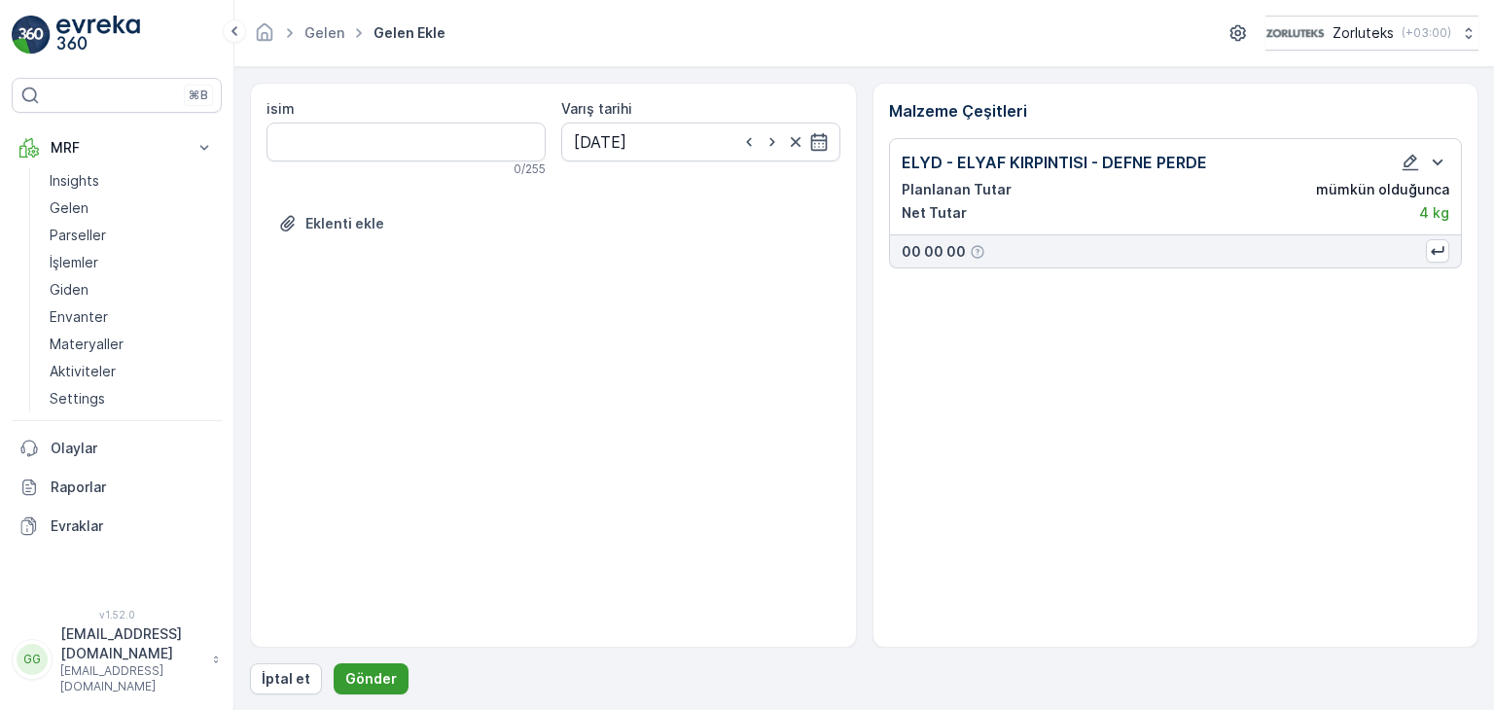
click at [395, 674] on button "Gönder" at bounding box center [371, 679] width 75 height 31
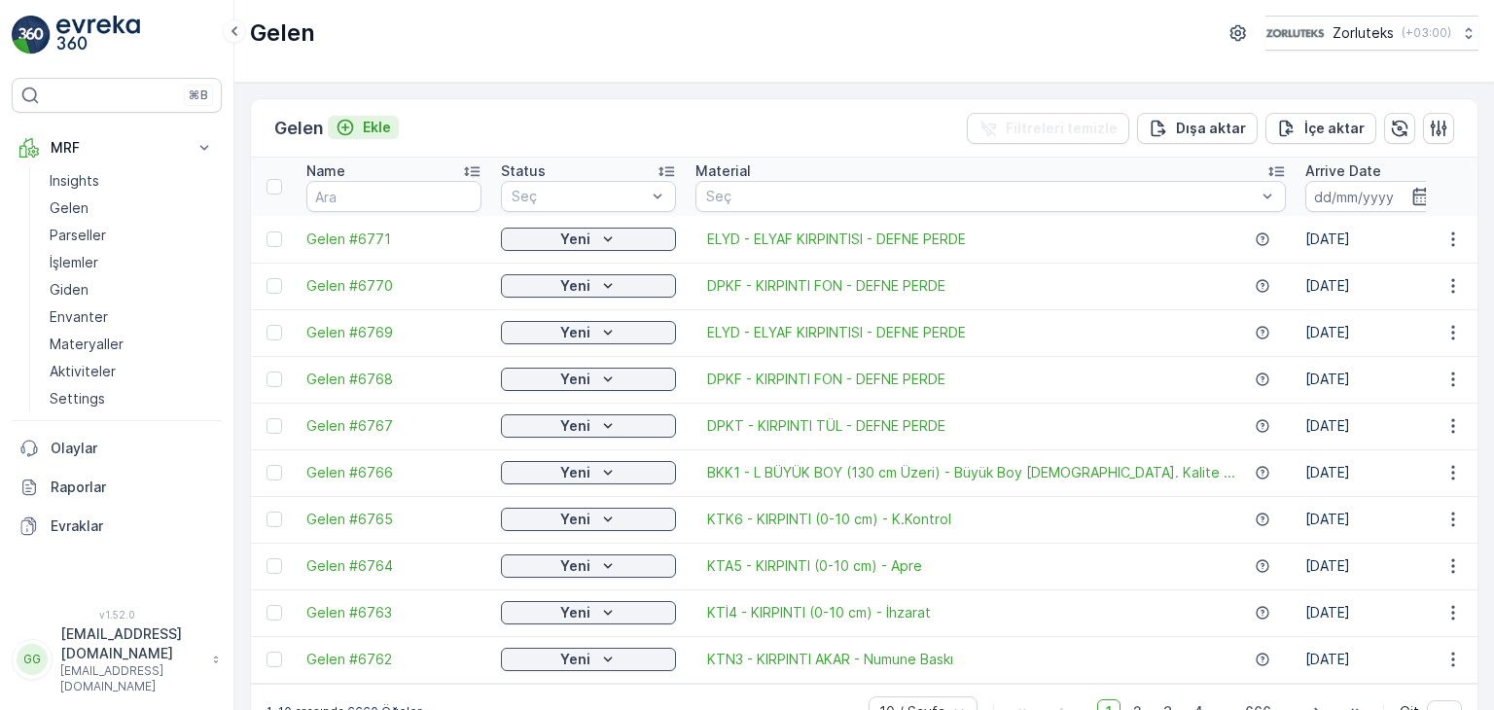
click at [378, 122] on p "Ekle" at bounding box center [377, 127] width 28 height 19
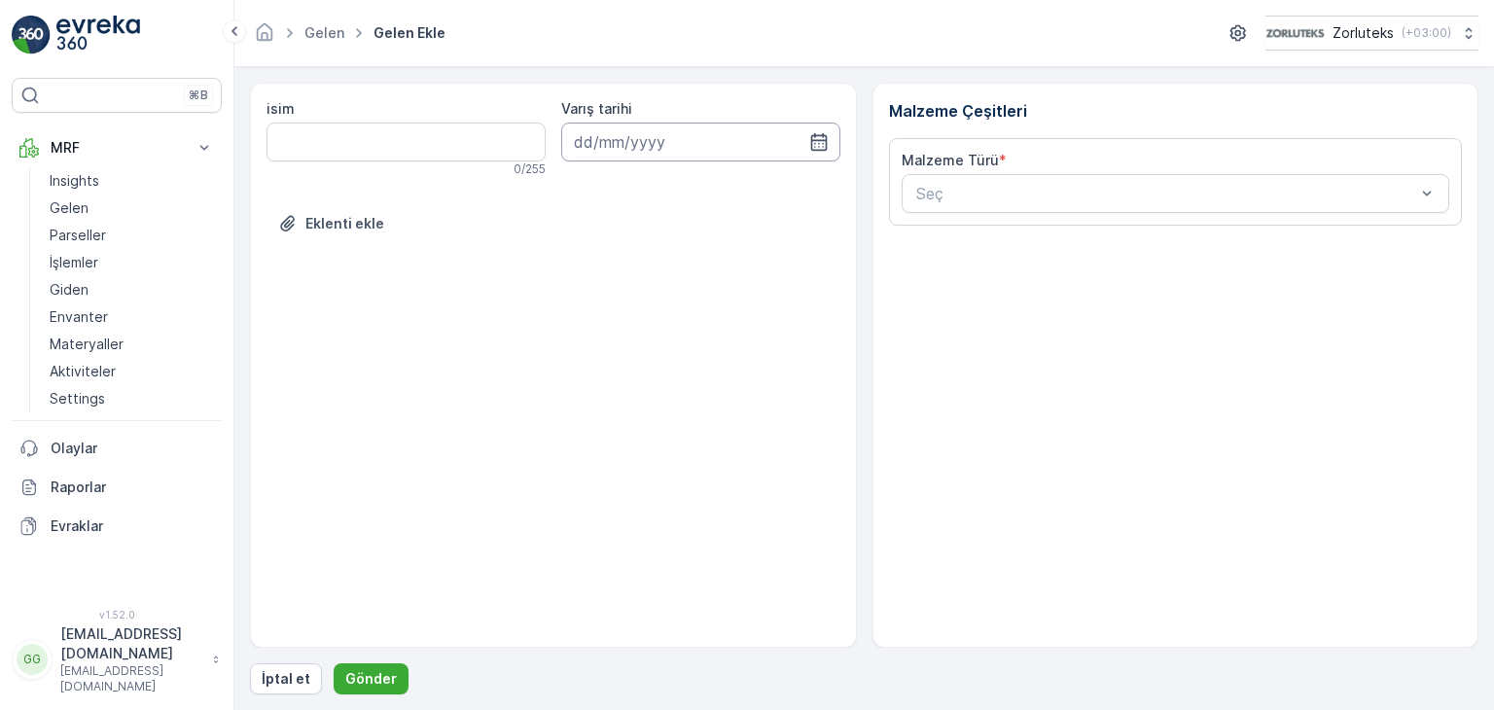
click at [778, 141] on input at bounding box center [700, 142] width 279 height 39
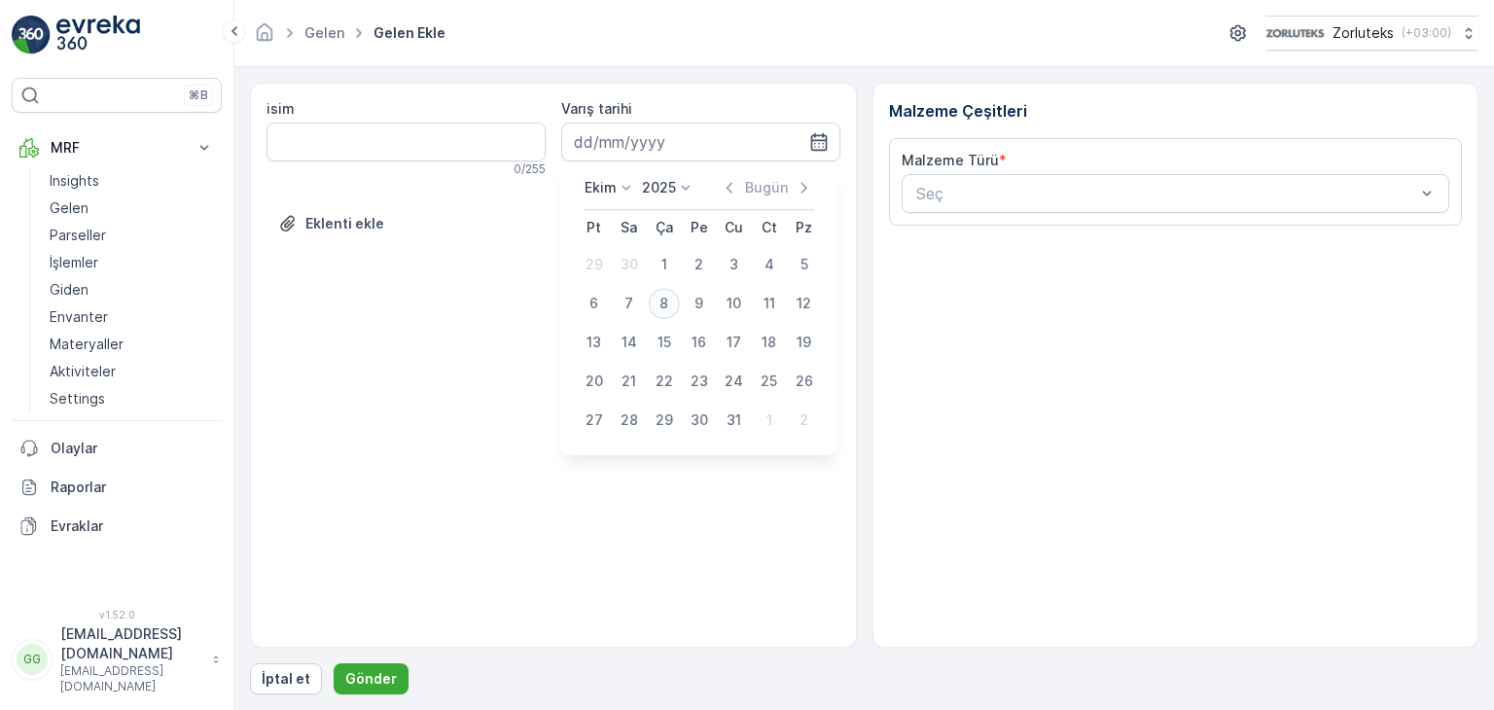
click at [661, 305] on div "8" at bounding box center [664, 303] width 31 height 31
type input "[DATE]"
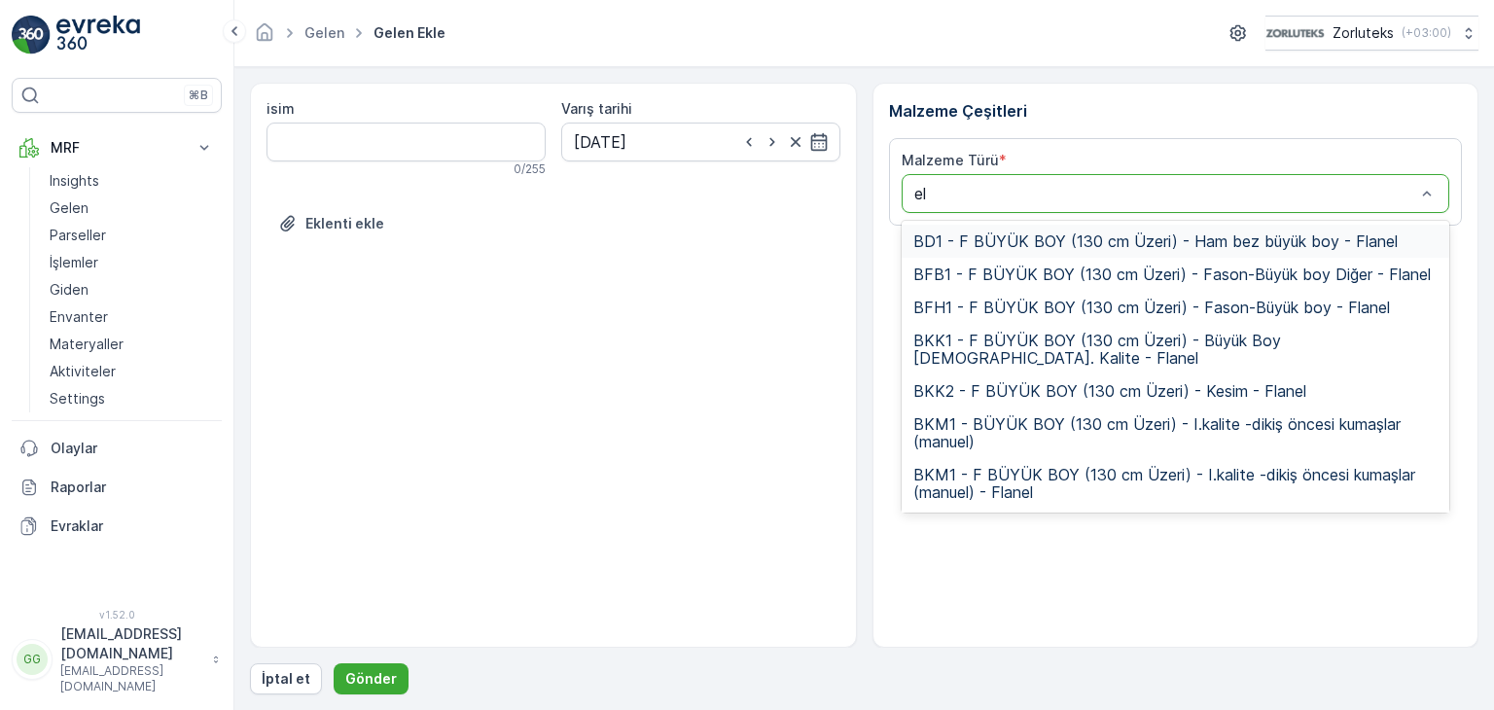
type input "ely"
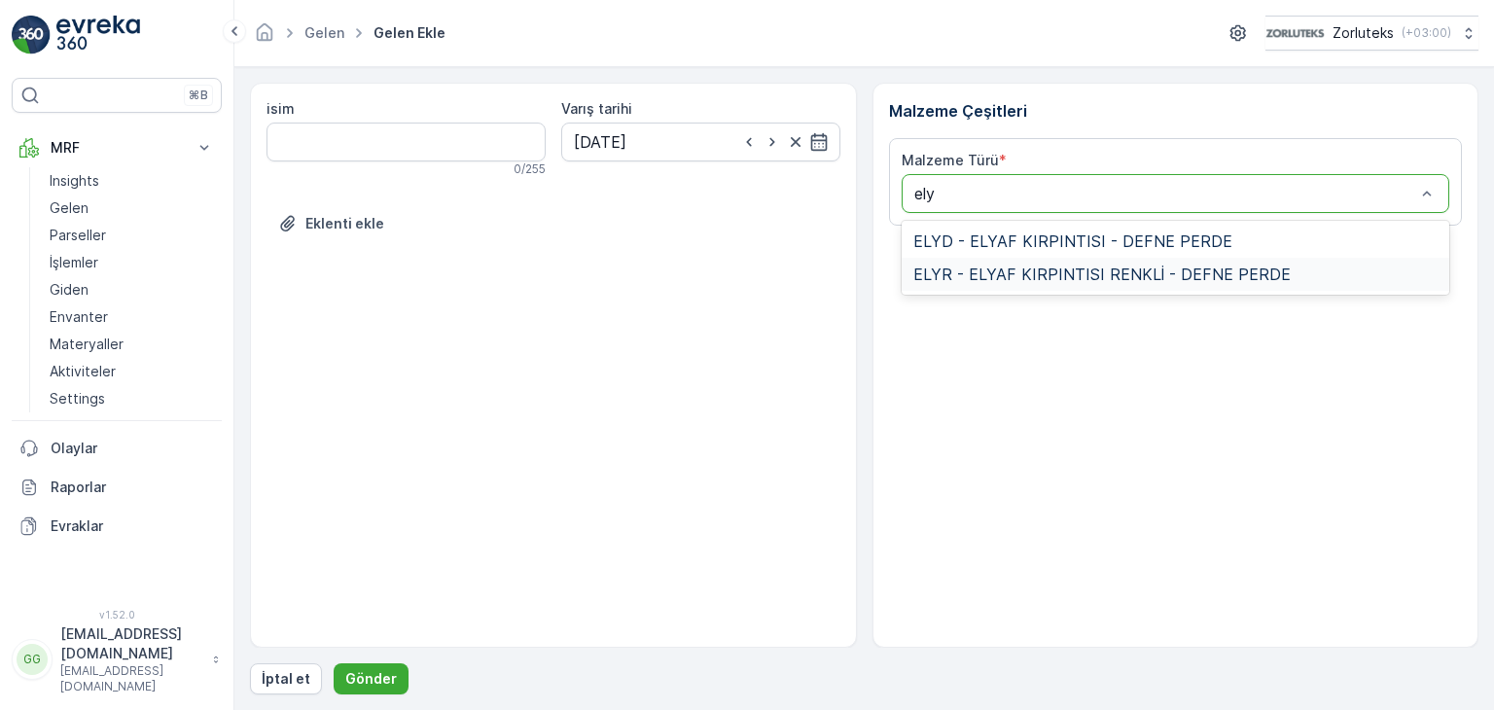
click at [948, 269] on span "ELYR - ELYAF KIRPINTISI RENKLİ - DEFNE PERDE" at bounding box center [1102, 275] width 377 height 18
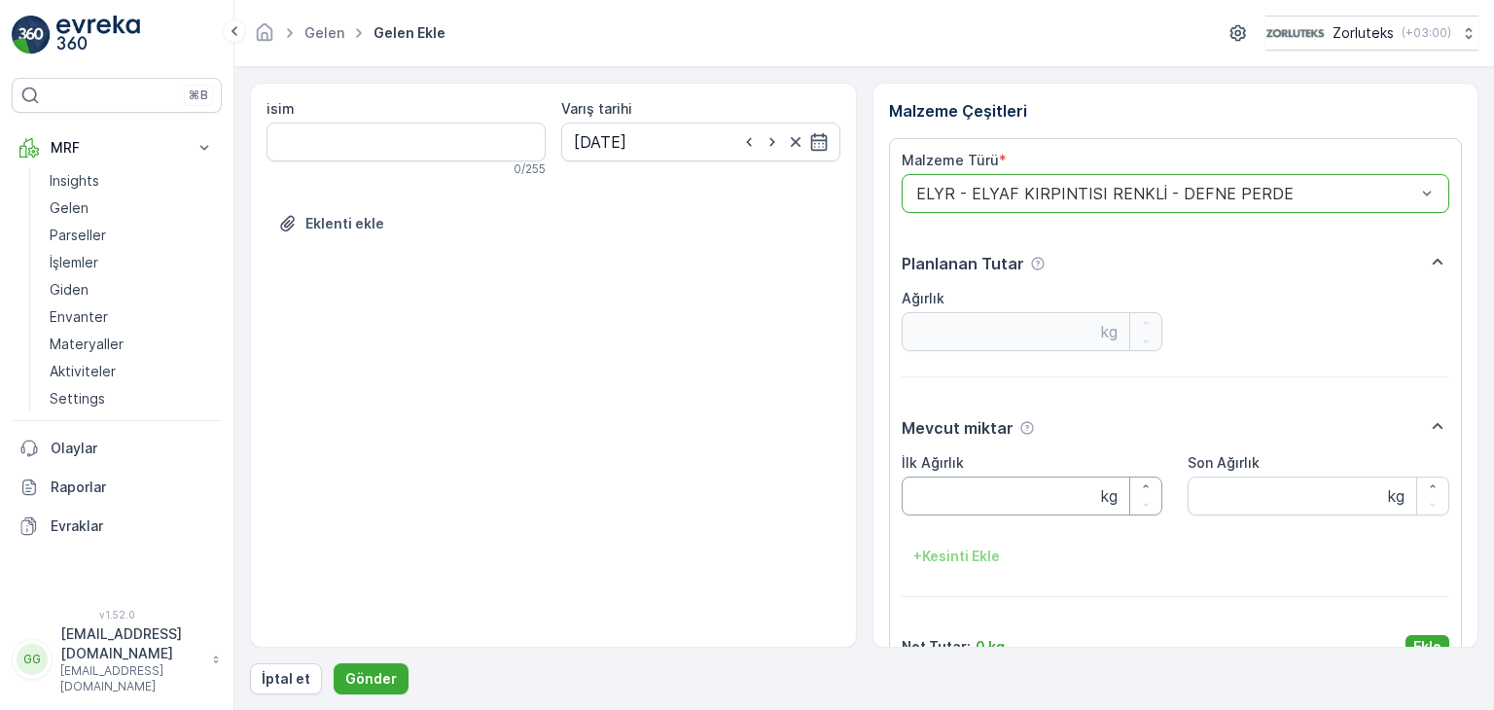
click at [941, 493] on Ağırlık "İlk Ağırlık" at bounding box center [1033, 496] width 262 height 39
type Ağırlık "48"
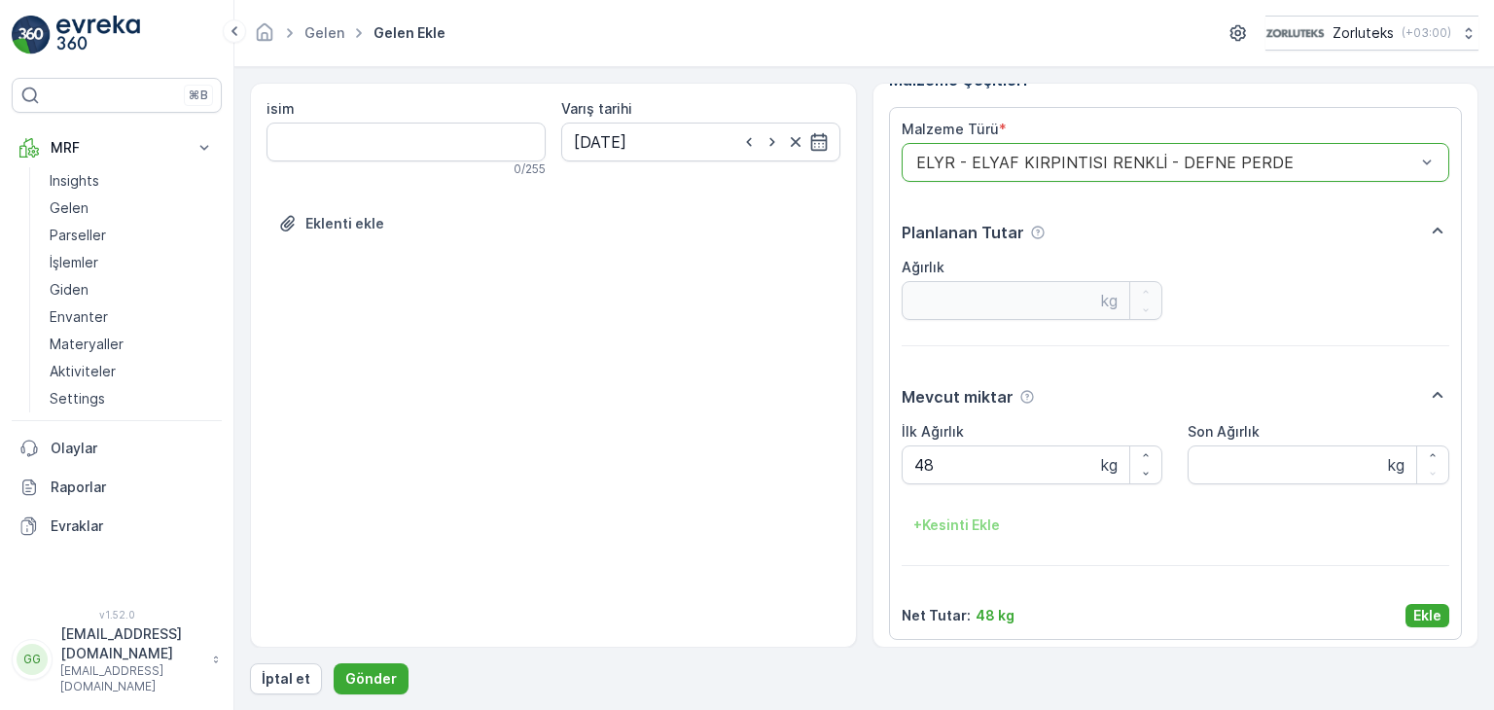
scroll to position [39, 0]
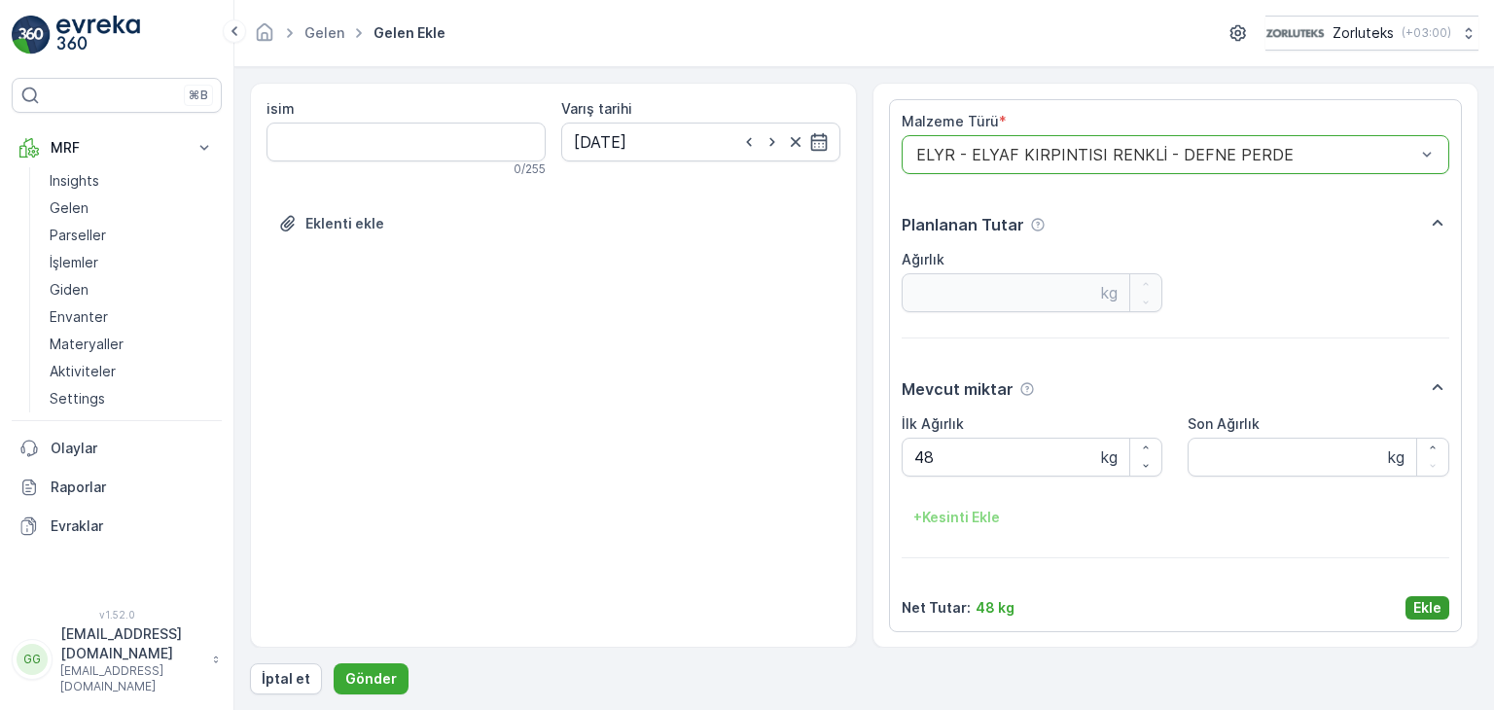
click at [1417, 602] on p "Ekle" at bounding box center [1428, 607] width 28 height 19
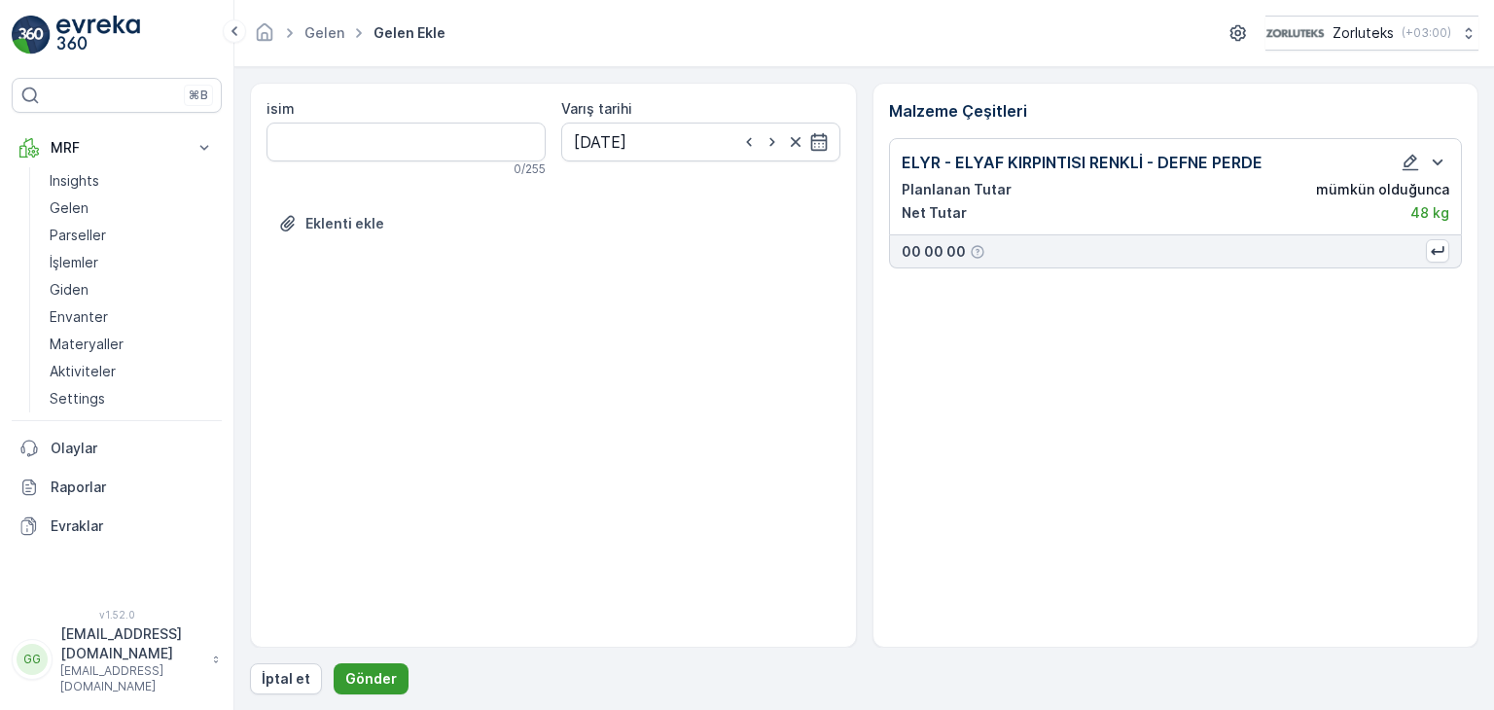
click at [370, 679] on p "Gönder" at bounding box center [371, 678] width 52 height 19
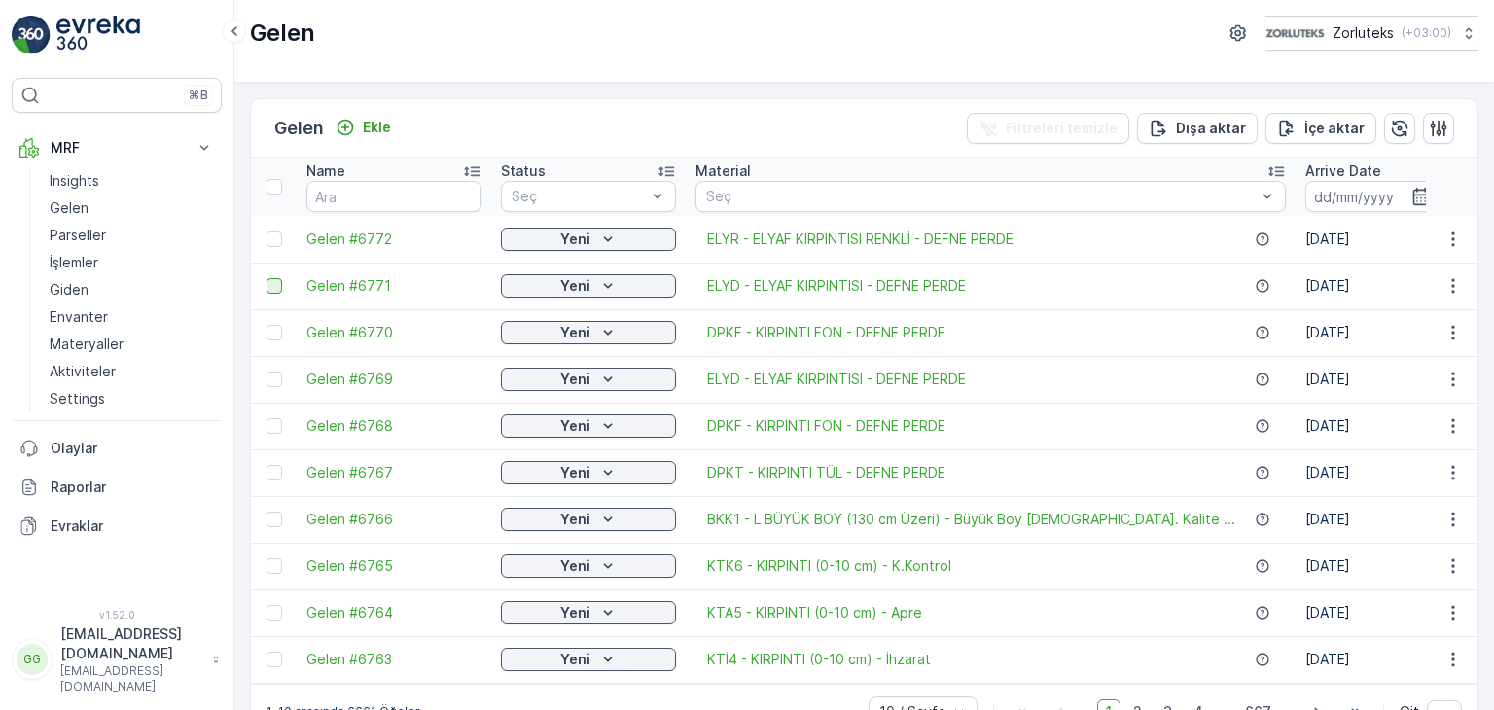
click at [269, 292] on div at bounding box center [275, 286] width 16 height 16
click at [267, 278] on input "checkbox" at bounding box center [267, 278] width 0 height 0
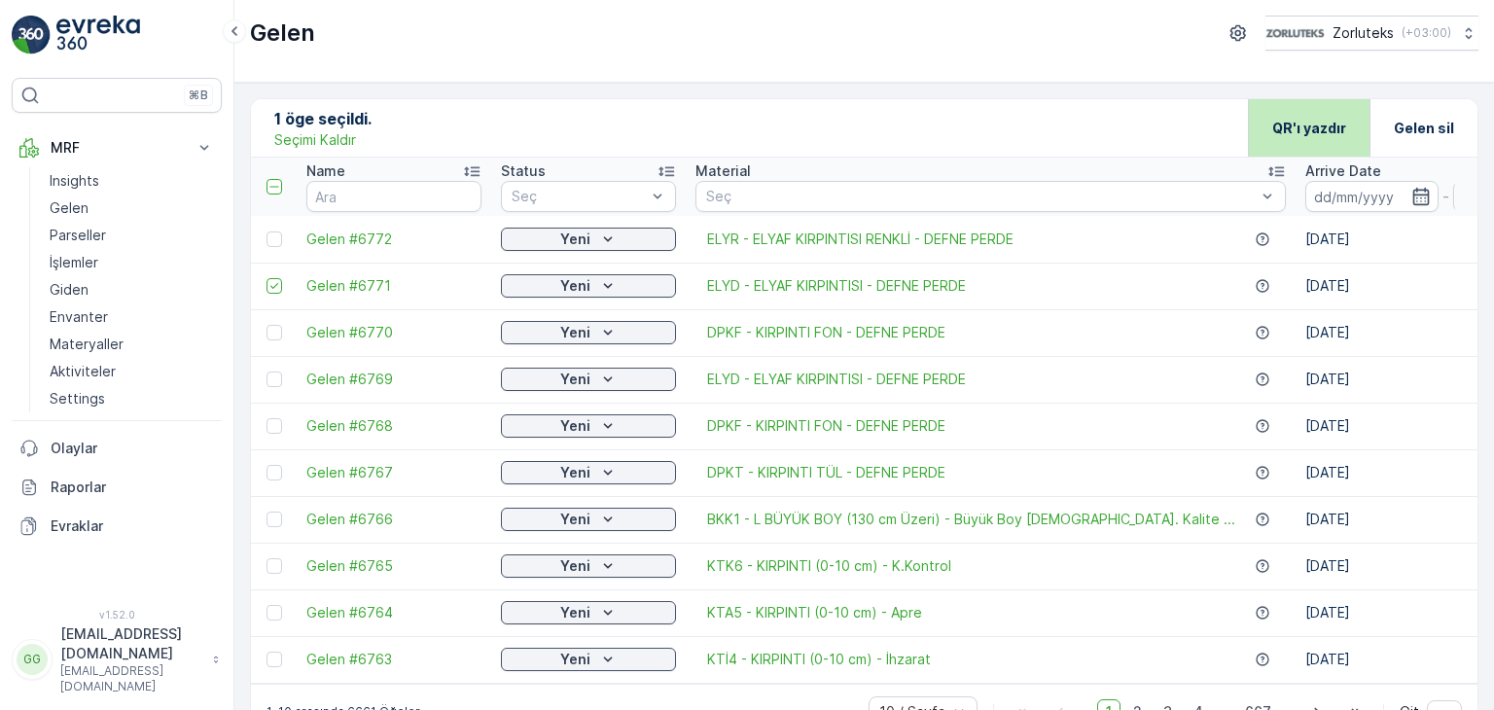
click at [1331, 126] on p "QR'ı yazdır" at bounding box center [1310, 128] width 74 height 19
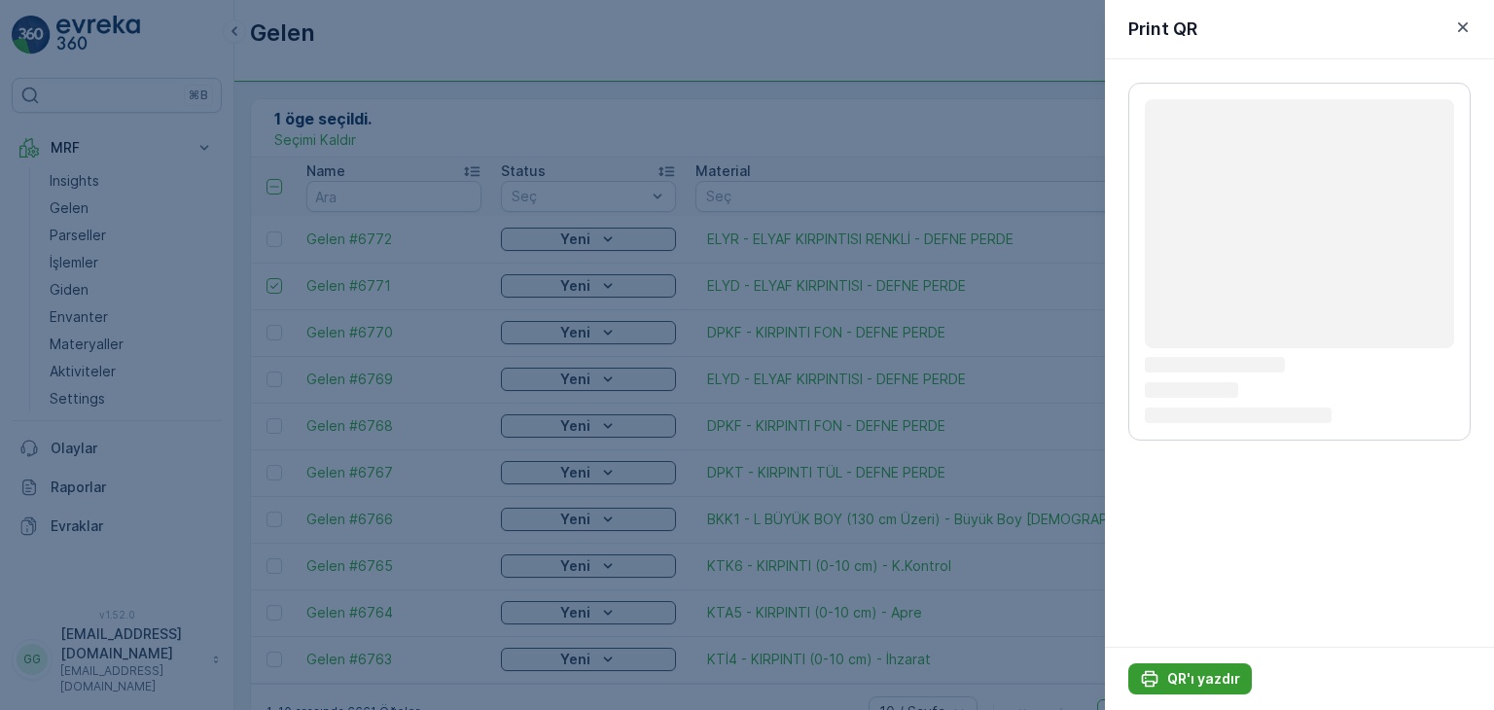
click at [1173, 686] on p "QR'ı yazdır" at bounding box center [1203, 678] width 73 height 19
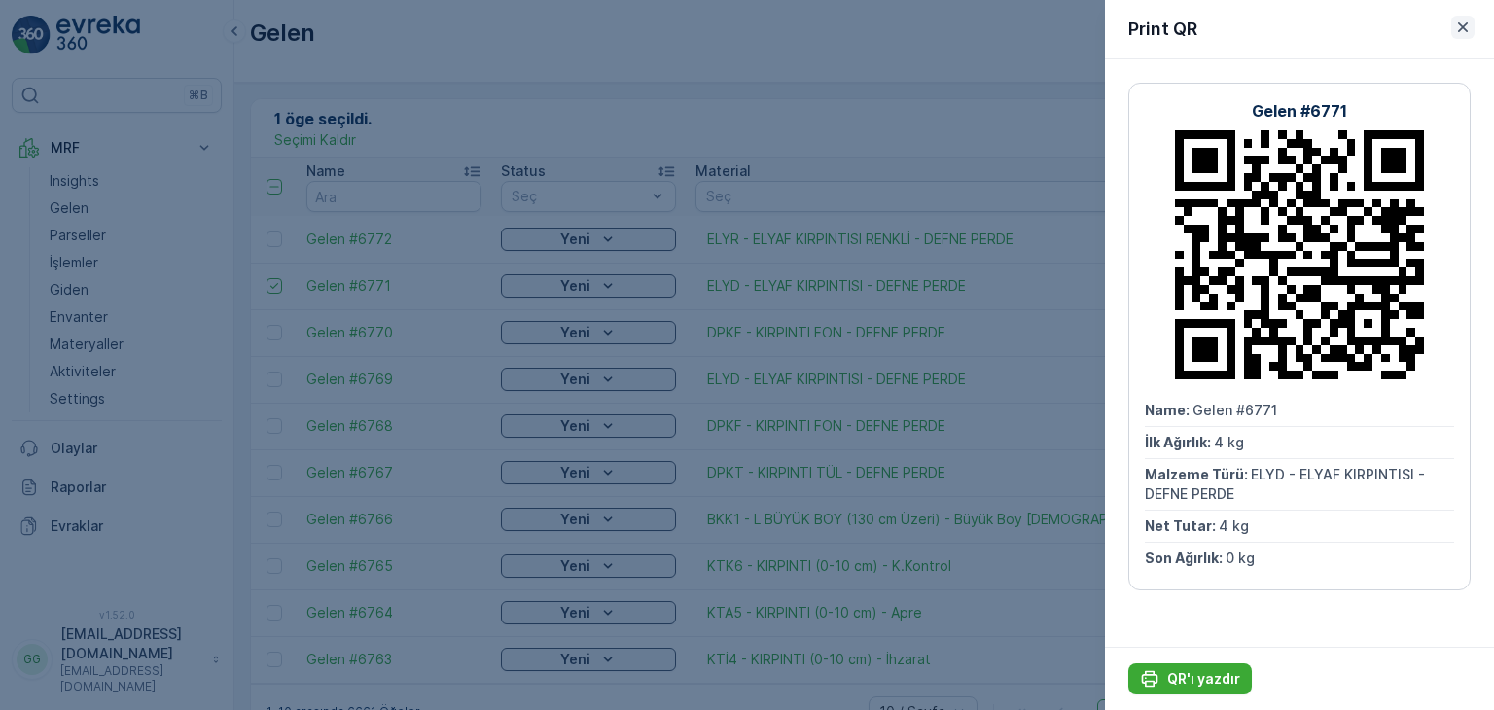
click at [1471, 32] on icon "button" at bounding box center [1463, 27] width 19 height 19
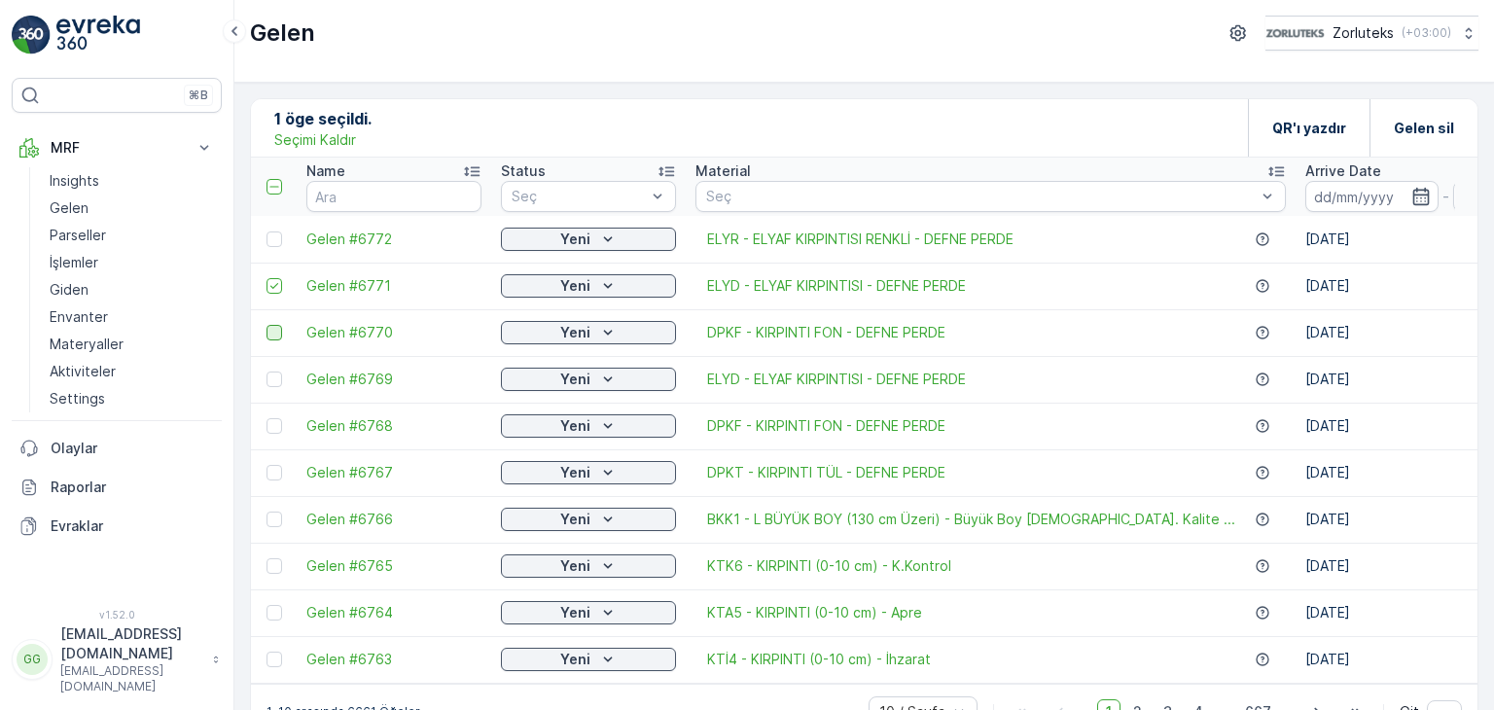
drag, startPoint x: 272, startPoint y: 285, endPoint x: 269, endPoint y: 334, distance: 48.7
click at [272, 285] on icon at bounding box center [275, 286] width 14 height 14
click at [267, 278] on input "checkbox" at bounding box center [267, 278] width 0 height 0
click at [267, 328] on div at bounding box center [275, 333] width 16 height 16
click at [267, 325] on input "checkbox" at bounding box center [267, 325] width 0 height 0
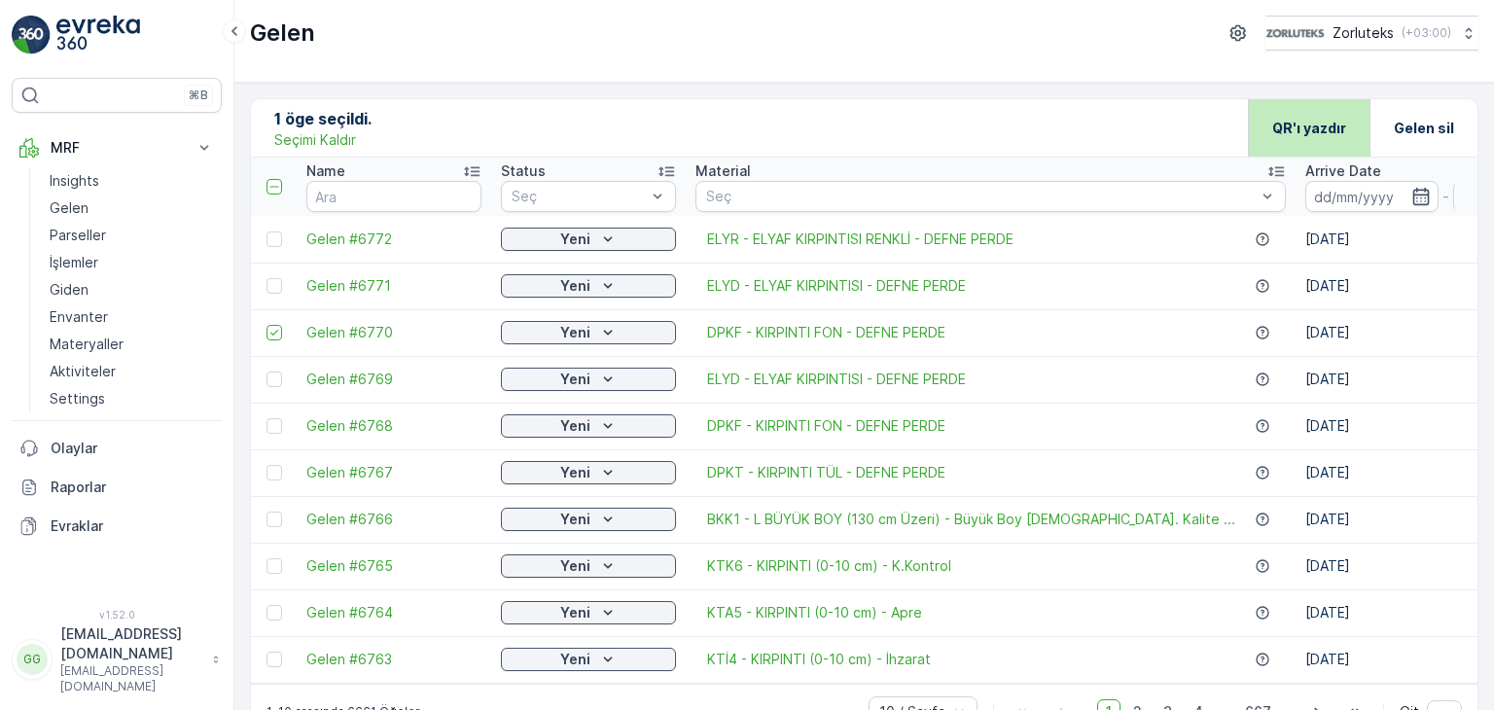
click at [1320, 114] on div "QR'ı yazdır" at bounding box center [1310, 127] width 74 height 57
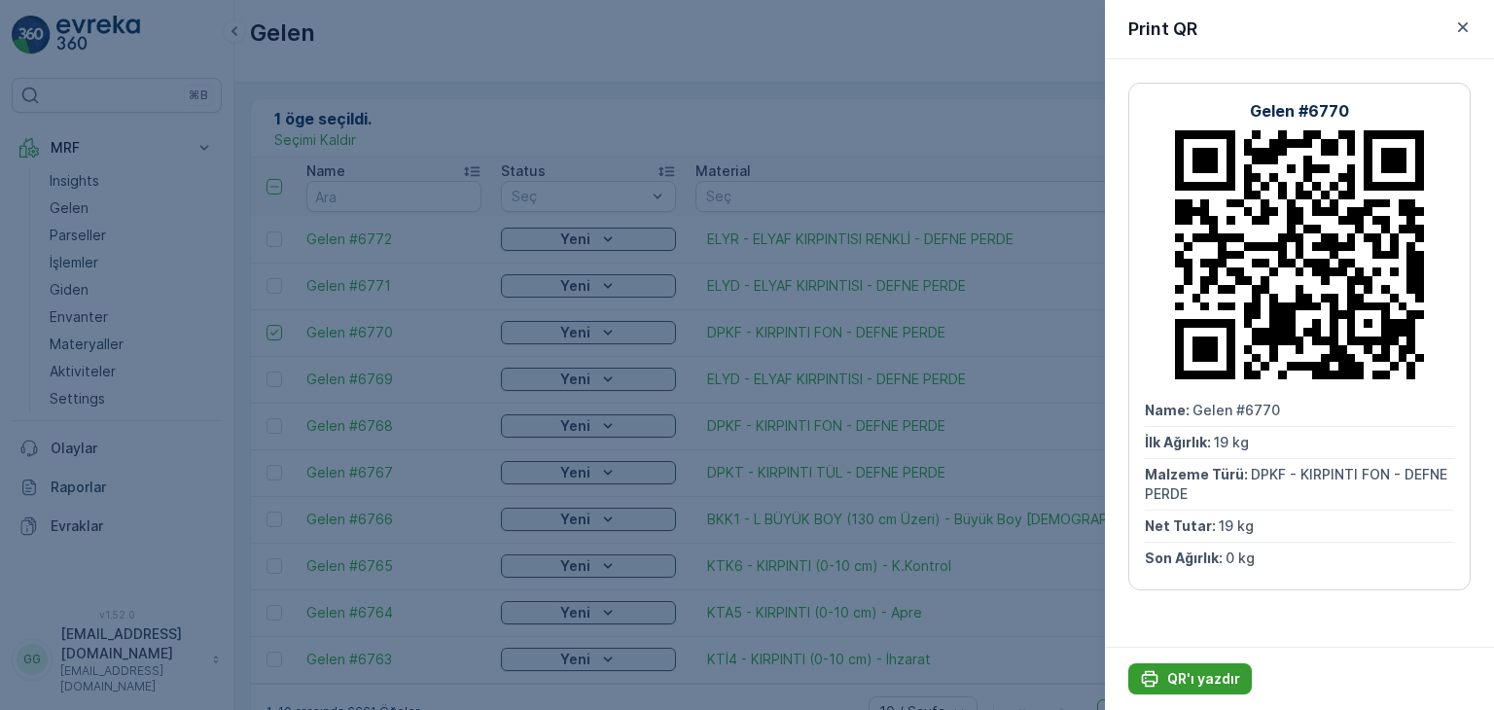
click at [1175, 672] on p "QR'ı yazdır" at bounding box center [1203, 678] width 73 height 19
click at [1456, 8] on div "Print QR" at bounding box center [1299, 29] width 389 height 59
click at [1462, 23] on icon "button" at bounding box center [1463, 27] width 19 height 19
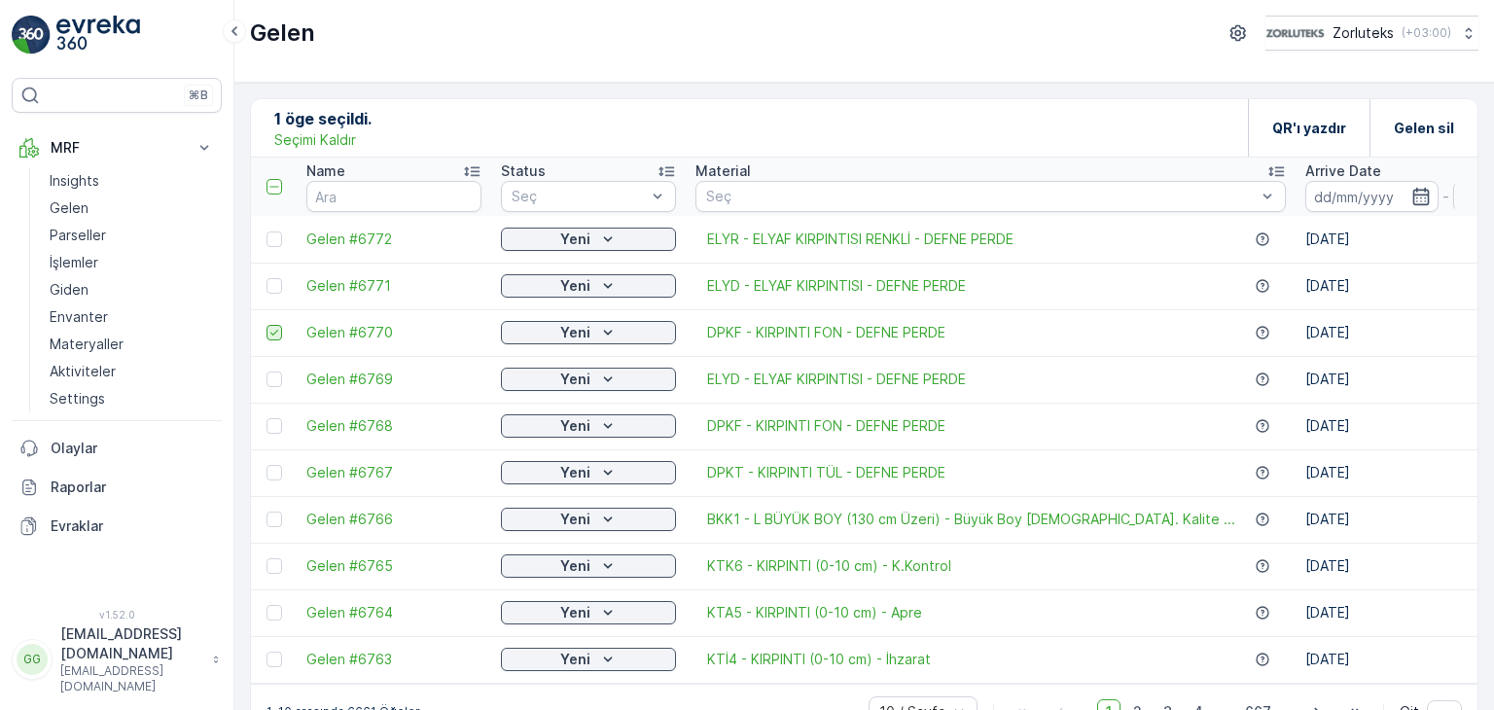
click at [274, 292] on div at bounding box center [275, 286] width 16 height 16
click at [267, 278] on input "checkbox" at bounding box center [267, 278] width 0 height 0
click at [272, 331] on icon at bounding box center [275, 333] width 14 height 14
click at [267, 325] on input "checkbox" at bounding box center [267, 325] width 0 height 0
click at [1304, 133] on p "QR'ı yazdır" at bounding box center [1310, 128] width 74 height 19
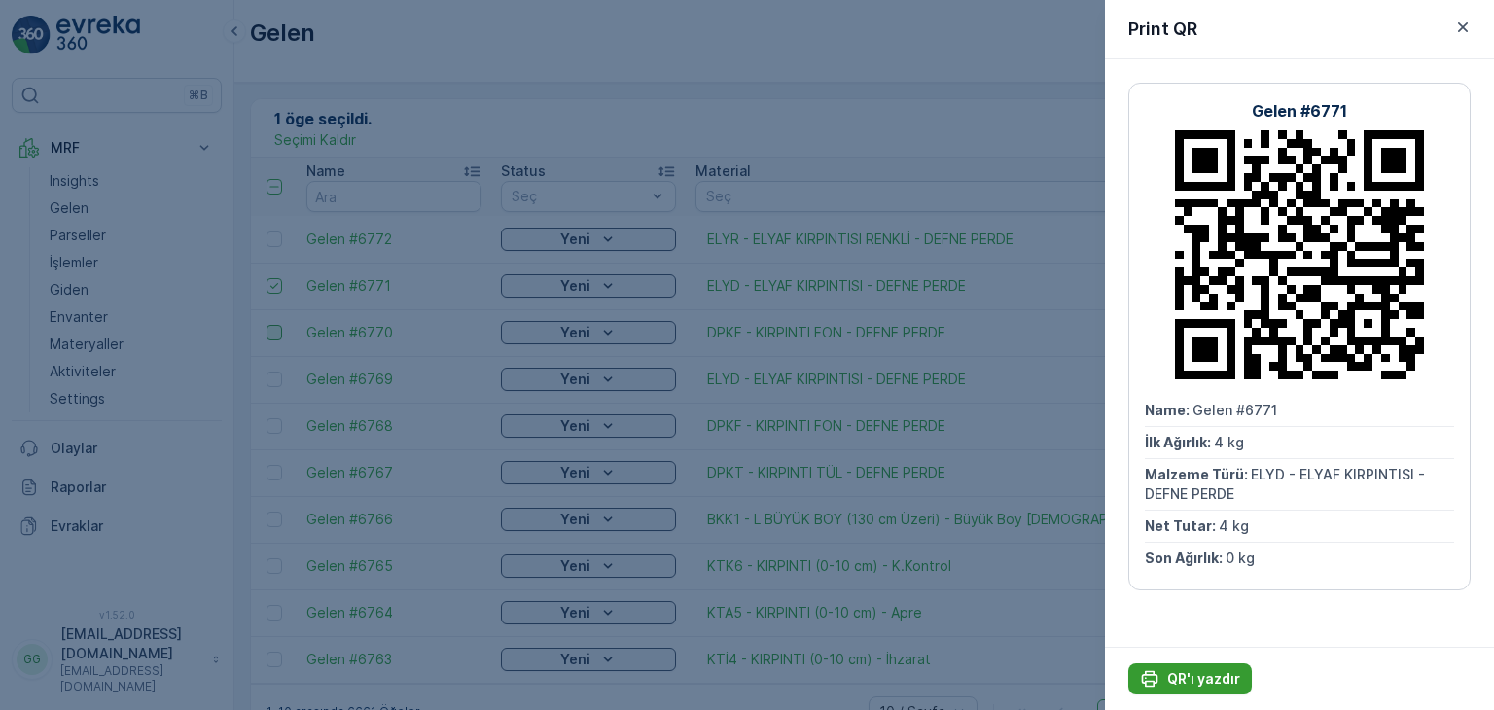
click at [1195, 676] on p "QR'ı yazdır" at bounding box center [1203, 678] width 73 height 19
click at [1461, 25] on icon "button" at bounding box center [1463, 27] width 10 height 10
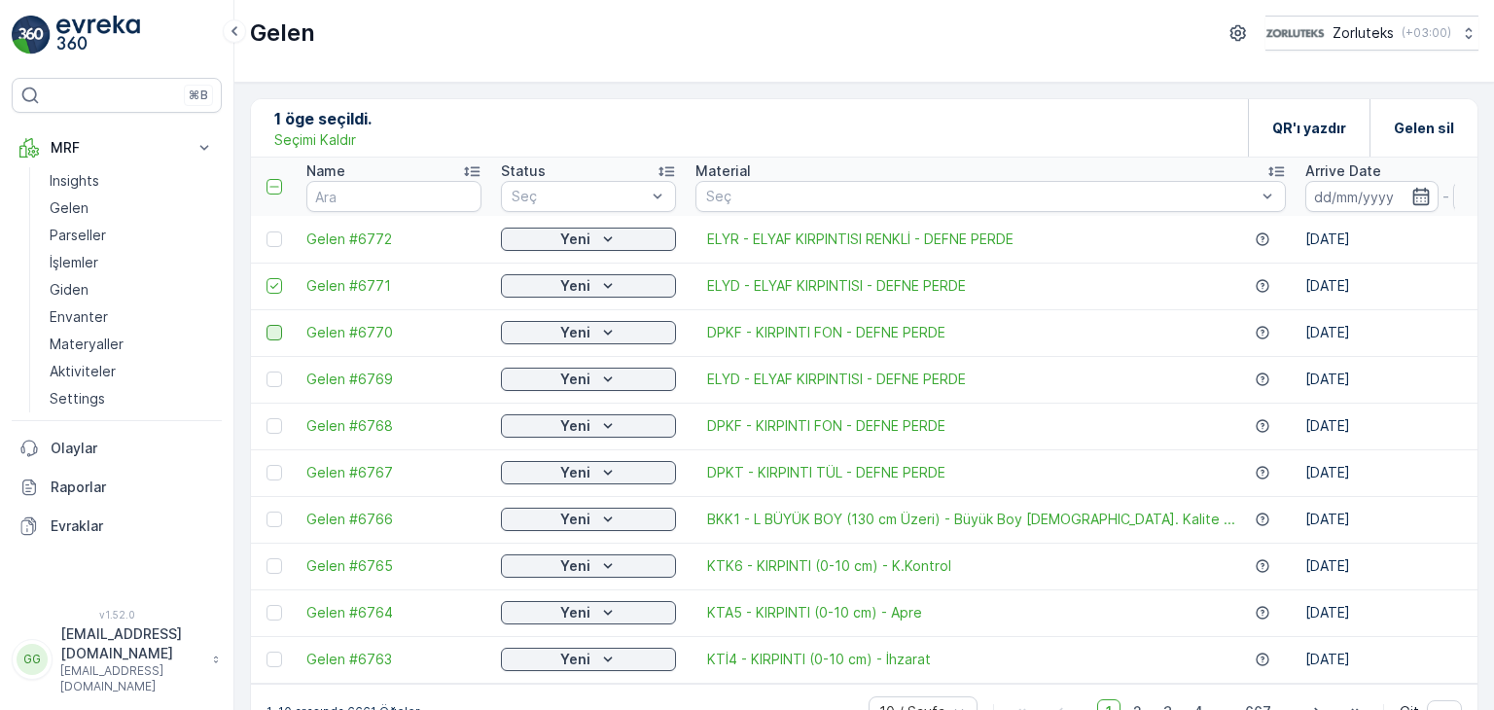
drag, startPoint x: 281, startPoint y: 284, endPoint x: 281, endPoint y: 269, distance: 14.6
click at [280, 281] on div at bounding box center [275, 286] width 16 height 16
click at [267, 278] on input "checkbox" at bounding box center [267, 278] width 0 height 0
click at [279, 238] on div at bounding box center [275, 240] width 16 height 16
click at [267, 232] on input "checkbox" at bounding box center [267, 232] width 0 height 0
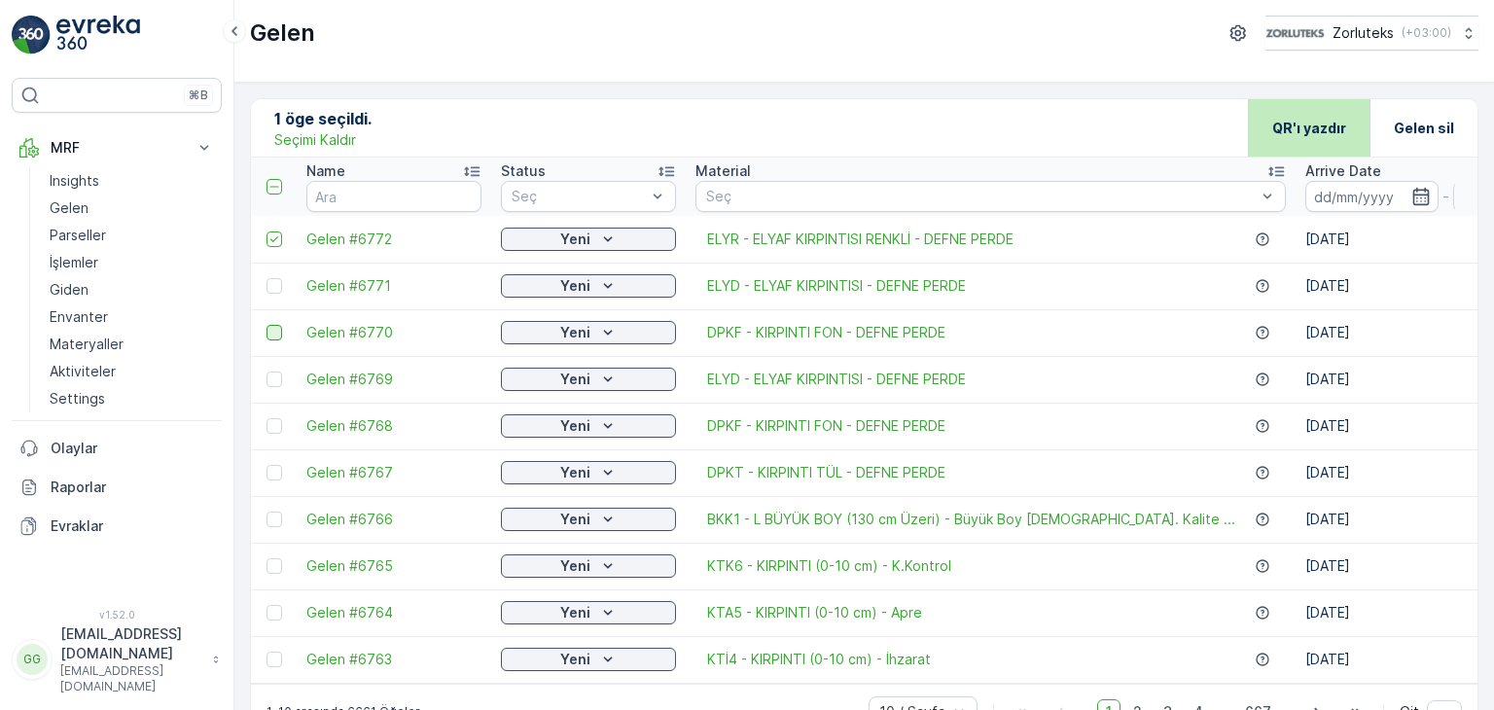
click at [1280, 110] on div "QR'ı yazdır" at bounding box center [1310, 127] width 74 height 57
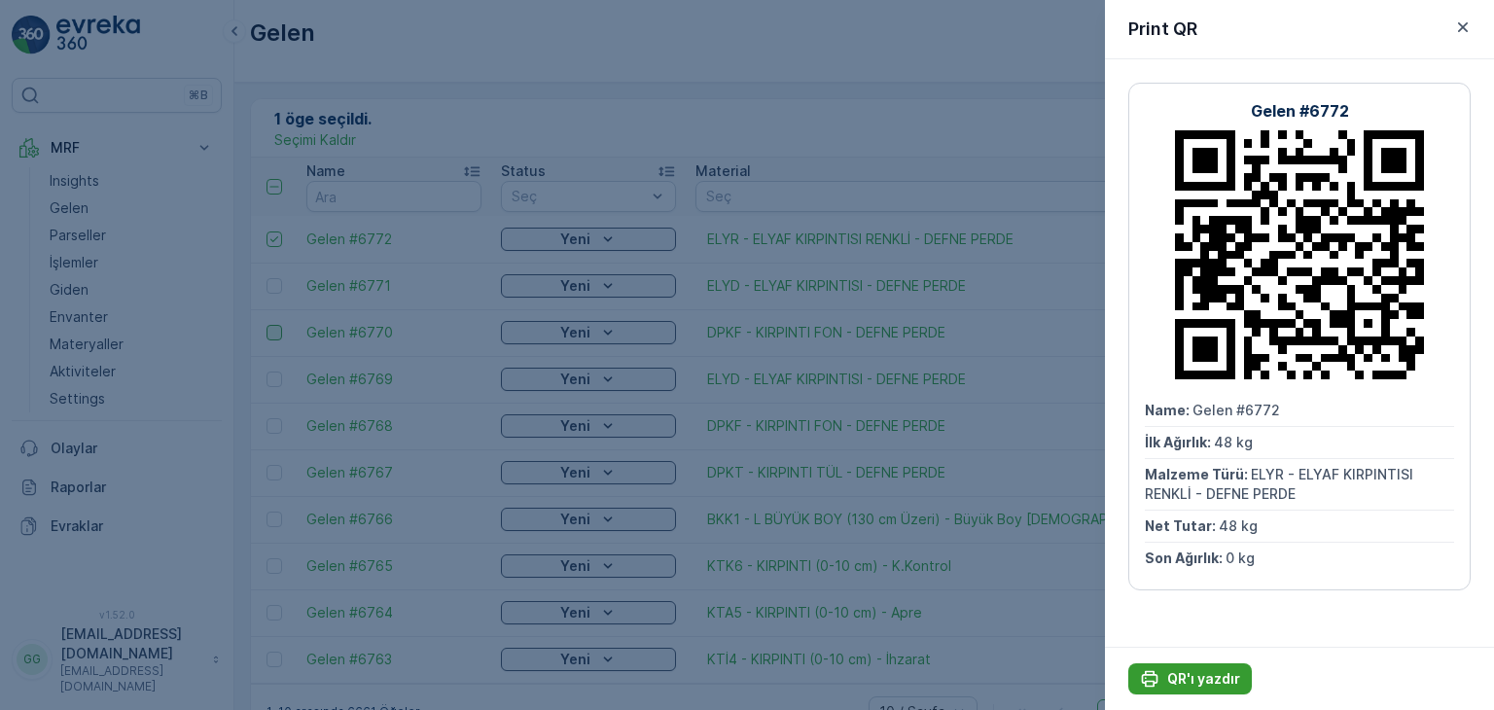
click at [1193, 685] on p "QR'ı yazdır" at bounding box center [1203, 678] width 73 height 19
click at [1469, 22] on icon "button" at bounding box center [1463, 27] width 19 height 19
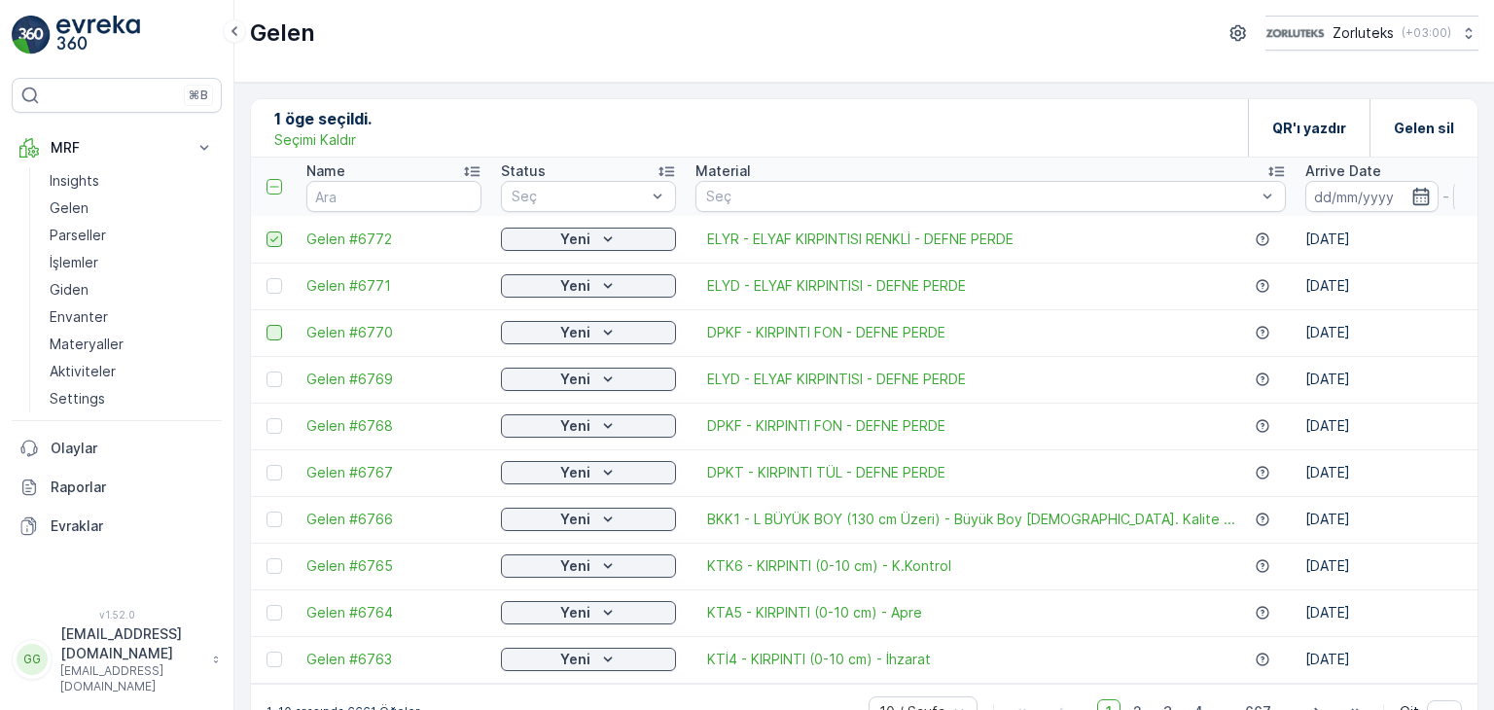
click at [267, 237] on div at bounding box center [275, 240] width 16 height 16
click at [267, 232] on input "checkbox" at bounding box center [267, 232] width 0 height 0
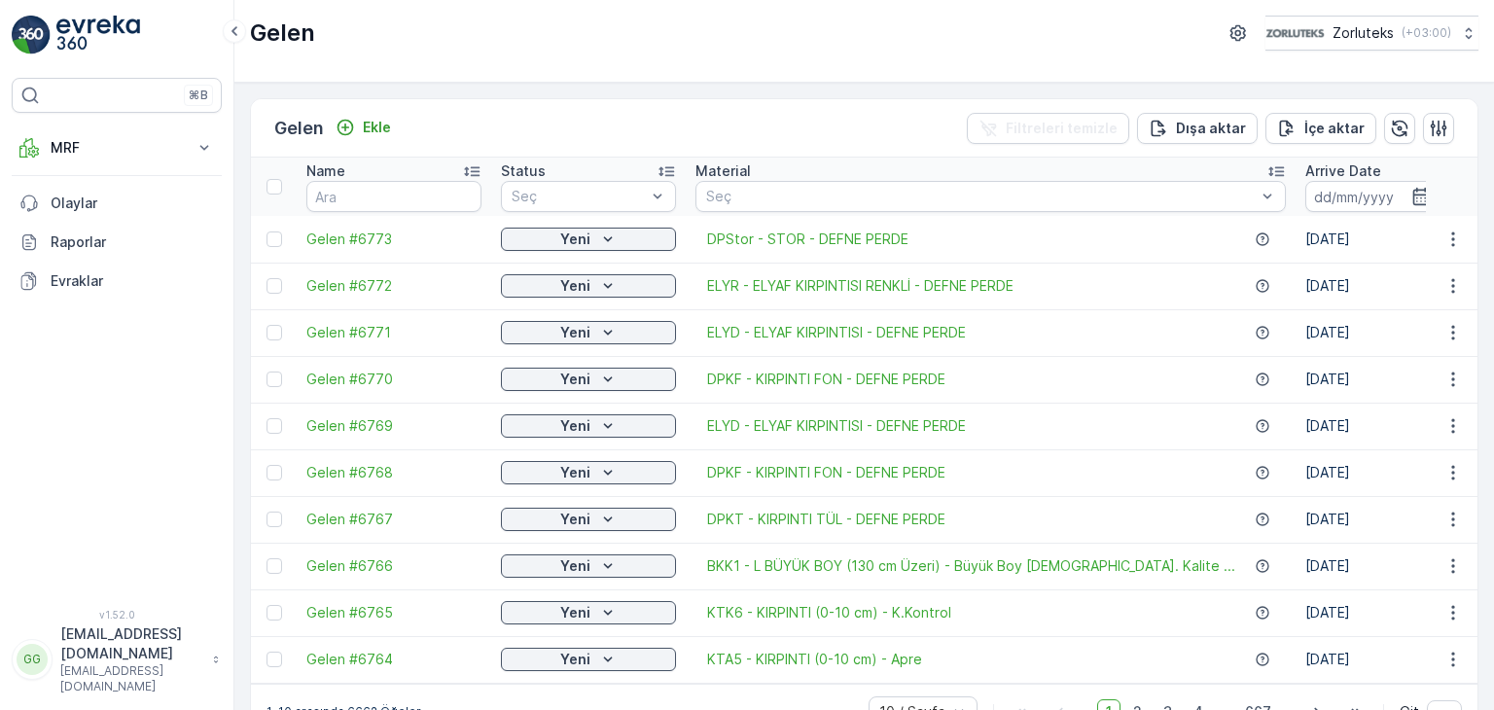
click at [283, 239] on div at bounding box center [277, 240] width 20 height 16
click at [267, 232] on input "checkbox" at bounding box center [267, 232] width 0 height 0
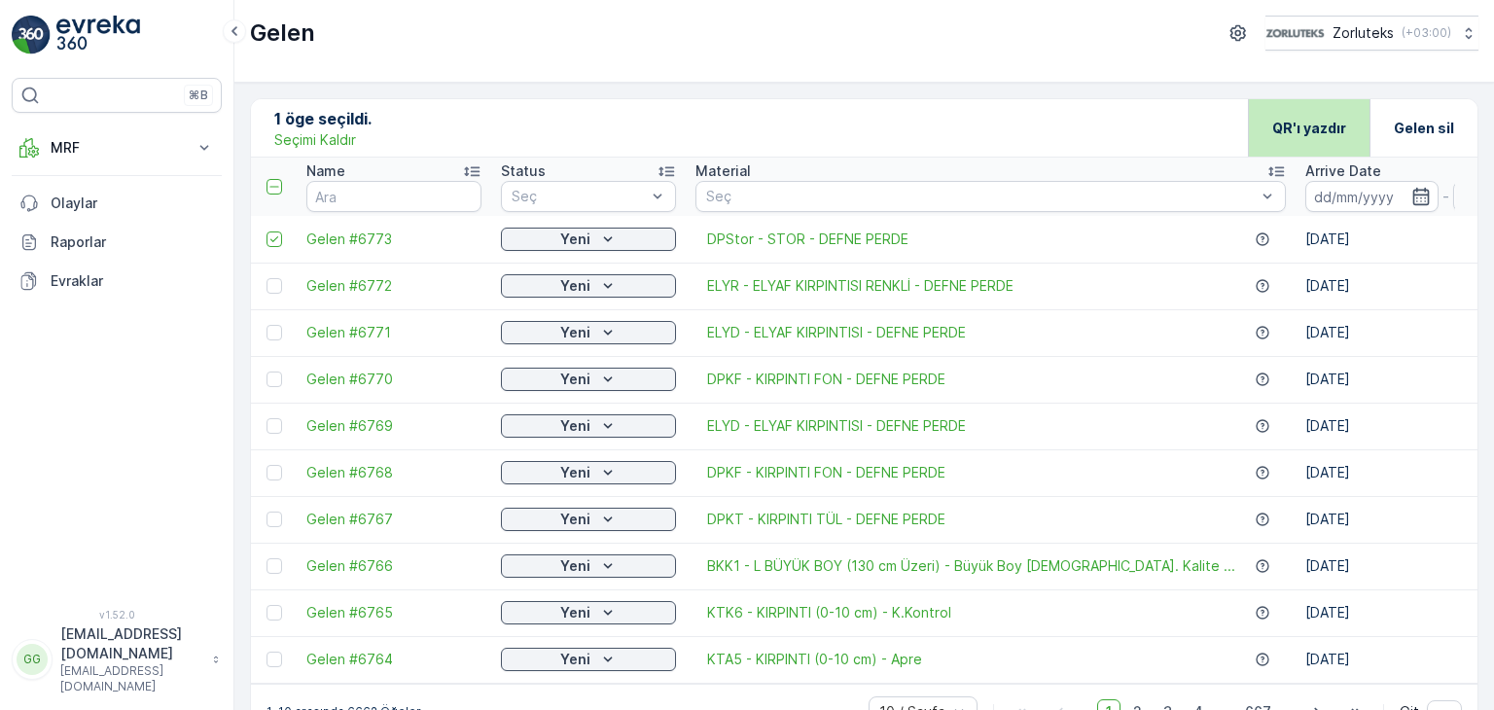
click at [1310, 141] on div "QR'ı yazdır" at bounding box center [1310, 127] width 74 height 57
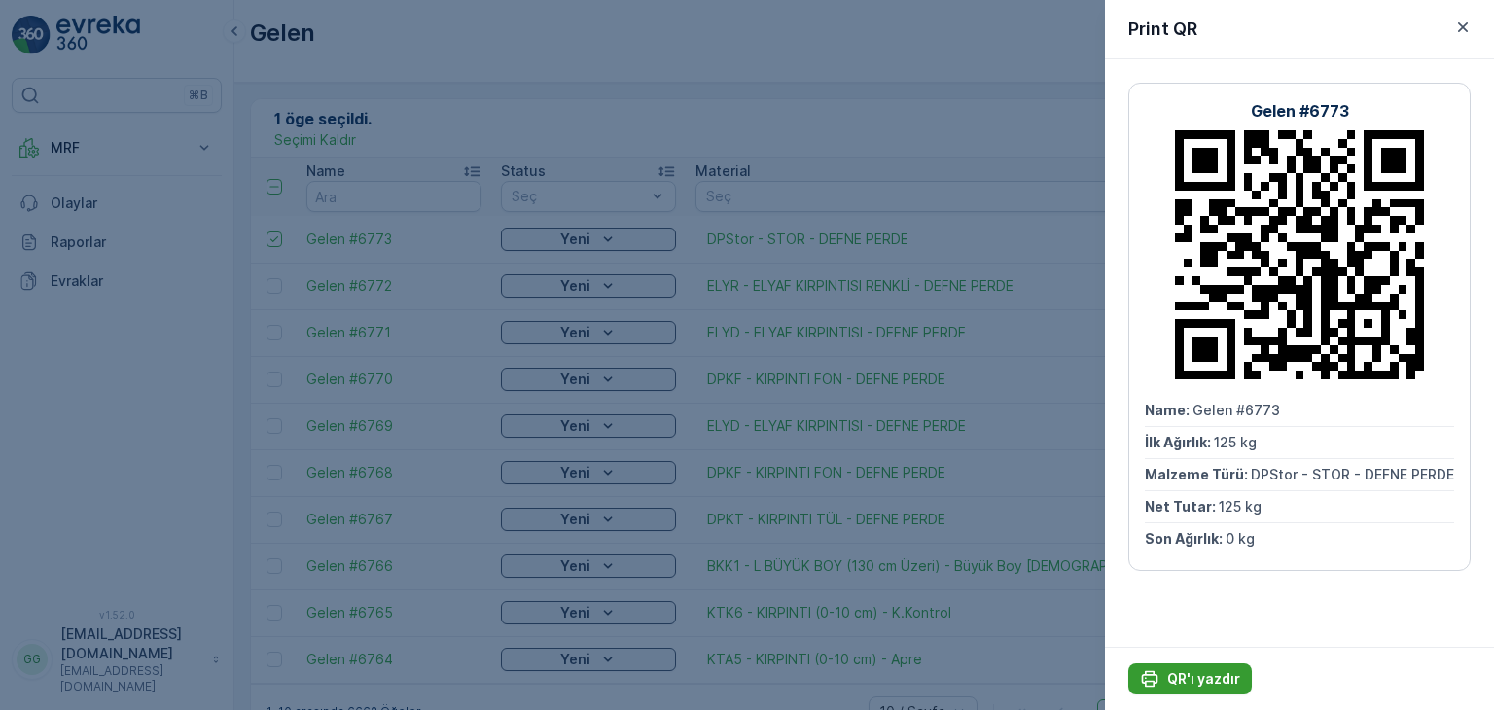
click at [1215, 664] on button "QR'ı yazdır" at bounding box center [1191, 679] width 124 height 31
click at [1468, 27] on icon "button" at bounding box center [1463, 27] width 19 height 19
